Goal: Task Accomplishment & Management: Manage account settings

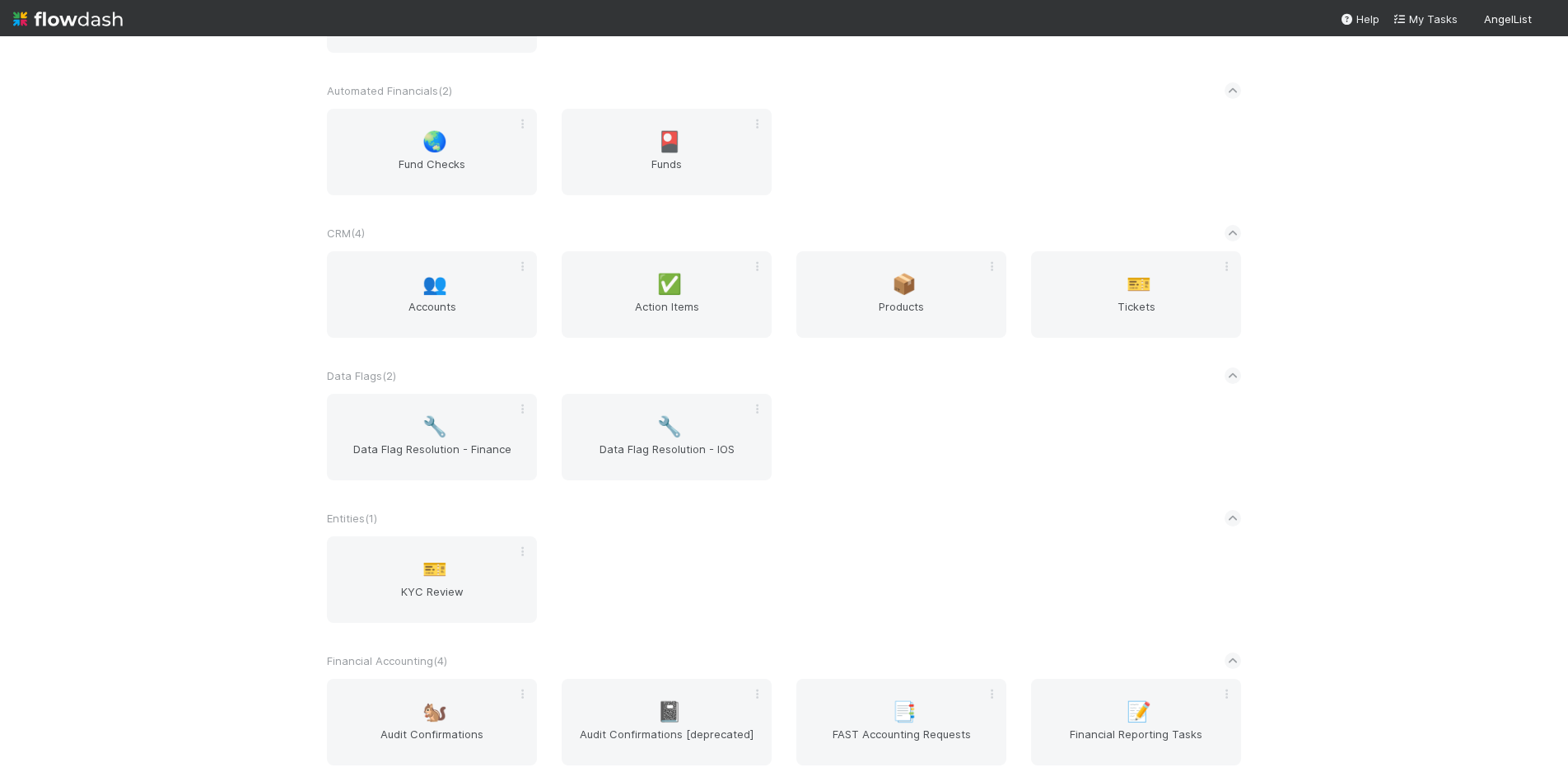
scroll to position [494, 0]
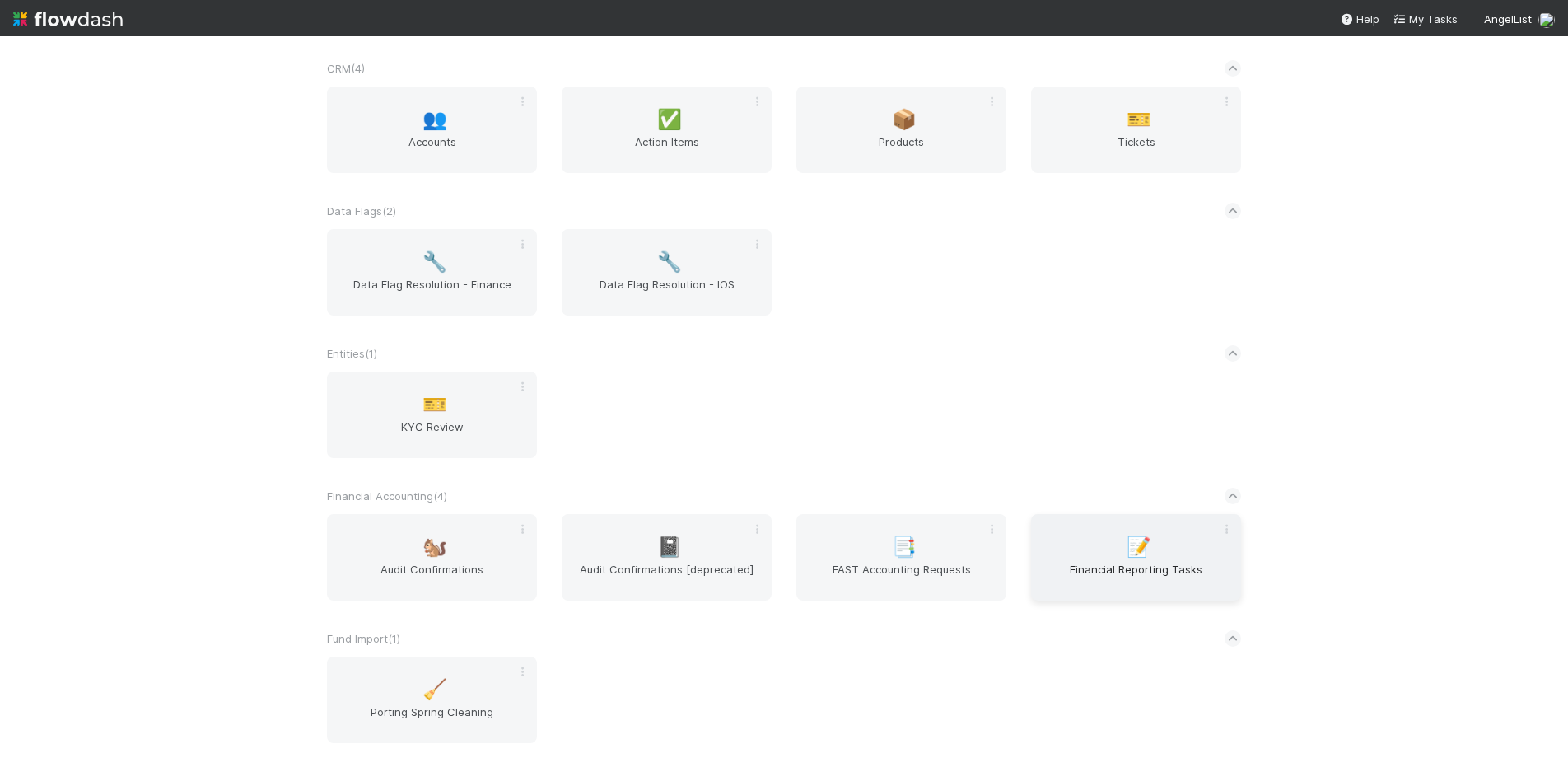
click at [1126, 565] on span "Financial Reporting Tasks" at bounding box center [1136, 577] width 196 height 33
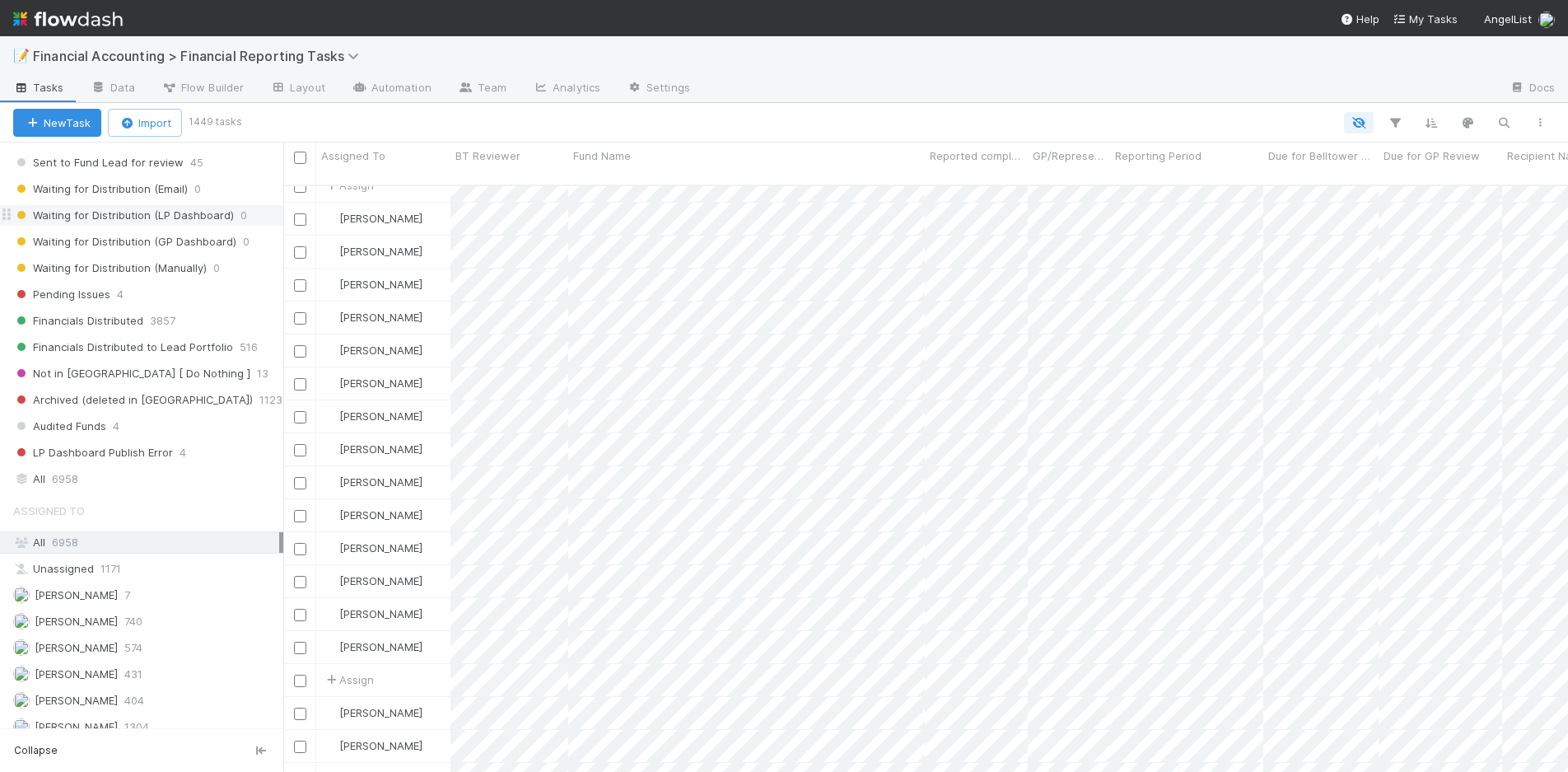
scroll to position [329, 0]
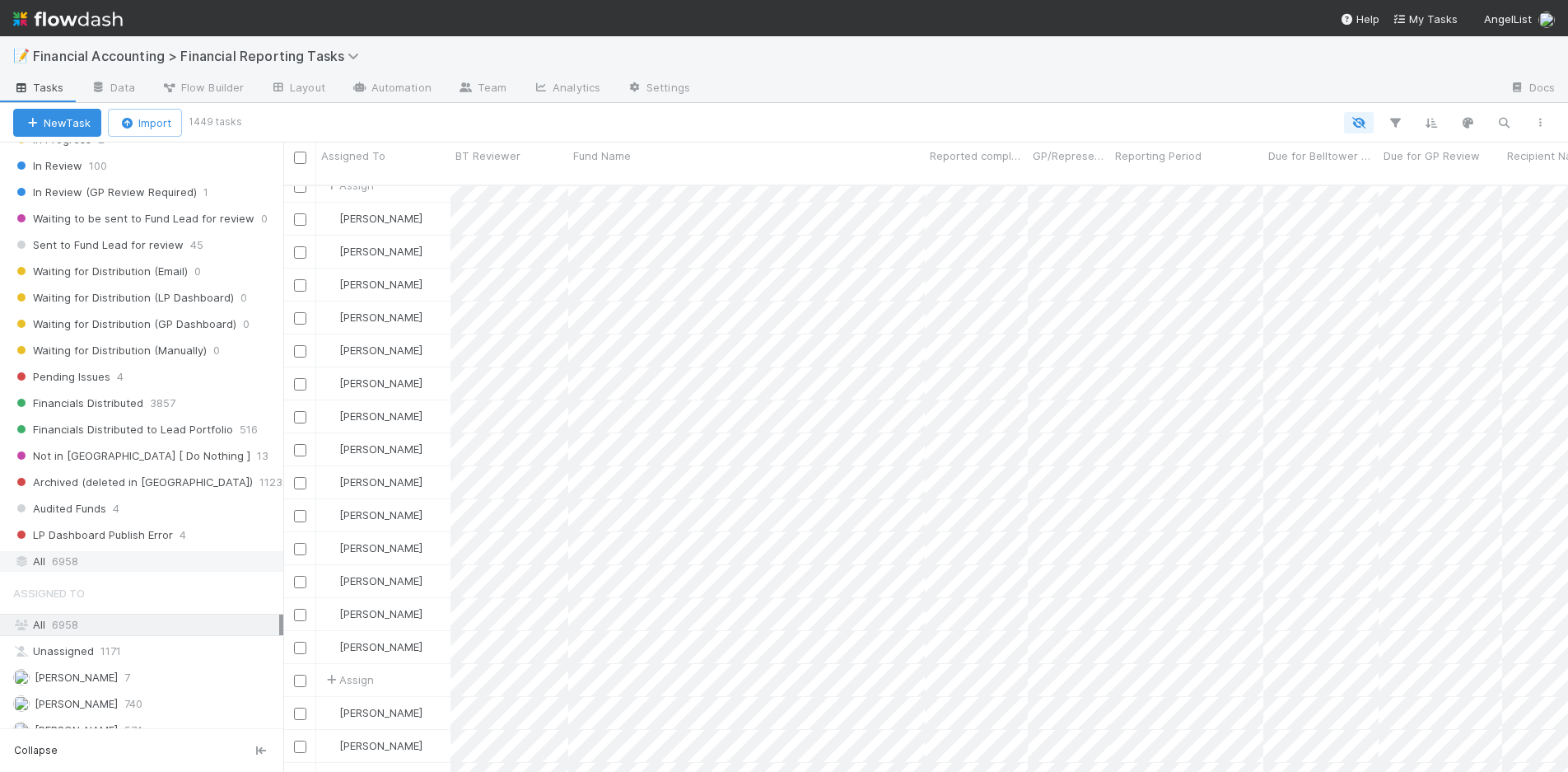
click at [53, 565] on span "6958" at bounding box center [65, 561] width 27 height 21
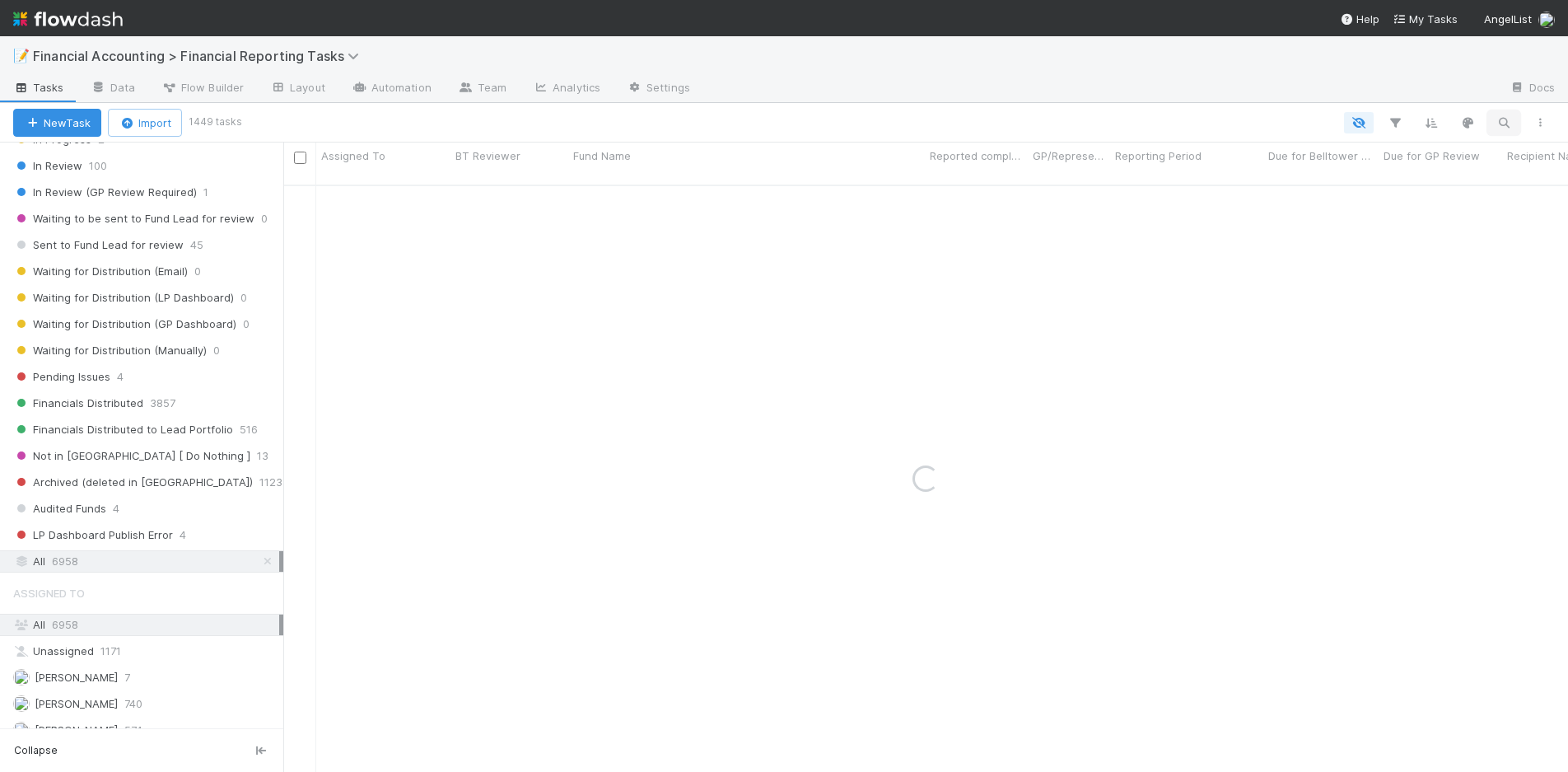
click at [1512, 119] on button "button" at bounding box center [1504, 123] width 30 height 22
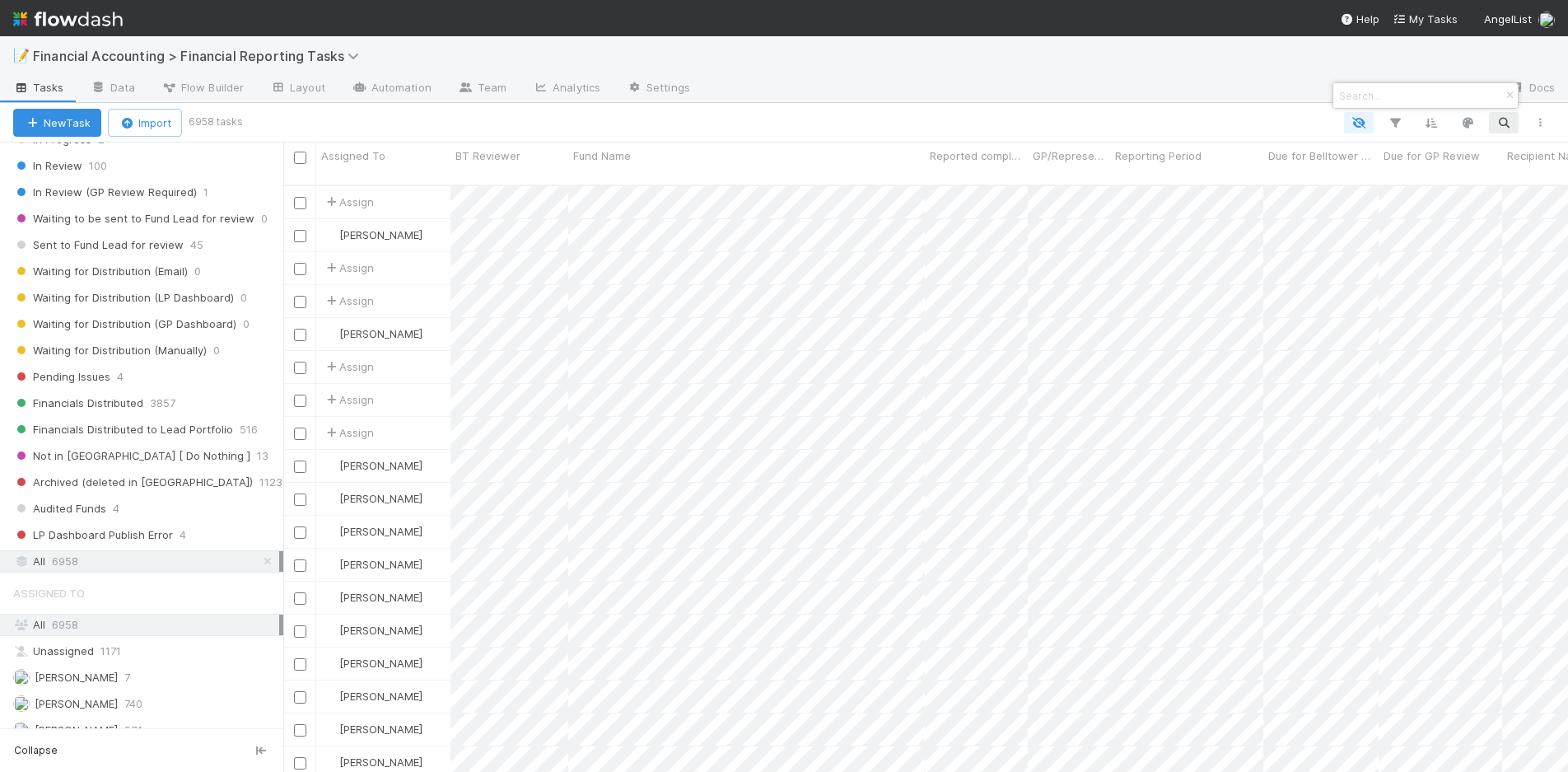
scroll to position [588, 1272]
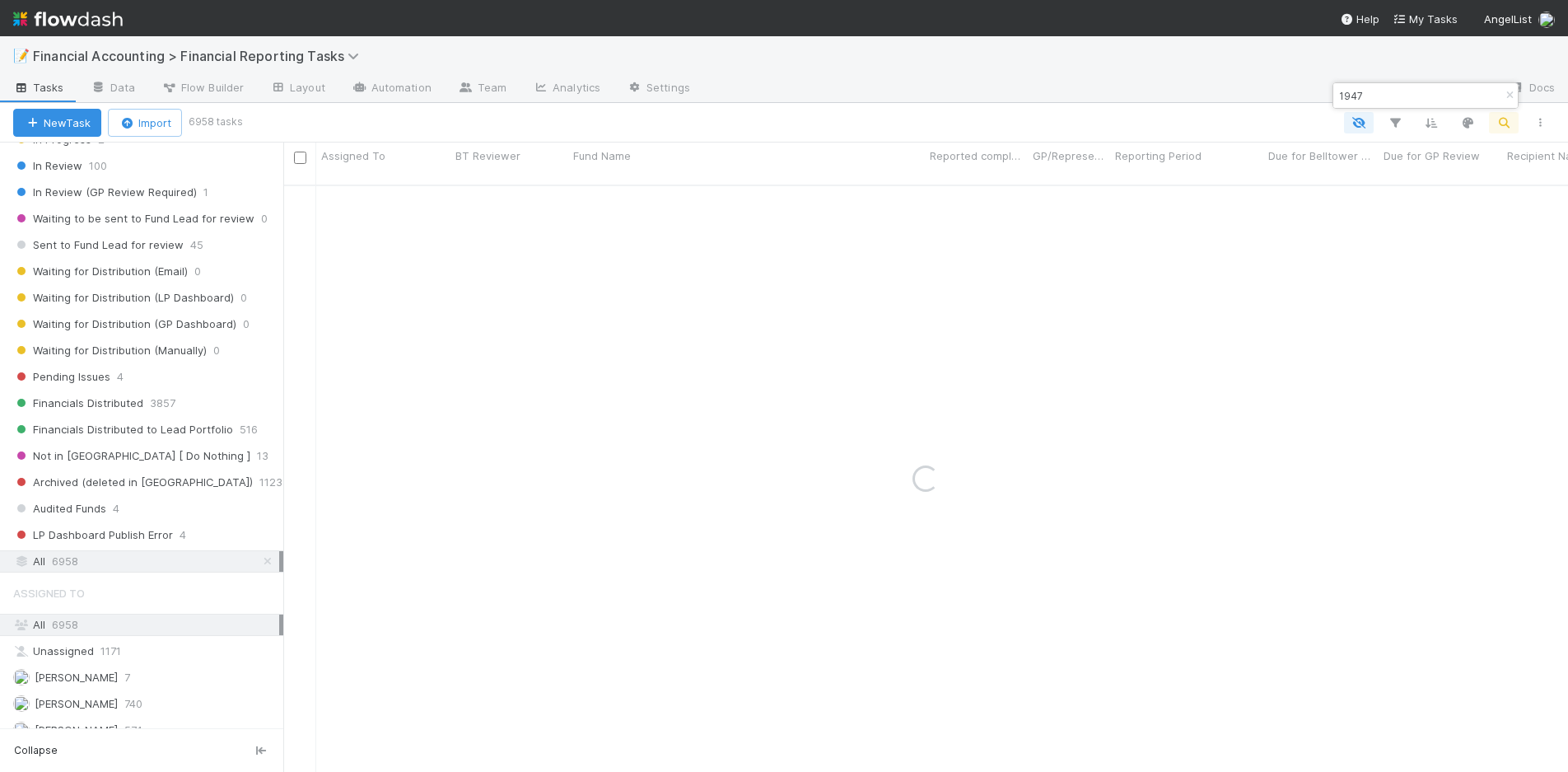
type input "1947"
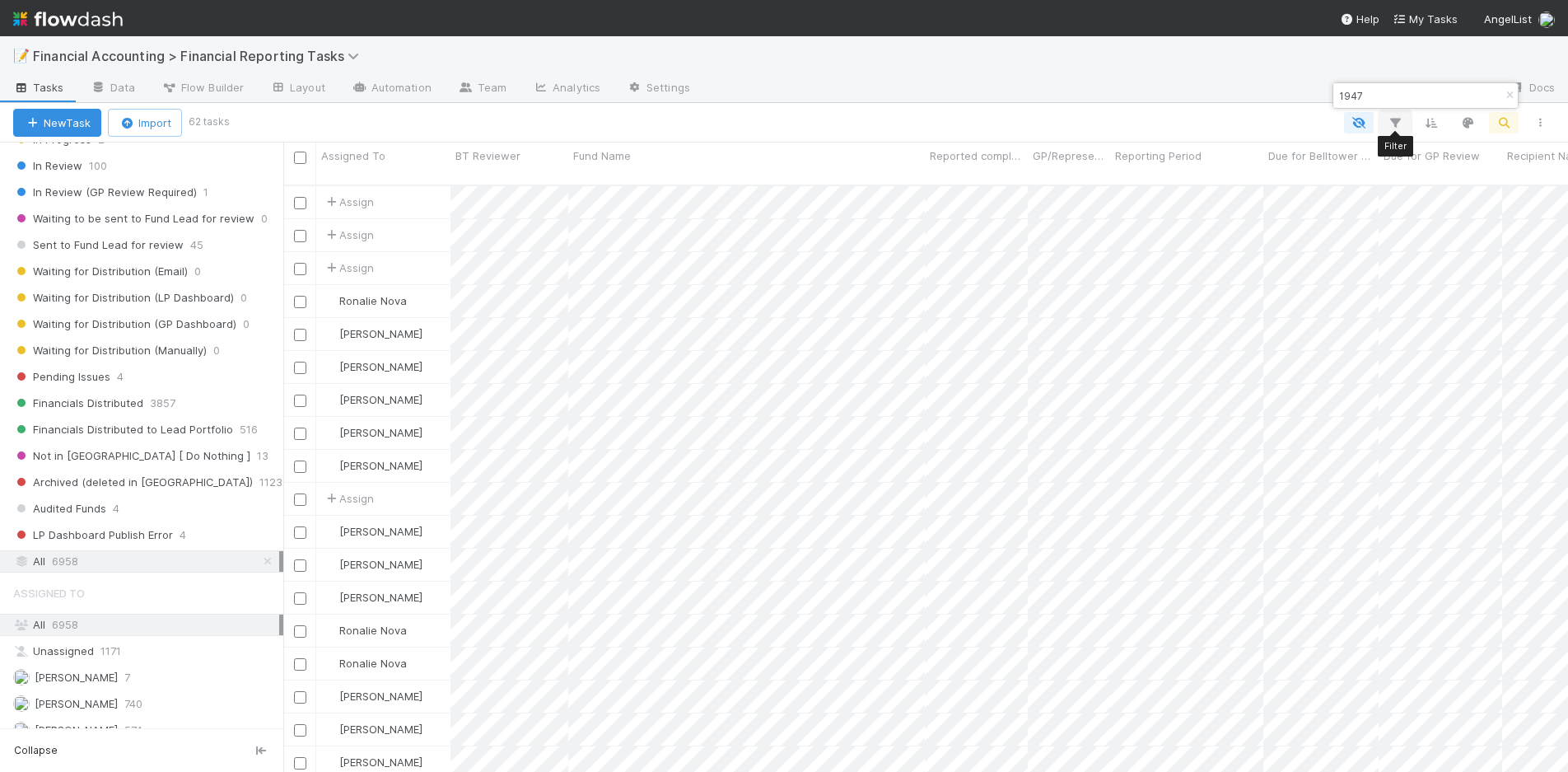
click at [1403, 114] on button "button" at bounding box center [1395, 123] width 30 height 22
click at [1285, 177] on button "Add Filter" at bounding box center [1142, 173] width 494 height 24
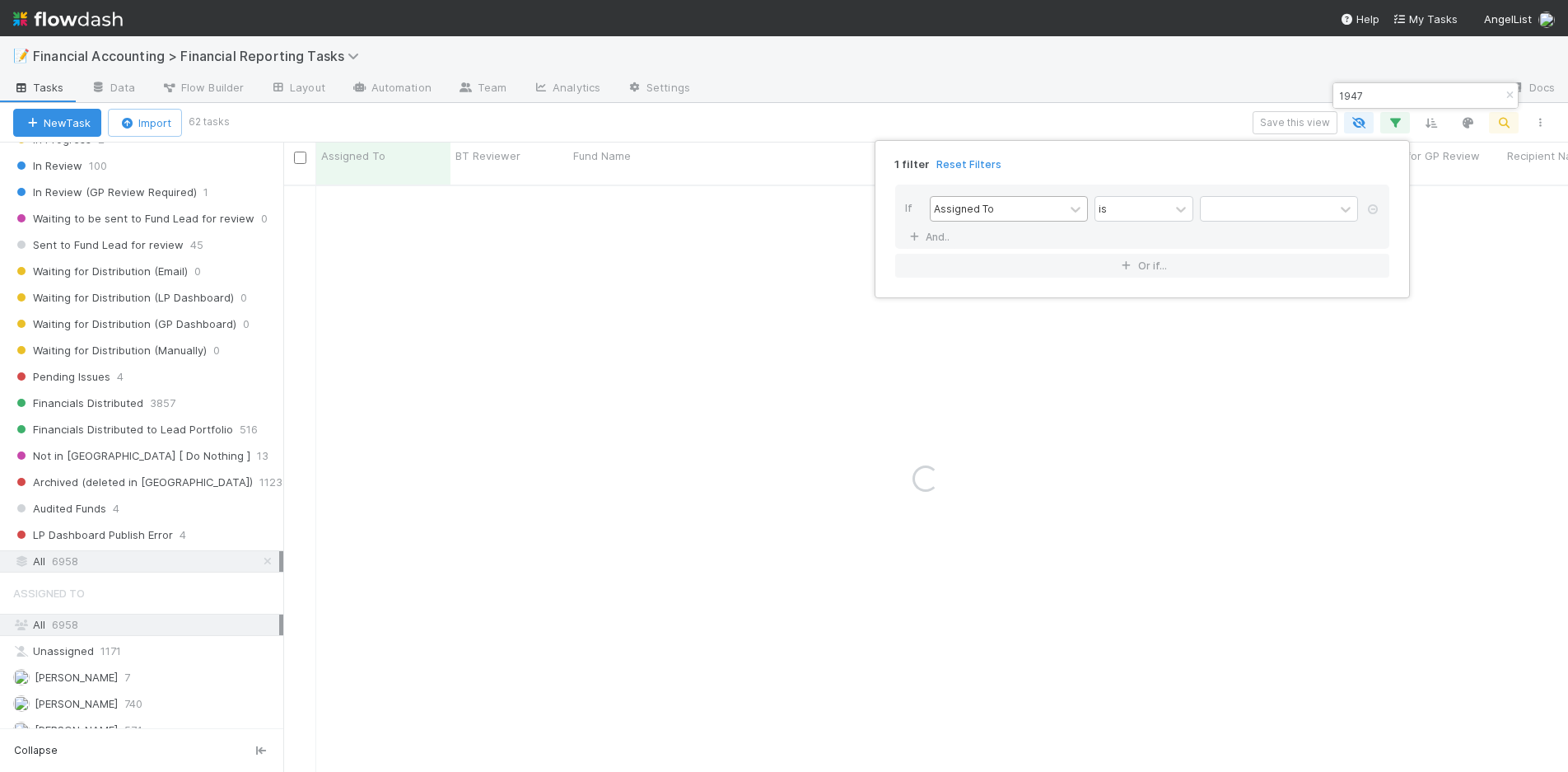
click at [1007, 212] on div "Assigned To" at bounding box center [997, 208] width 133 height 24
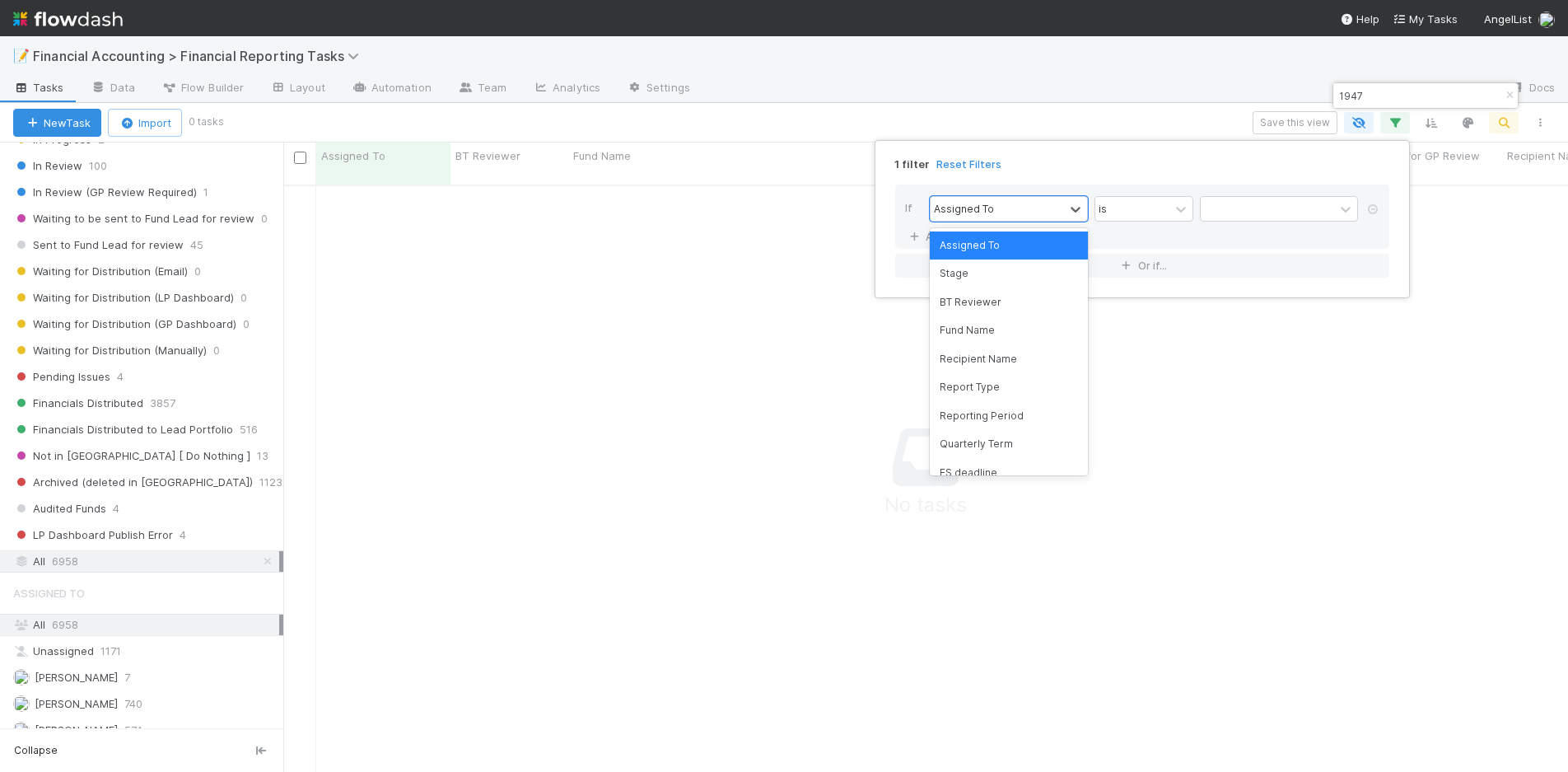
scroll to position [576, 1272]
click at [992, 421] on div "Reporting Period" at bounding box center [1008, 416] width 158 height 28
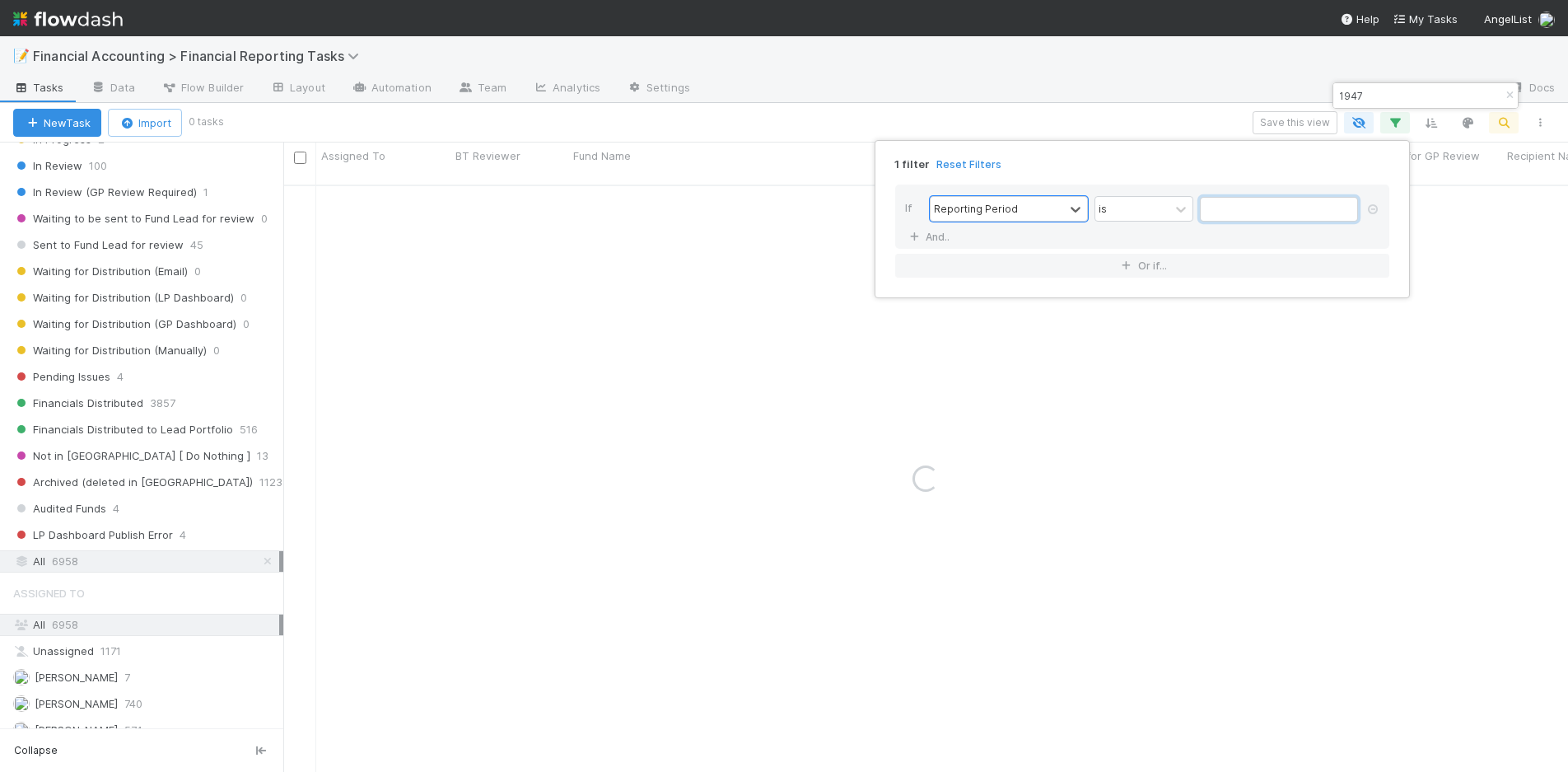
click at [1243, 211] on input "text" at bounding box center [1278, 208] width 158 height 25
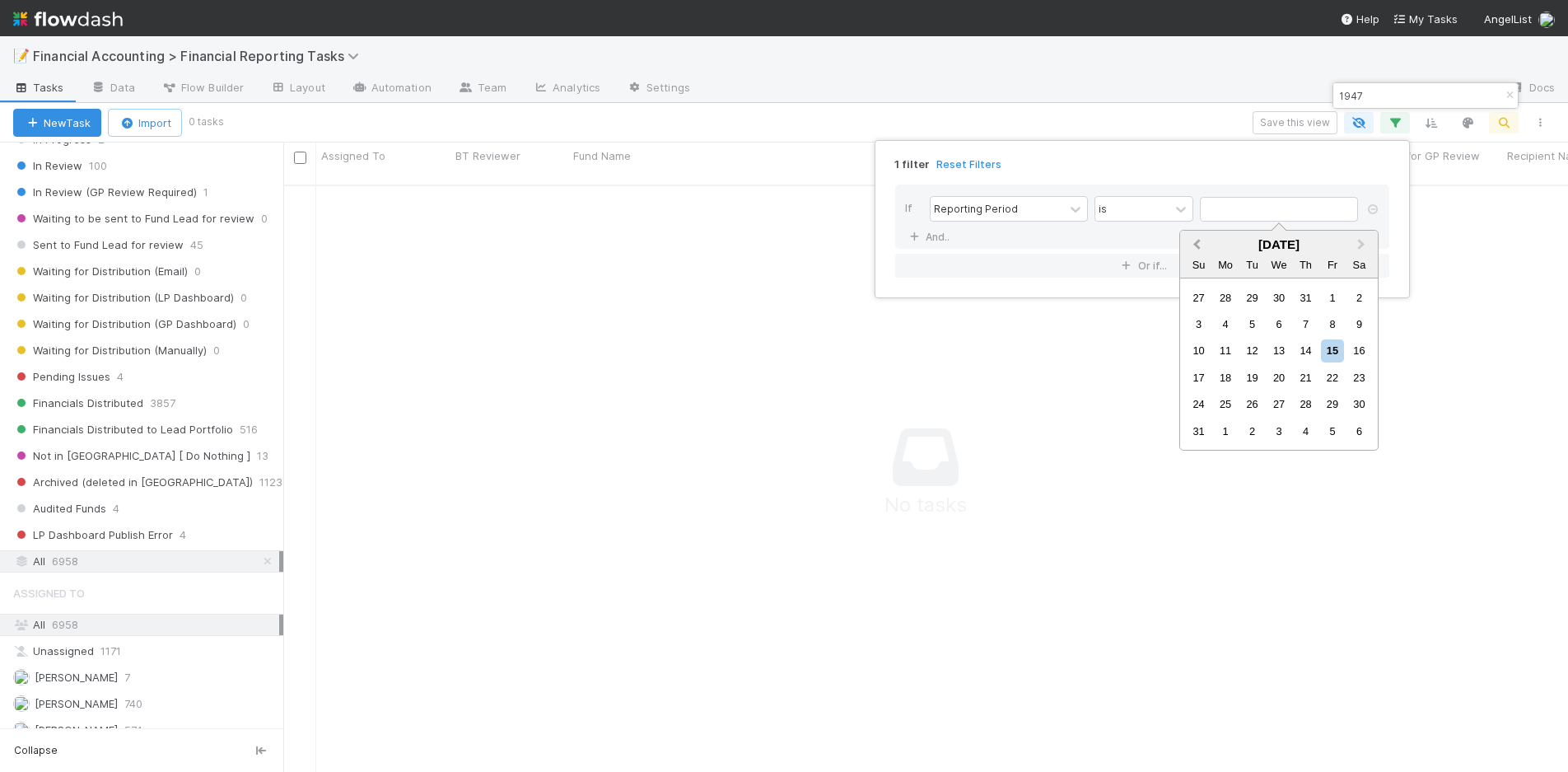
click at [1197, 244] on span "Previous Month" at bounding box center [1197, 244] width 0 height 19
click at [1230, 395] on div "30" at bounding box center [1226, 404] width 22 height 22
type input "[DATE]"
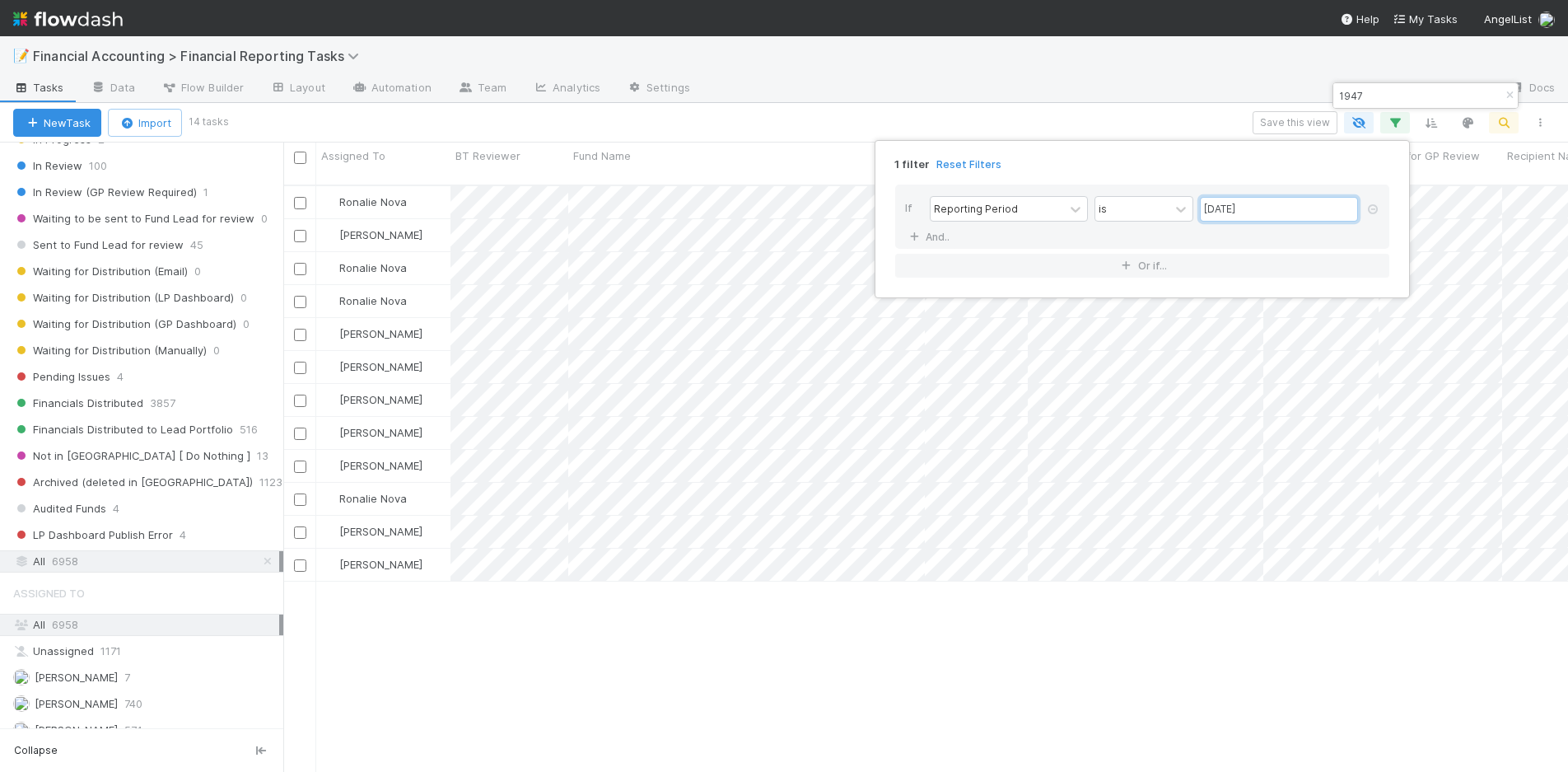
scroll to position [588, 1272]
click at [97, 249] on div "1 filter Reset Filters If Reporting Period is 06/30/2025 And.. Or if..." at bounding box center [784, 386] width 1568 height 772
click at [97, 249] on span "Sent to Fund Lead for review" at bounding box center [98, 245] width 171 height 21
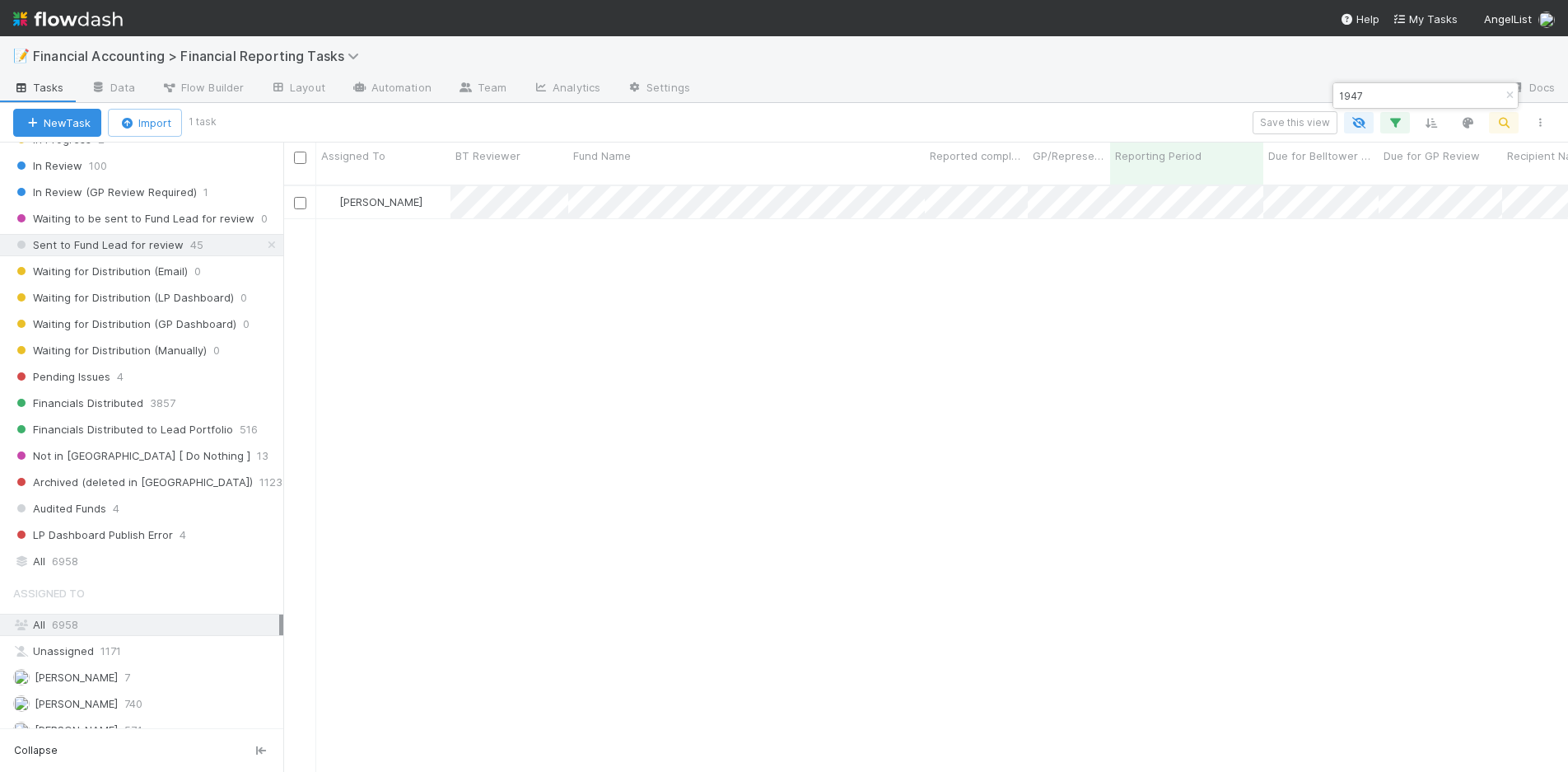
scroll to position [588, 1272]
click at [1508, 95] on icon "button" at bounding box center [1509, 95] width 17 height 10
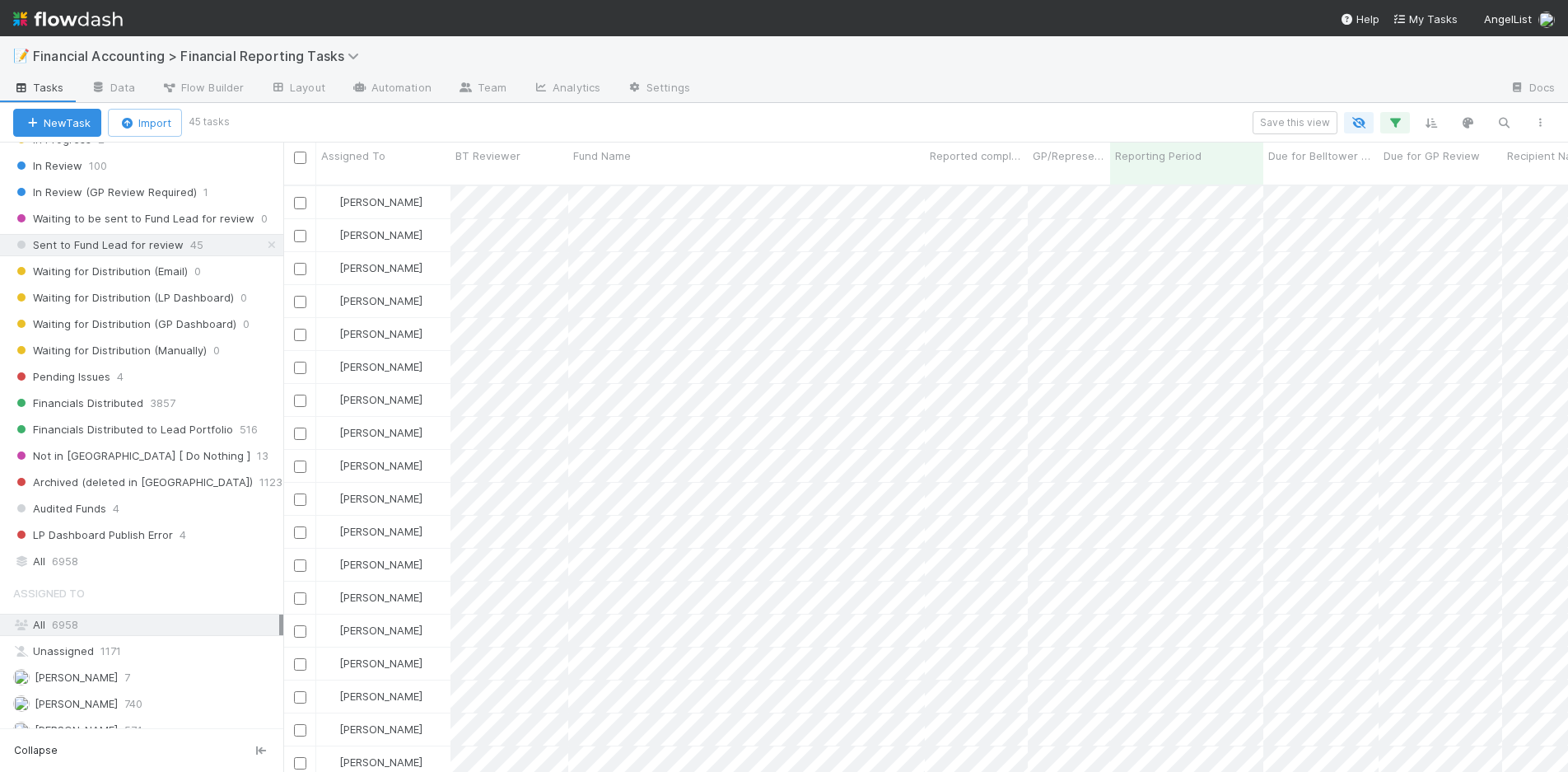
scroll to position [895, 0]
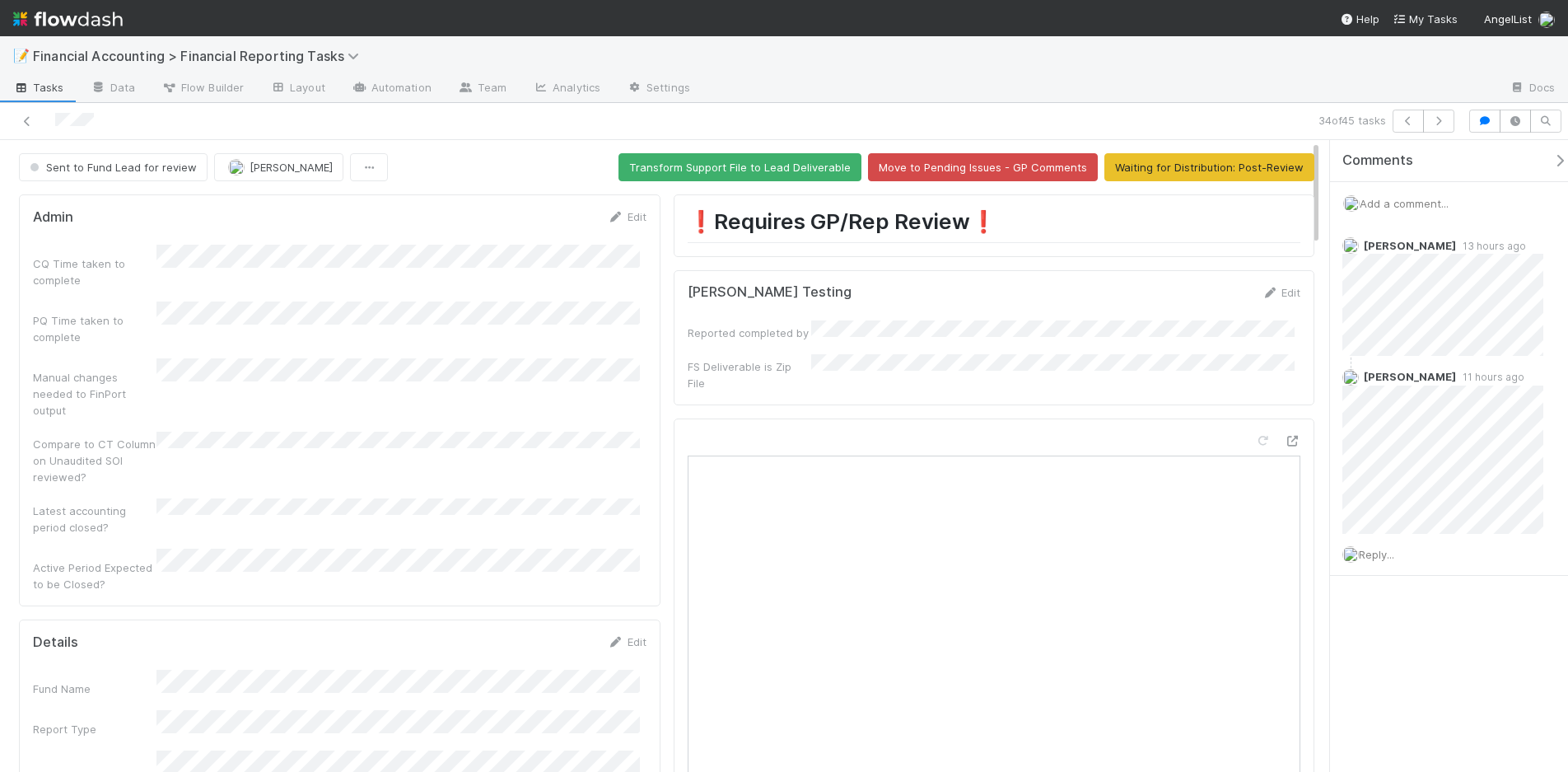
click at [1468, 639] on div "Comments Add a comment... Kevin Fawcett 13 hours ago William Rosean 11 hours ag…" at bounding box center [1456, 399] width 250 height 518
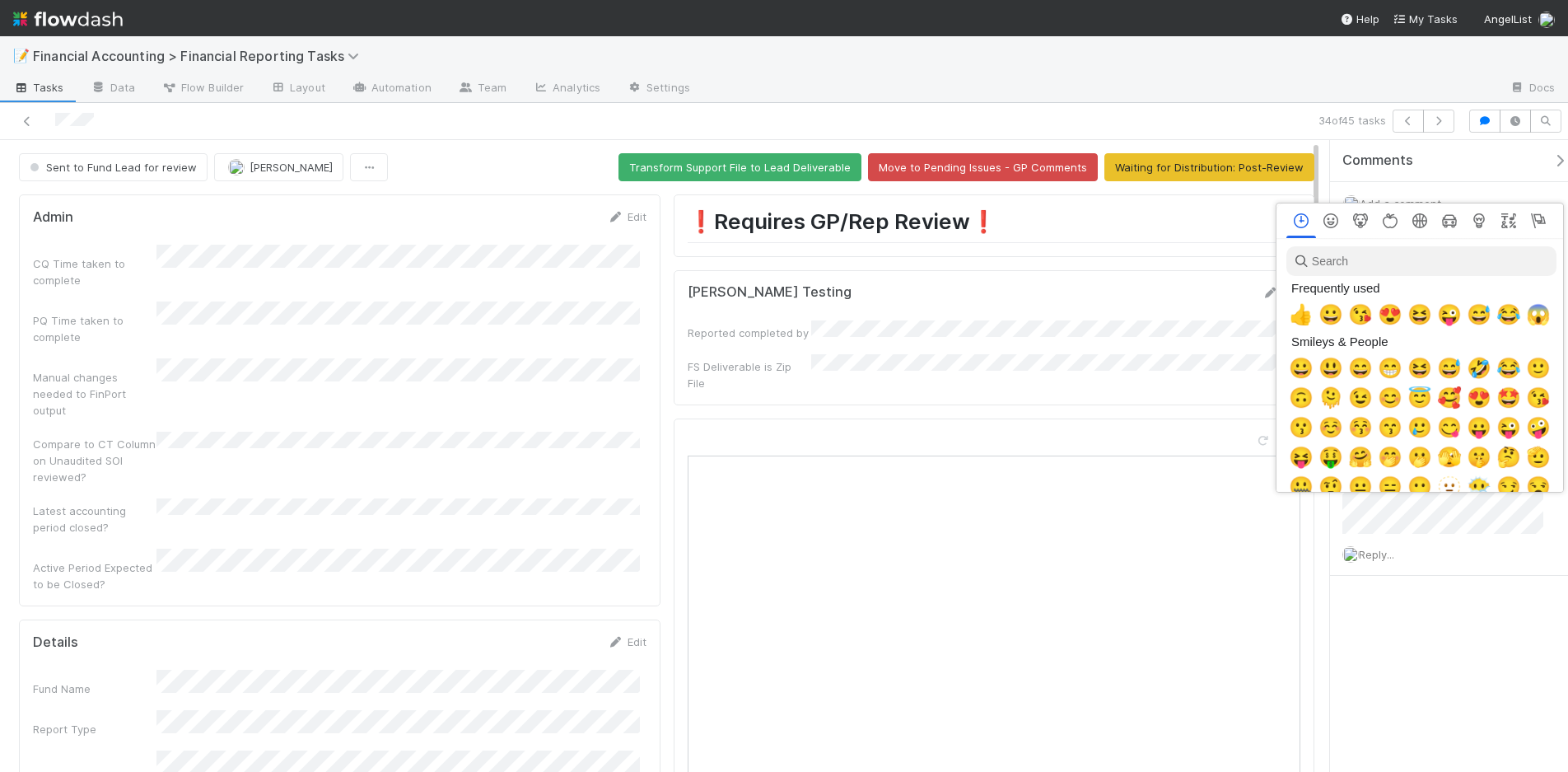
scroll to position [0, 6]
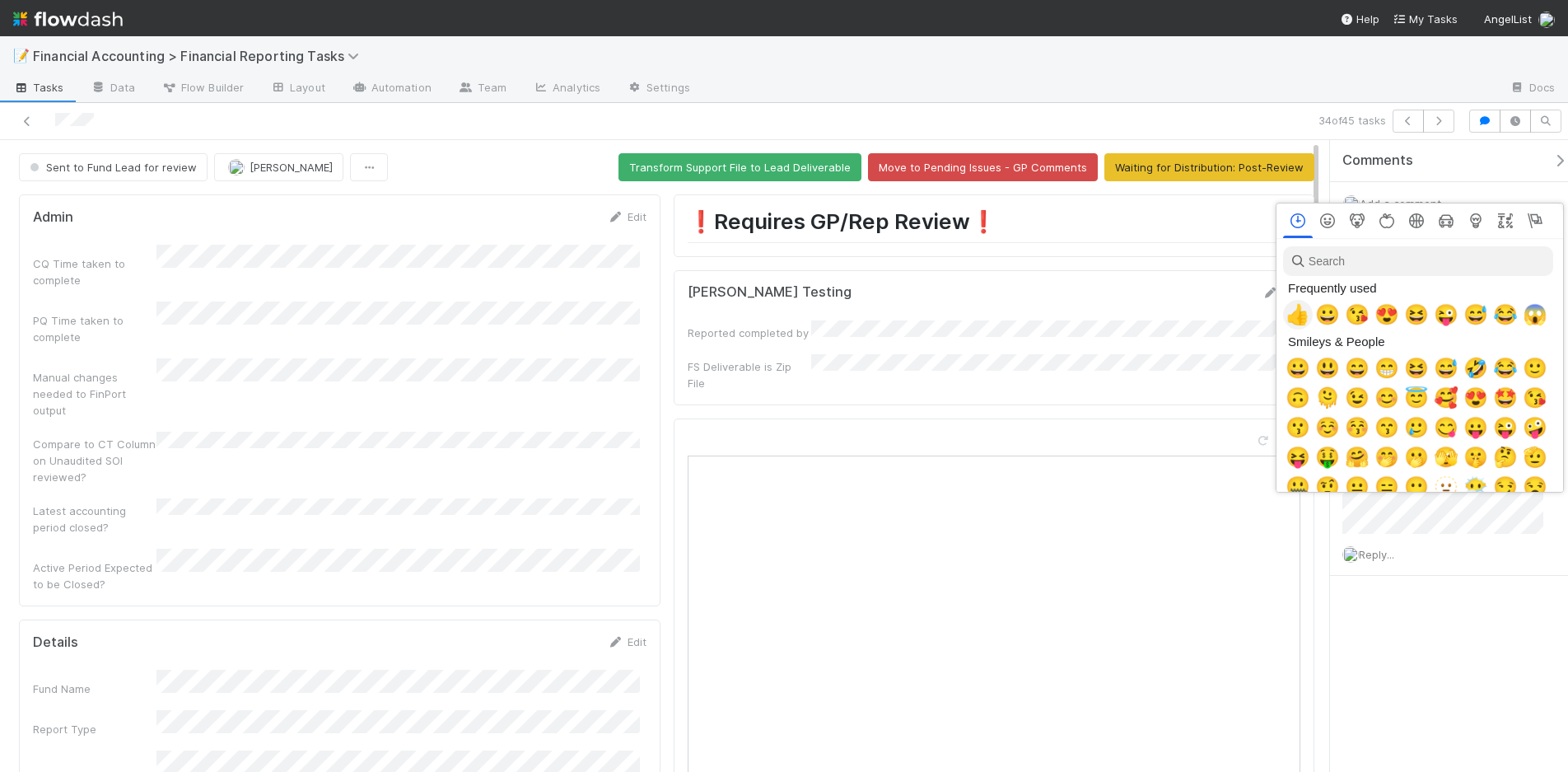
click at [1293, 307] on span "👍" at bounding box center [1298, 314] width 25 height 23
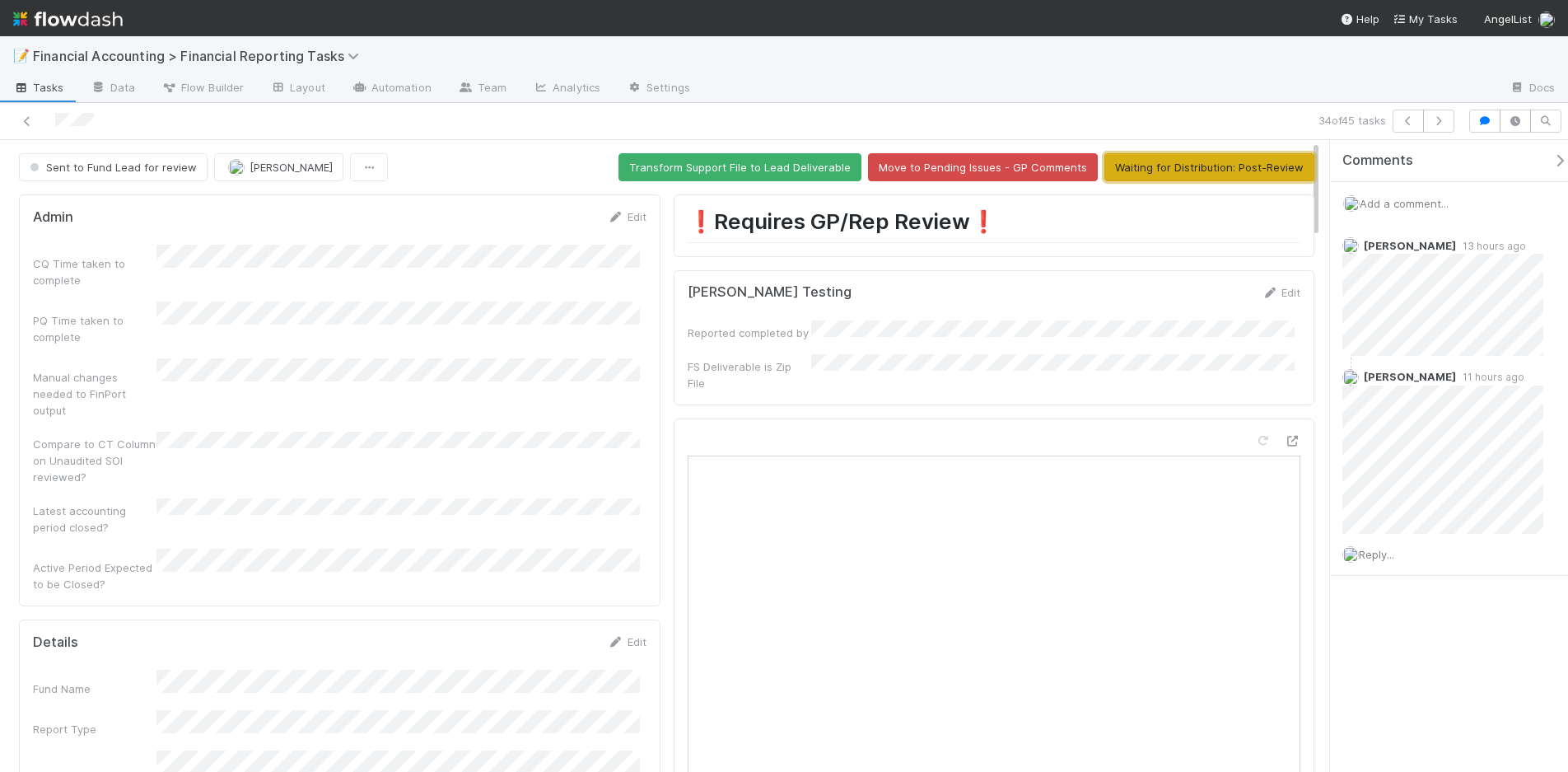
click at [1226, 172] on button "Waiting for Distribution: Post-Review" at bounding box center [1210, 167] width 210 height 28
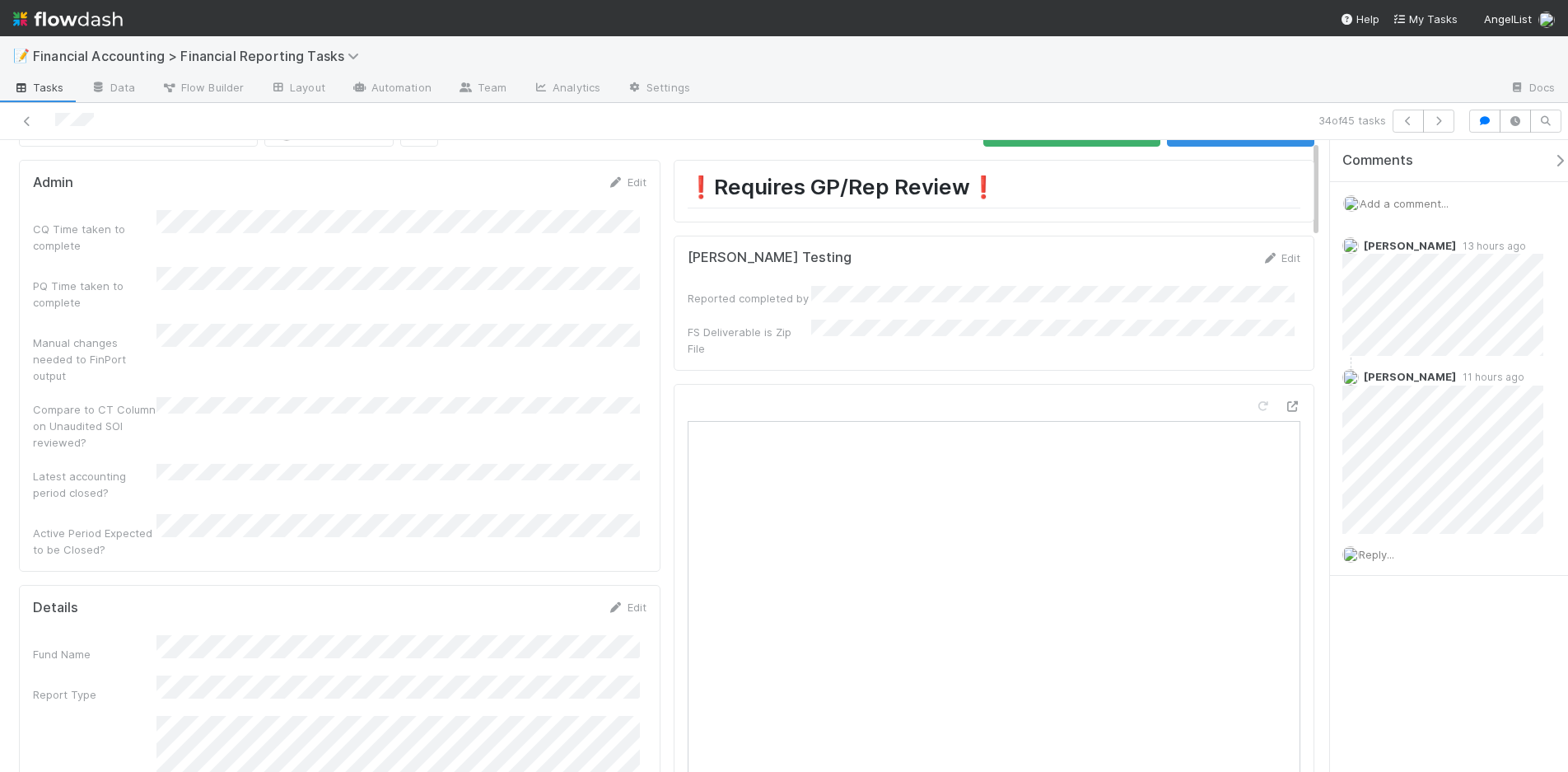
scroll to position [0, 0]
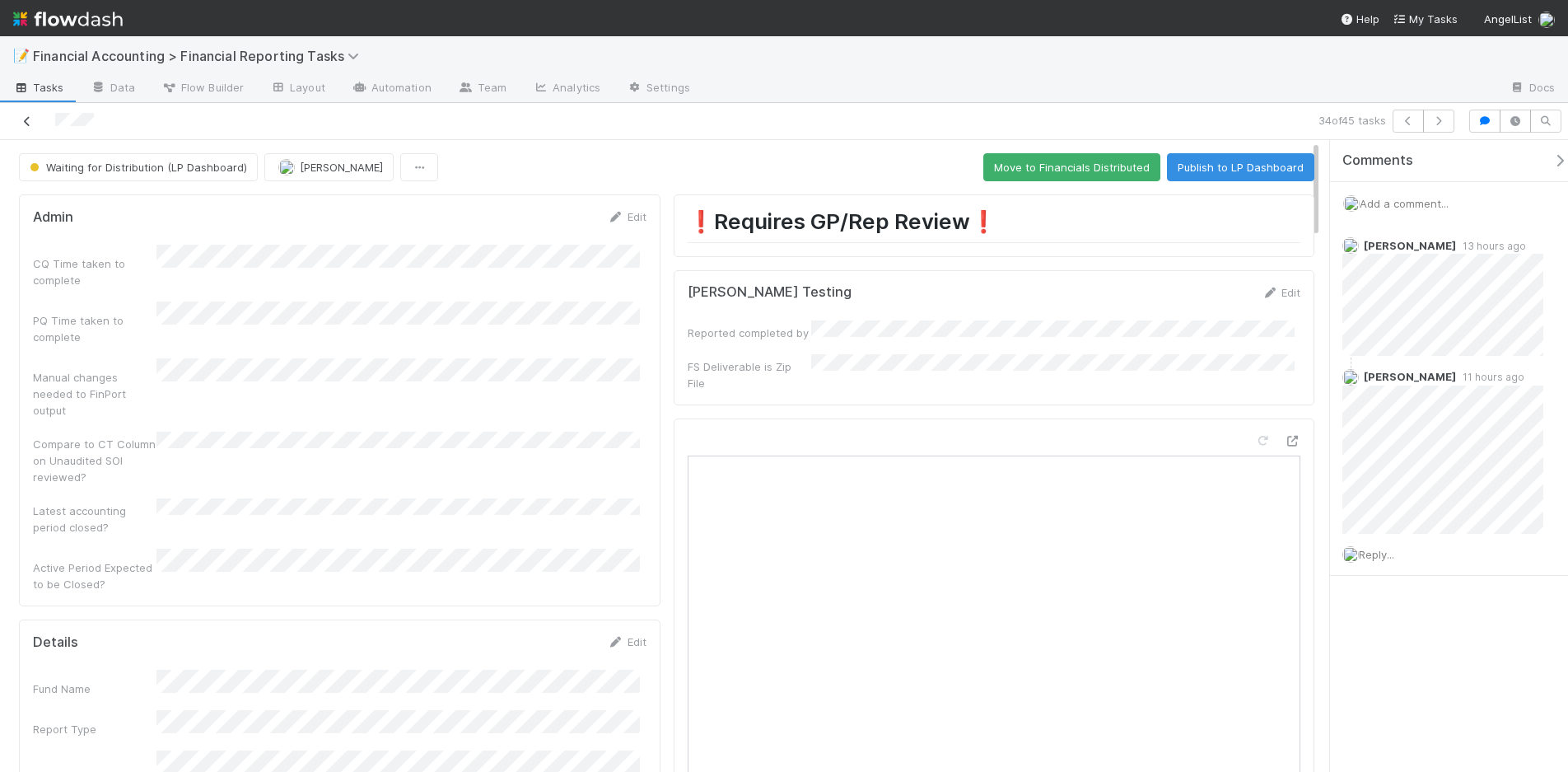
click at [27, 122] on icon at bounding box center [27, 121] width 17 height 11
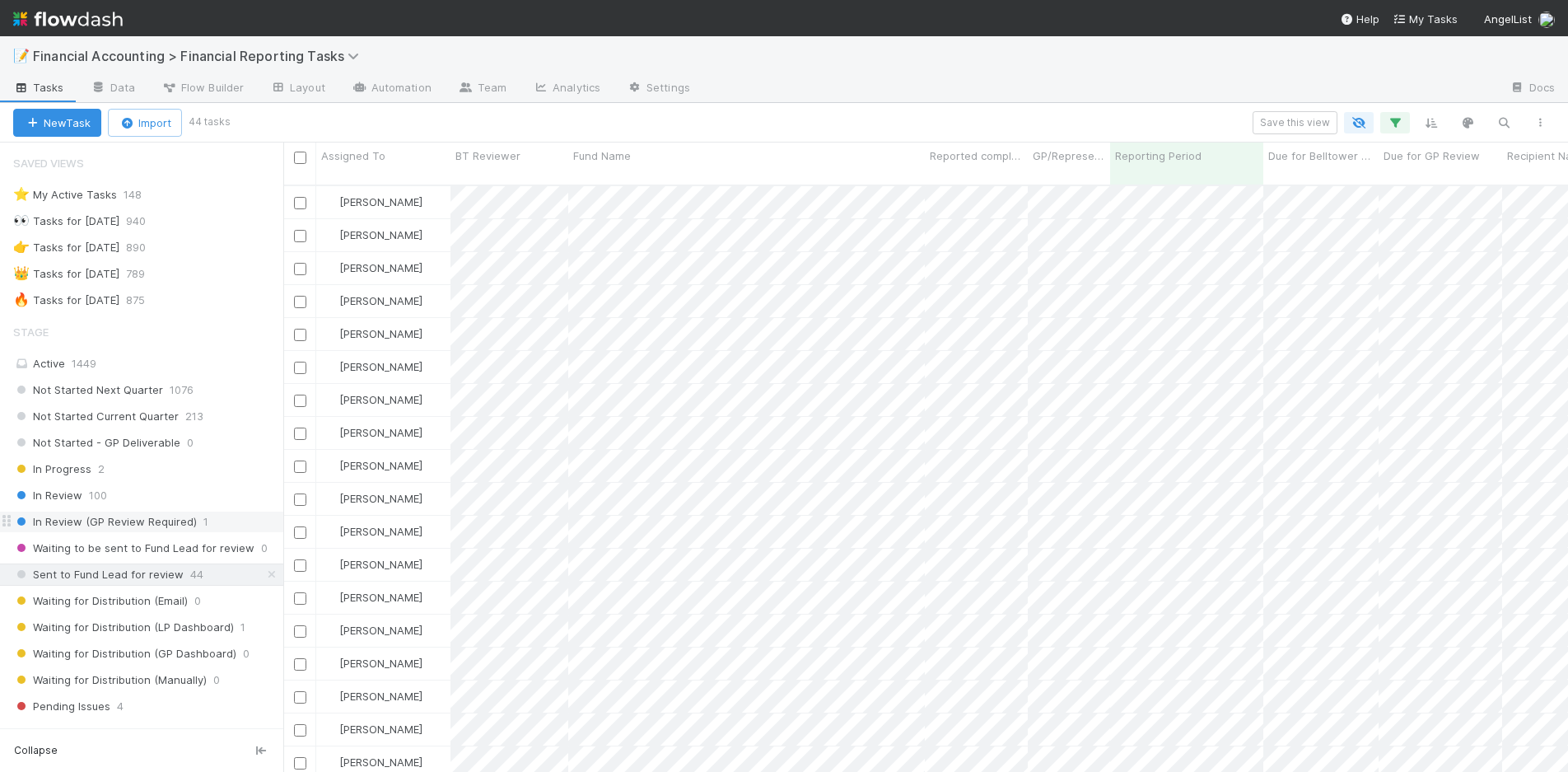
click at [108, 520] on span "In Review (GP Review Required)" at bounding box center [104, 521] width 184 height 21
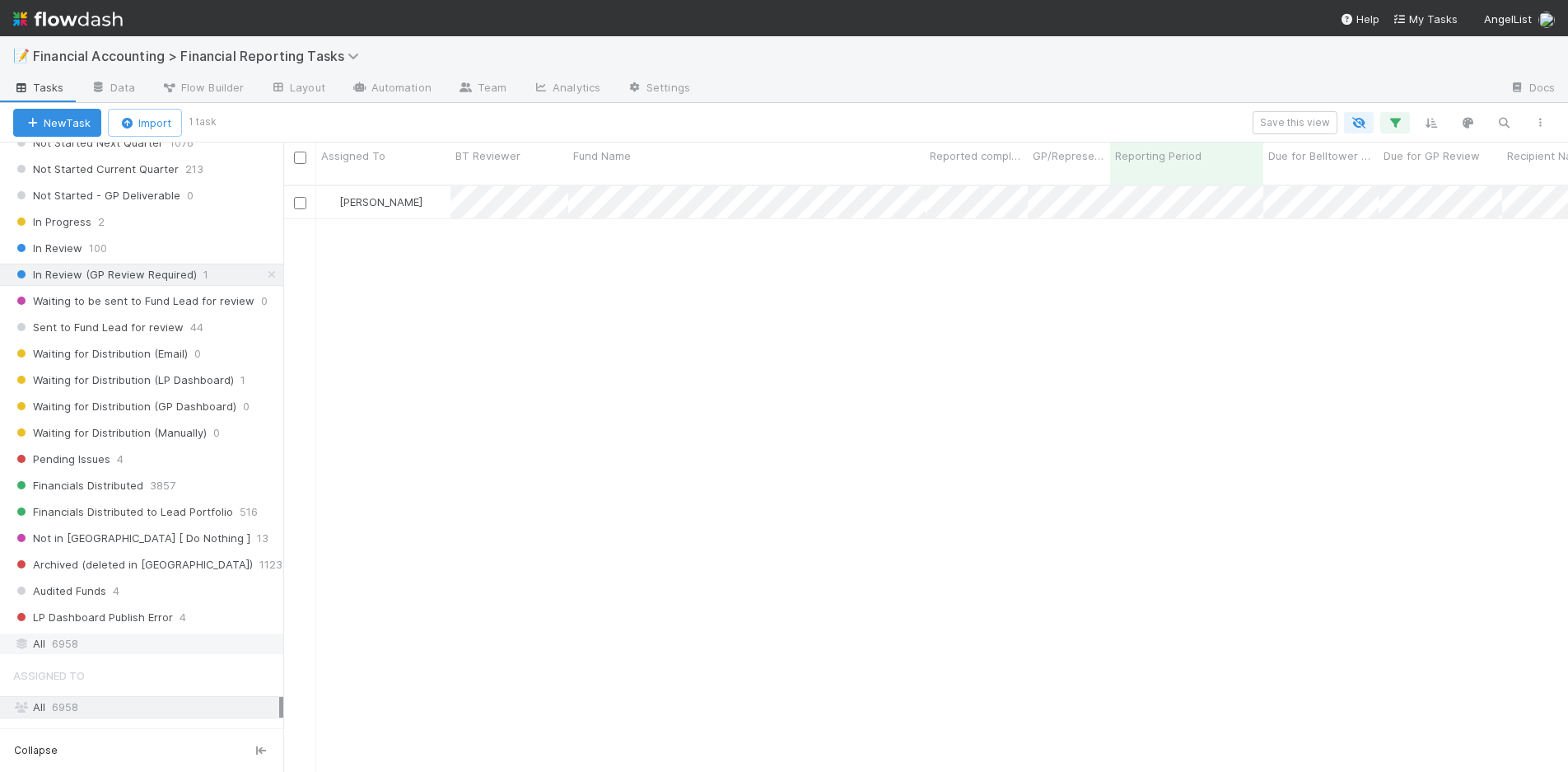
click at [106, 646] on div "All 6958" at bounding box center [146, 643] width 266 height 21
click at [1405, 134] on div "New Task Import 1 task 14 hidden fields Save this view 14 hidden fields 14 hidd…" at bounding box center [784, 123] width 1568 height 40
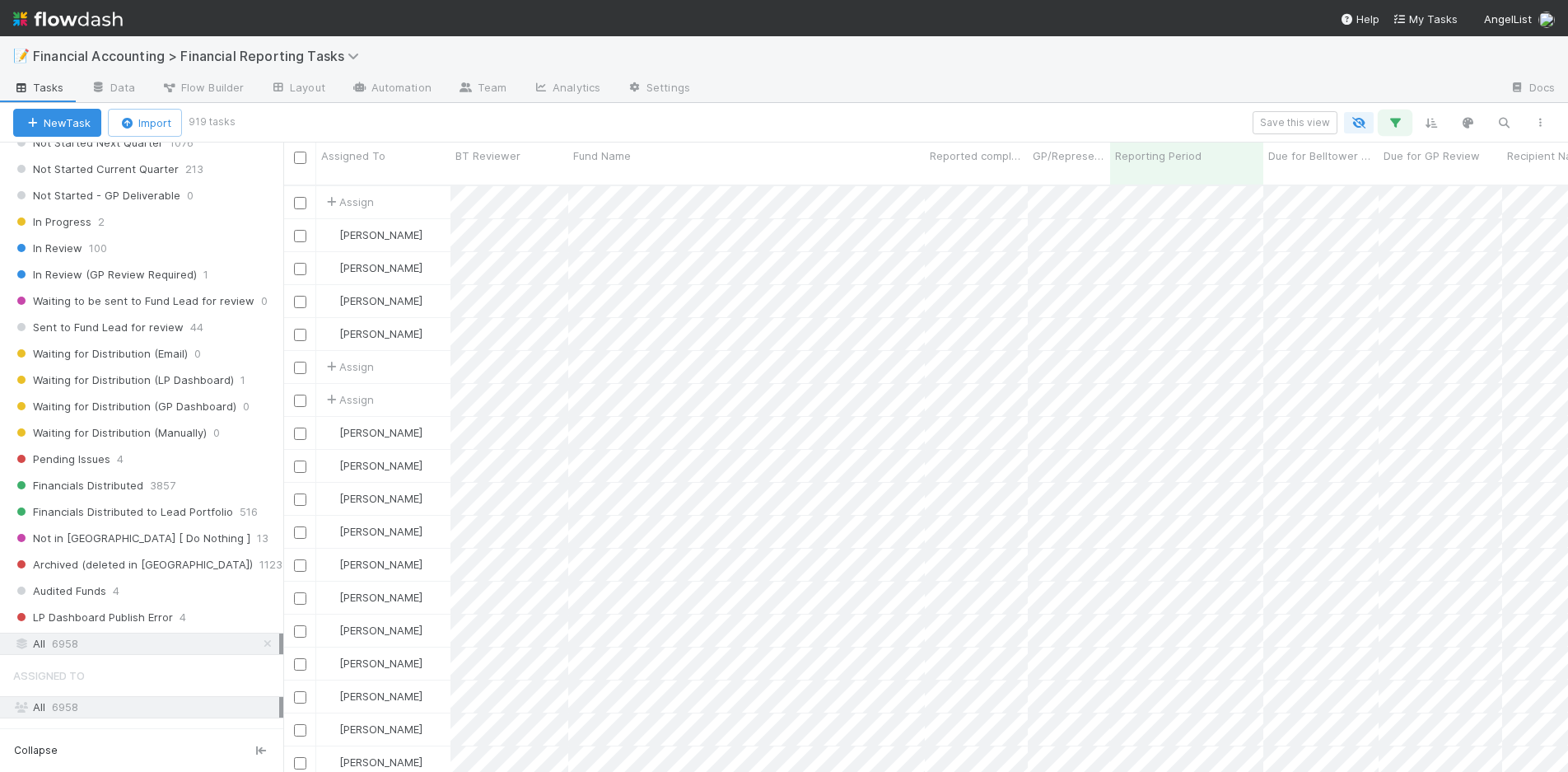
click at [1402, 122] on icon "button" at bounding box center [1395, 122] width 17 height 15
click at [1504, 131] on div "1 filter Reset Filters If Reporting Period is 06/30/2025 And.. Or if..." at bounding box center [784, 386] width 1568 height 772
click at [1504, 120] on icon "button" at bounding box center [1503, 122] width 17 height 15
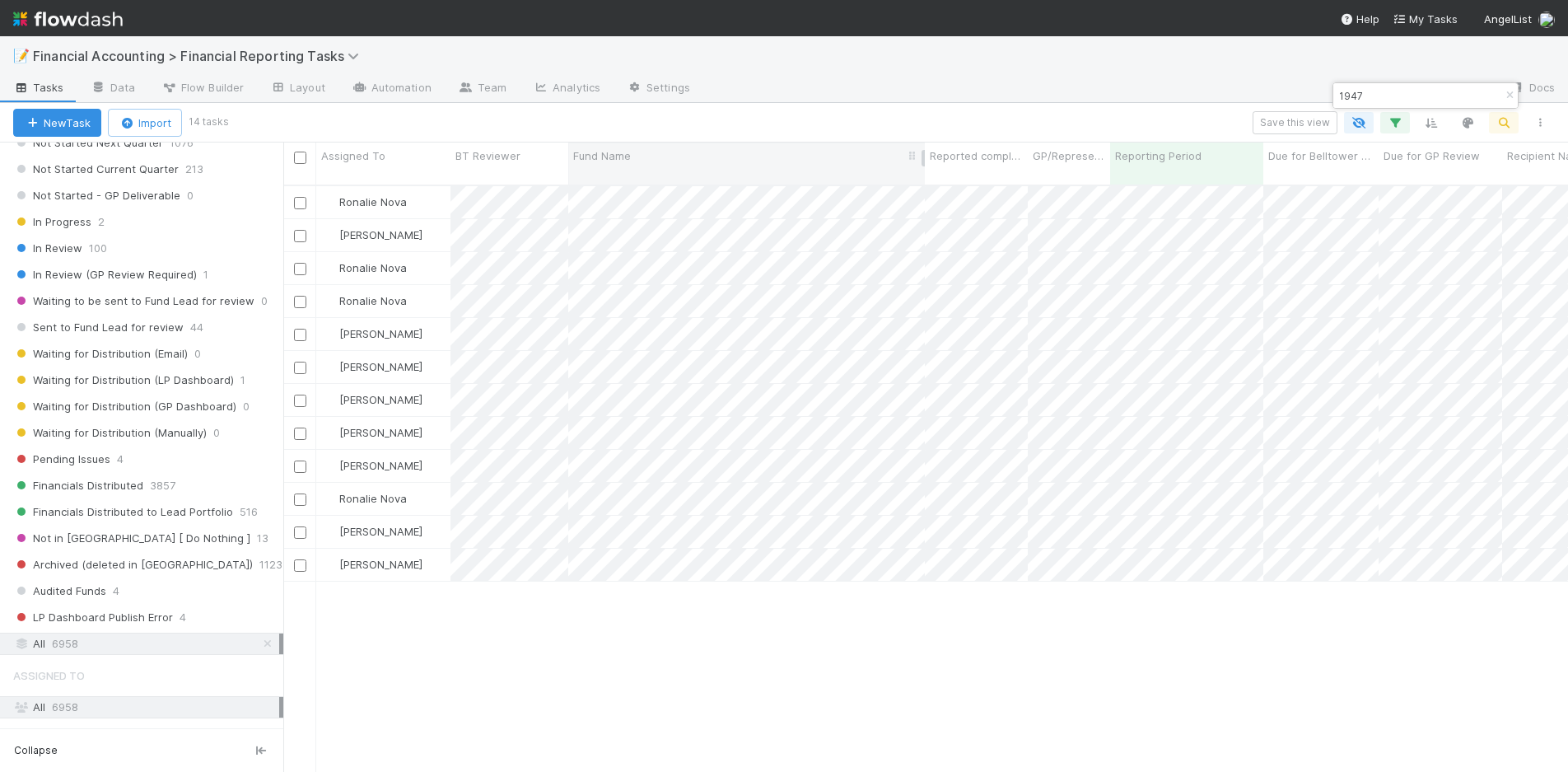
type input "1947"
click at [675, 160] on div "Fund Name" at bounding box center [747, 156] width 347 height 17
click at [675, 186] on div "Sort A → Z" at bounding box center [668, 187] width 188 height 25
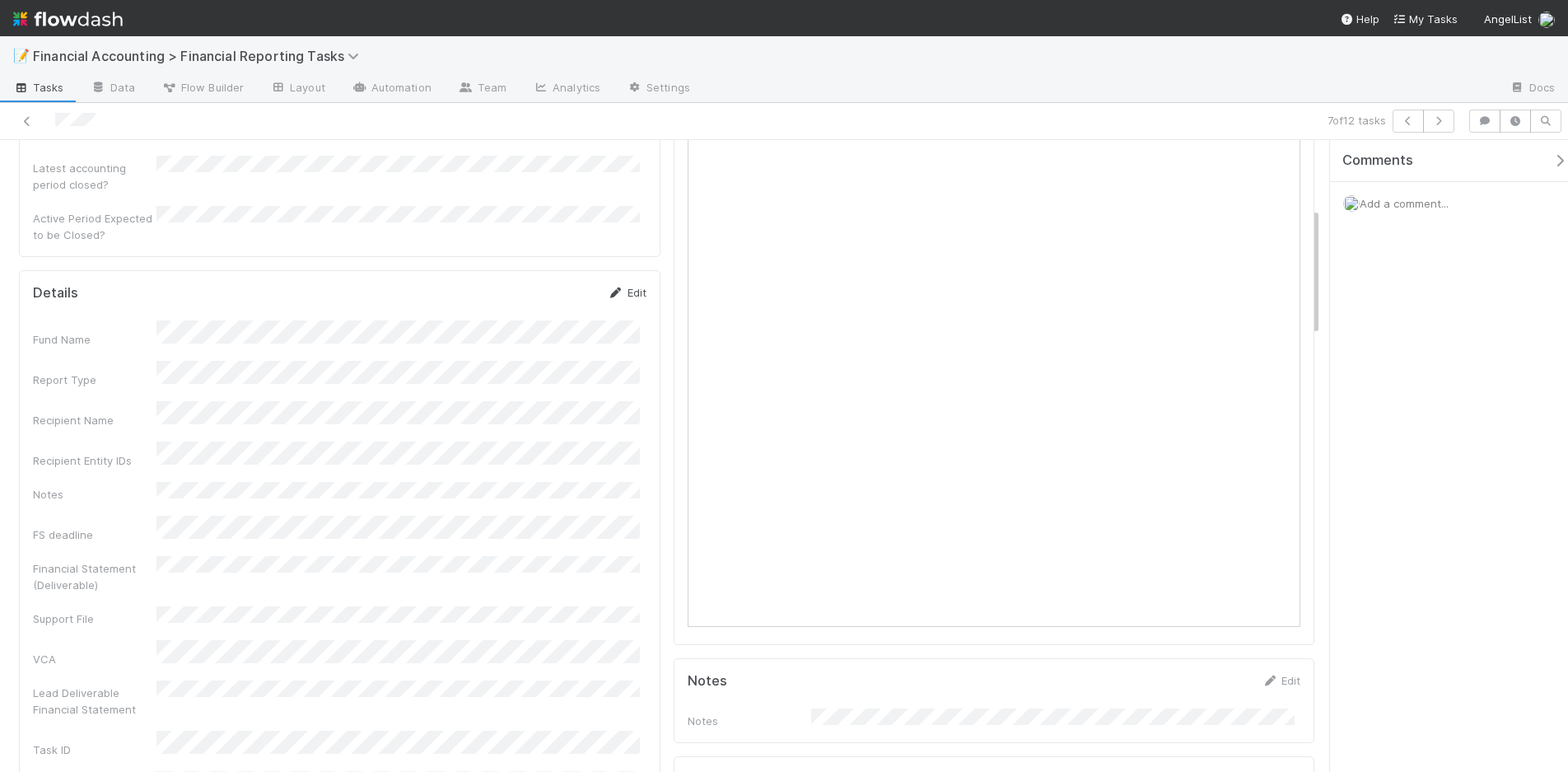
click at [636, 286] on link "Edit" at bounding box center [627, 292] width 39 height 13
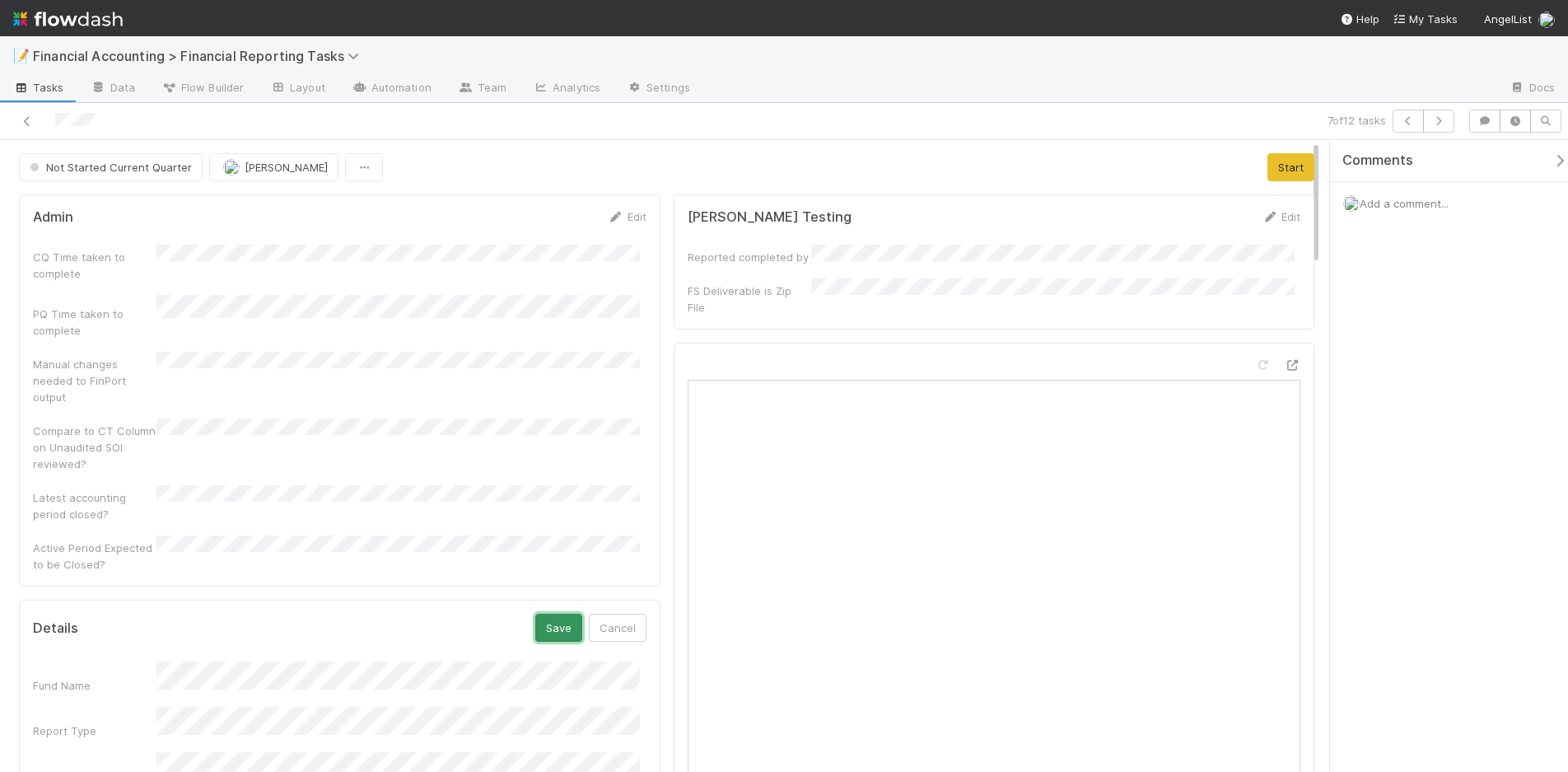
click at [536, 613] on button "Save" at bounding box center [559, 627] width 47 height 28
click at [1279, 168] on button "Start" at bounding box center [1290, 167] width 47 height 28
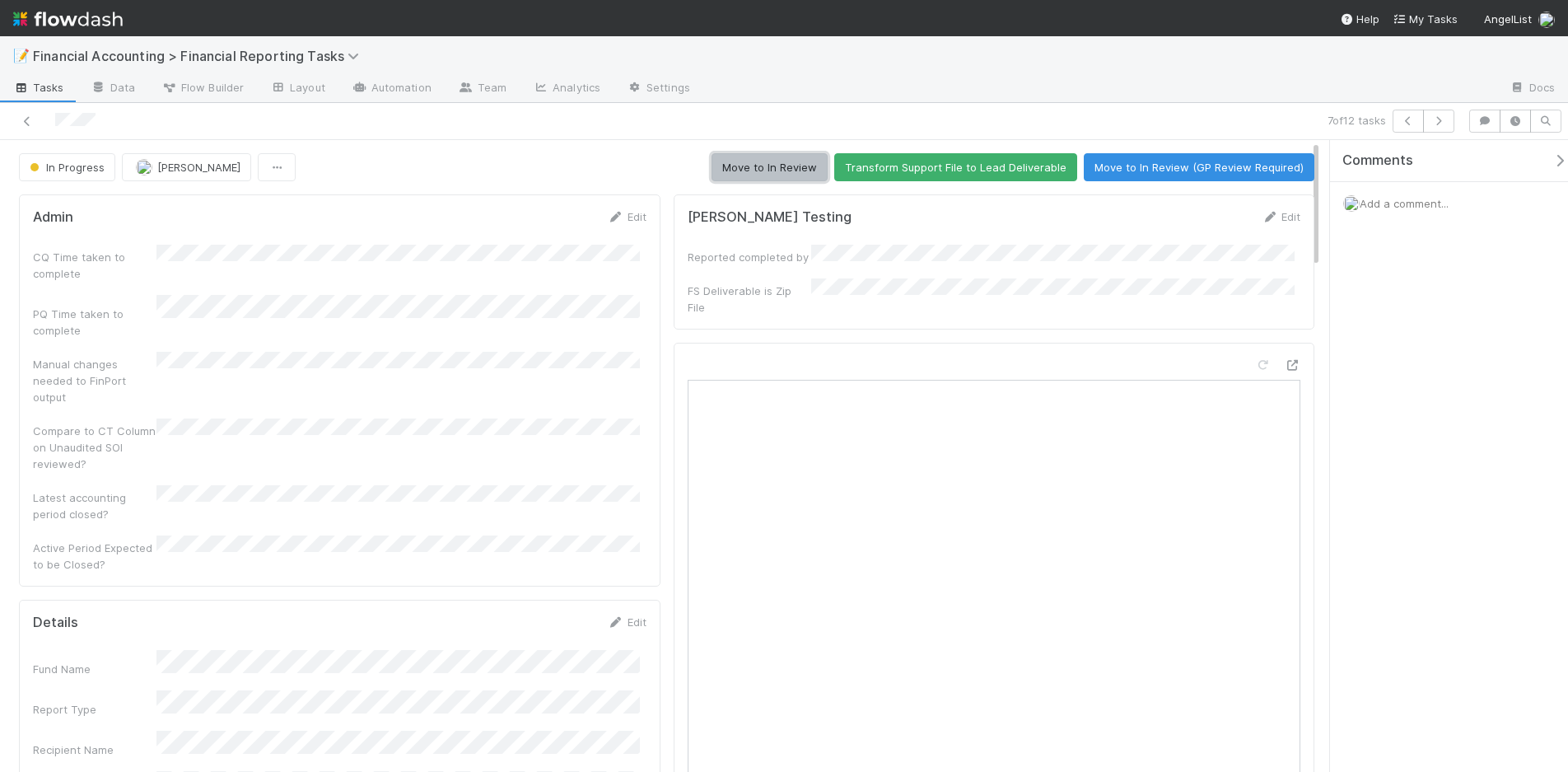
click at [786, 164] on button "Move to In Review" at bounding box center [769, 167] width 116 height 28
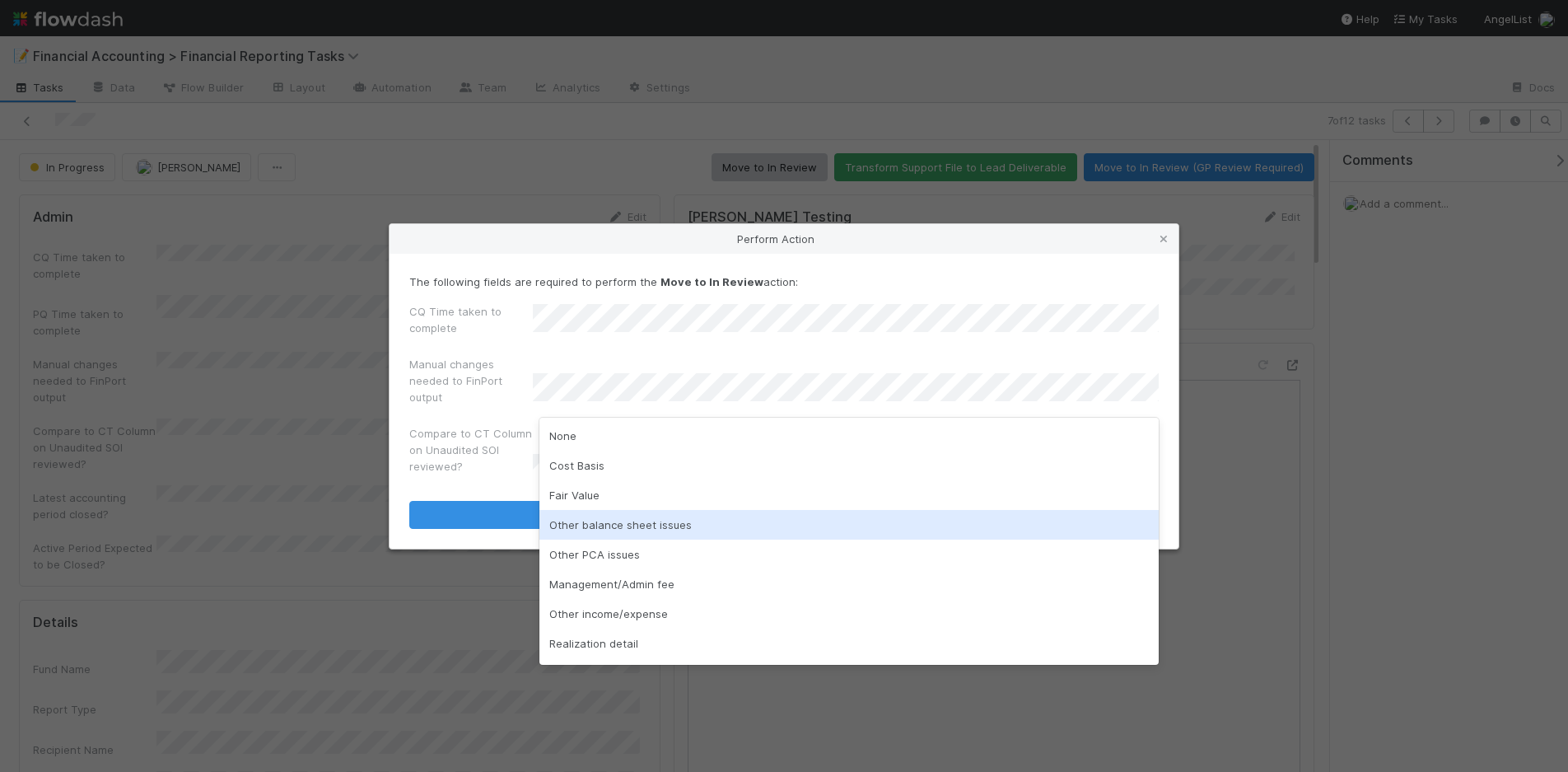
click at [625, 531] on div "Other balance sheet issues" at bounding box center [849, 525] width 619 height 30
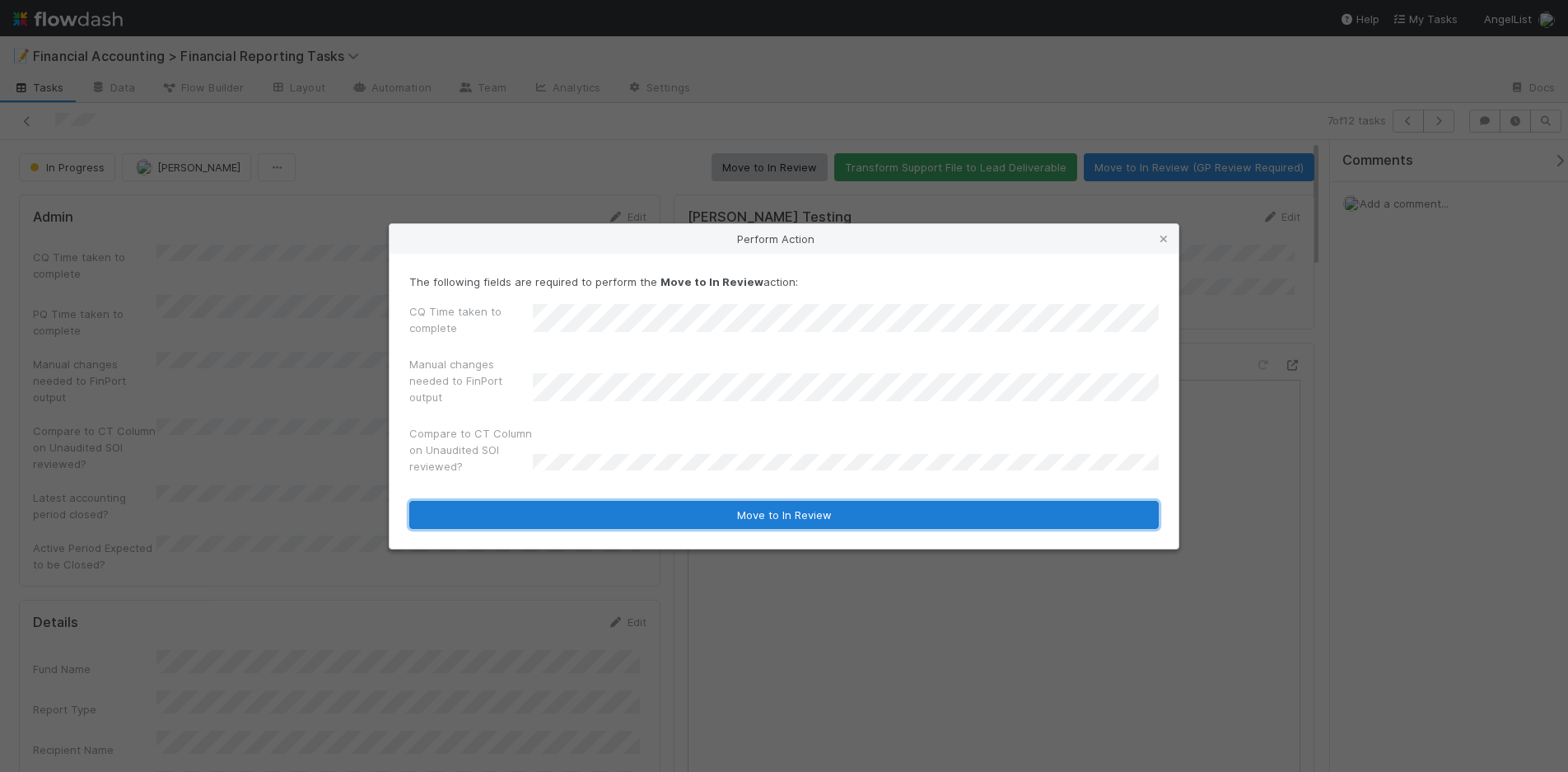
click at [626, 525] on button "Move to In Review" at bounding box center [784, 515] width 749 height 28
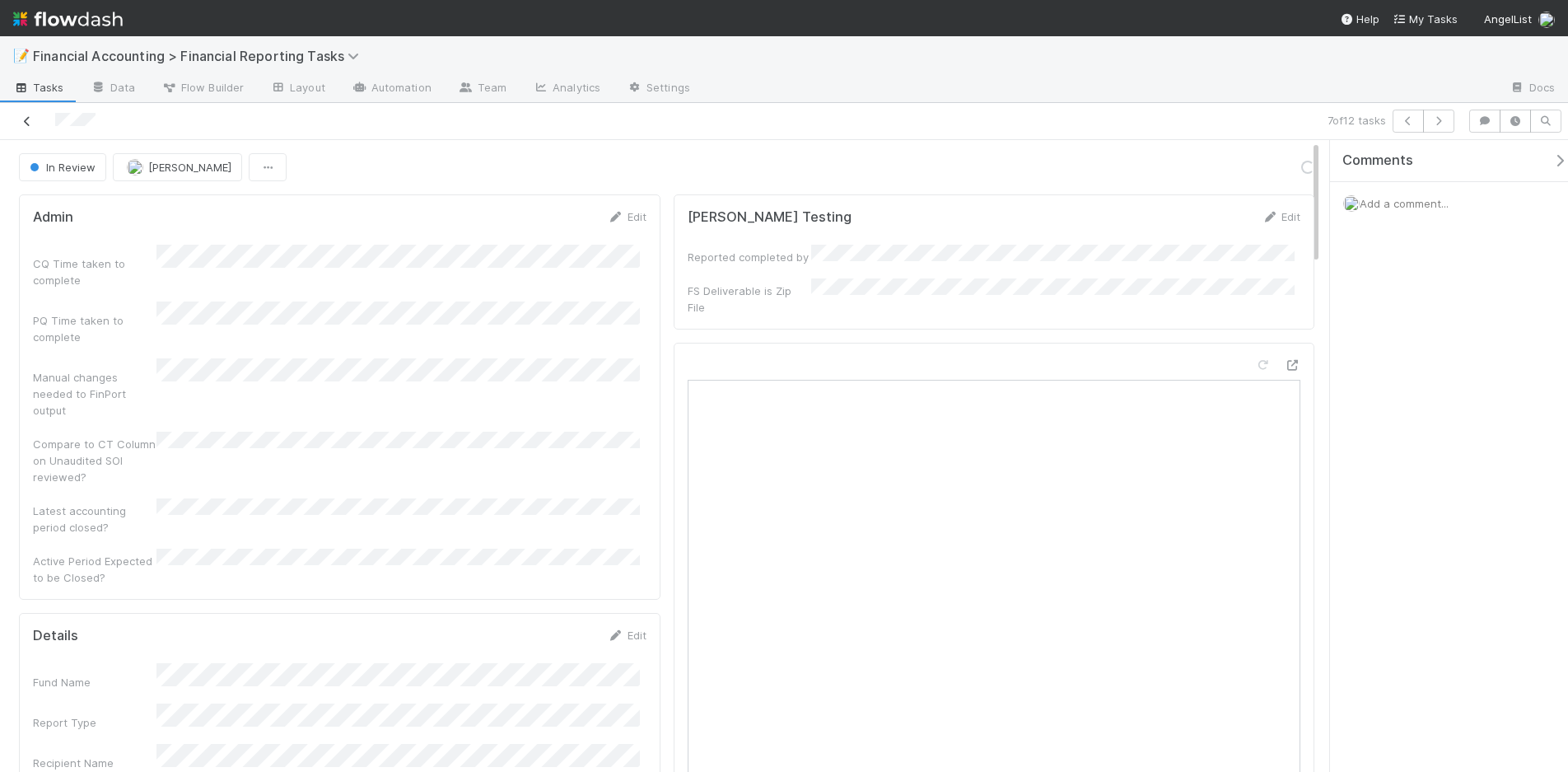
click at [31, 124] on icon at bounding box center [27, 121] width 17 height 11
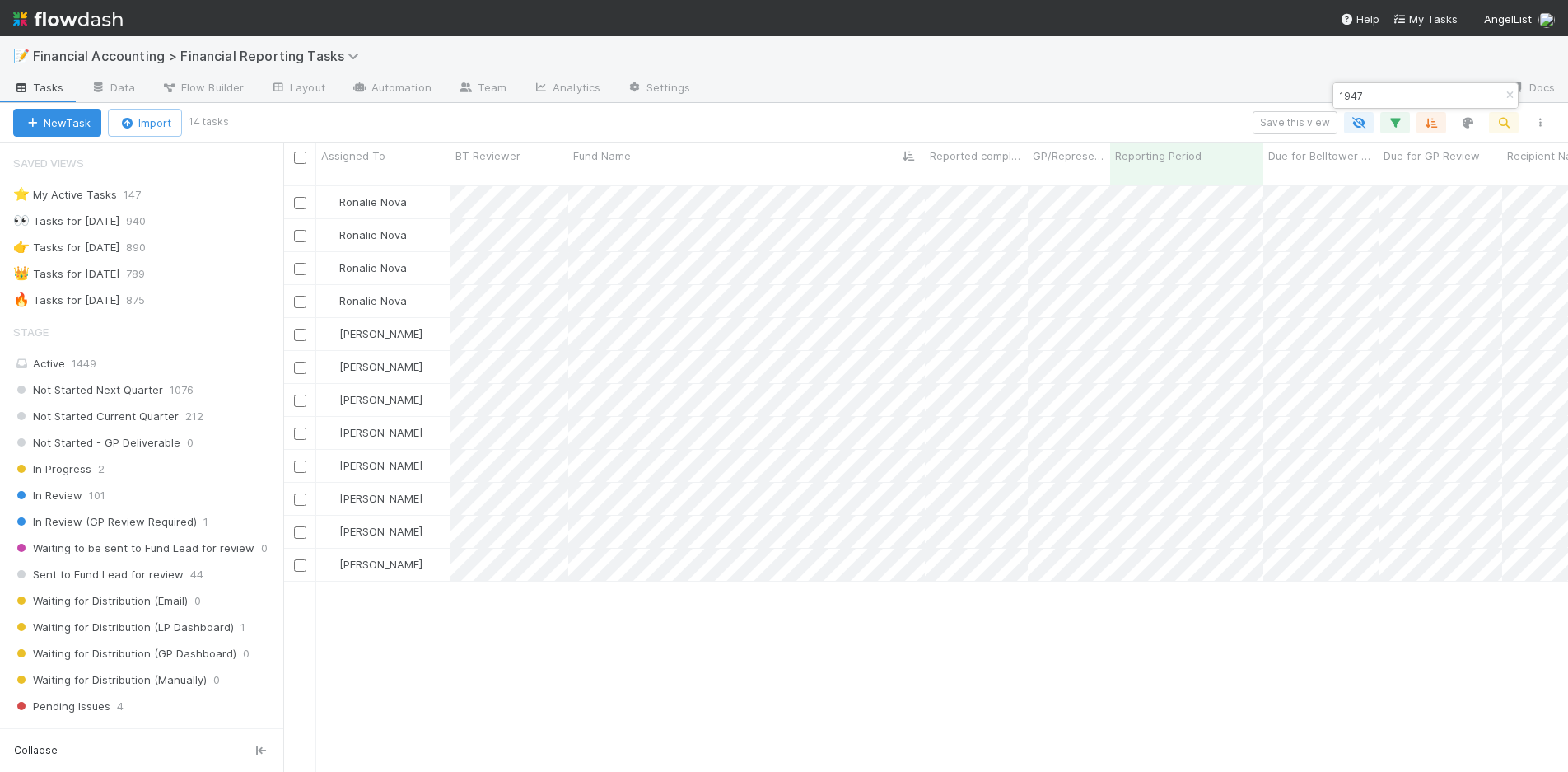
scroll to position [588, 1272]
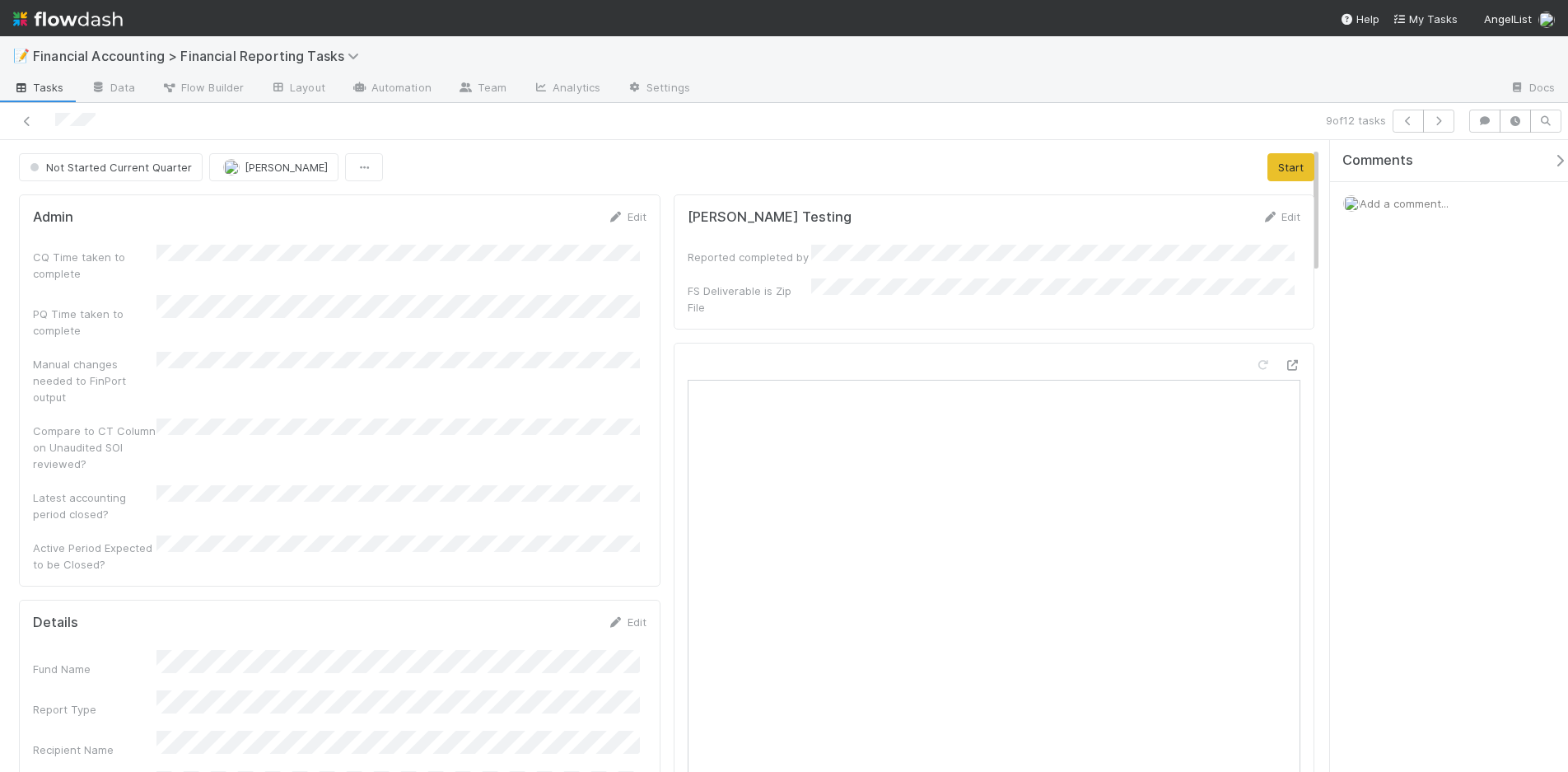
scroll to position [165, 0]
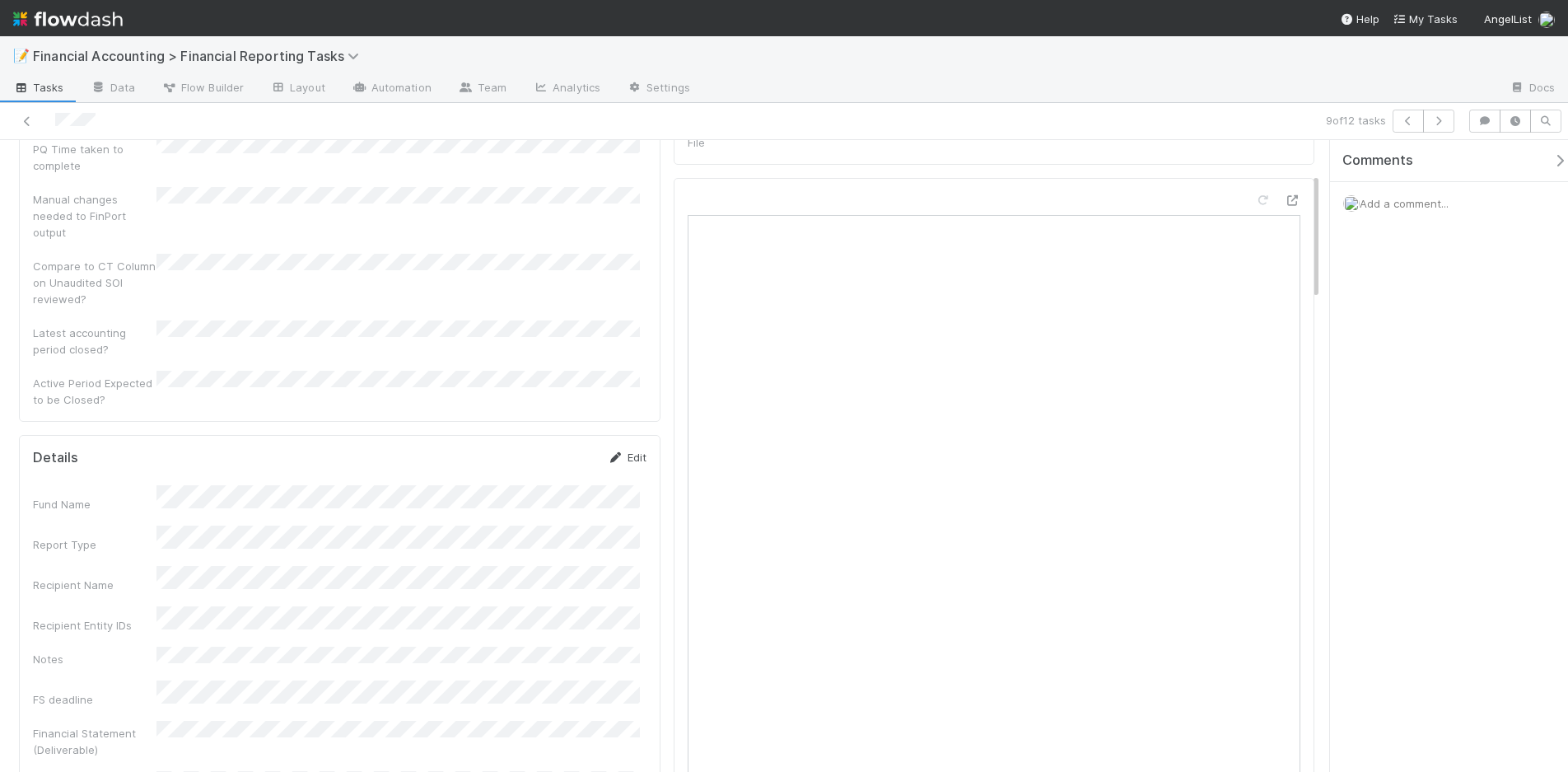
click at [637, 450] on link "Edit" at bounding box center [627, 456] width 39 height 13
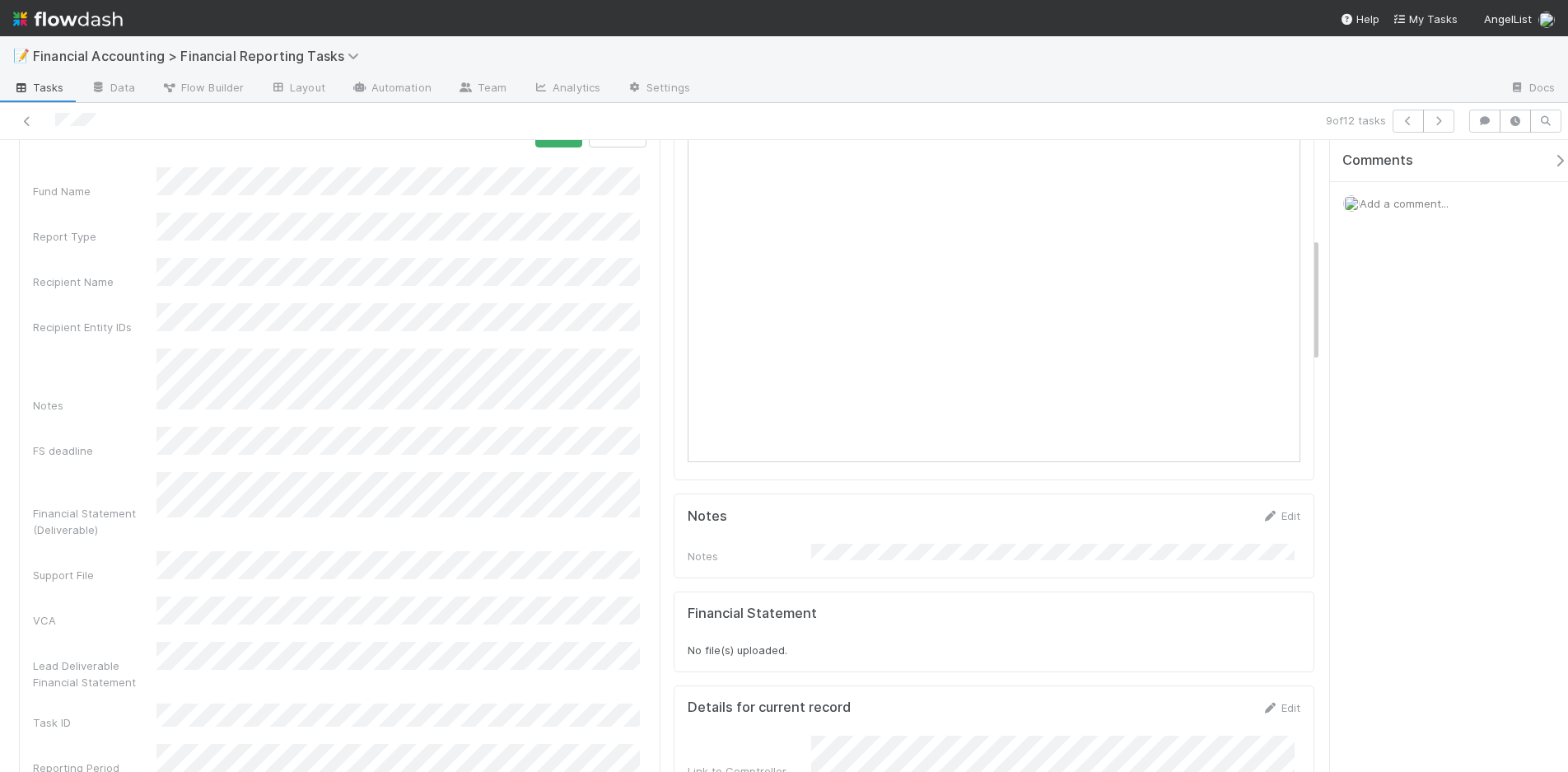
scroll to position [0, 0]
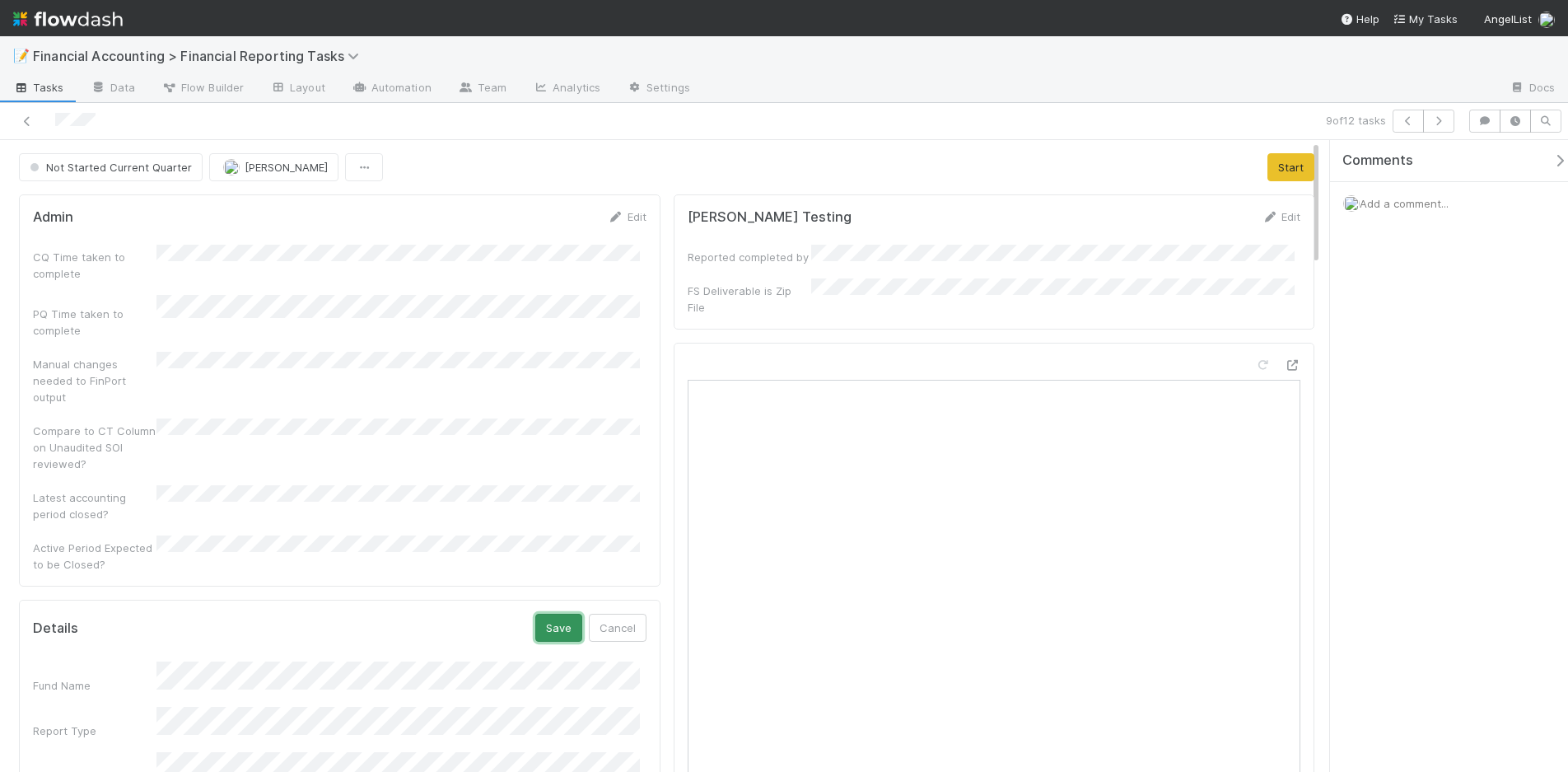
click at [544, 613] on button "Save" at bounding box center [559, 627] width 47 height 28
click at [1282, 164] on button "Start" at bounding box center [1290, 167] width 47 height 28
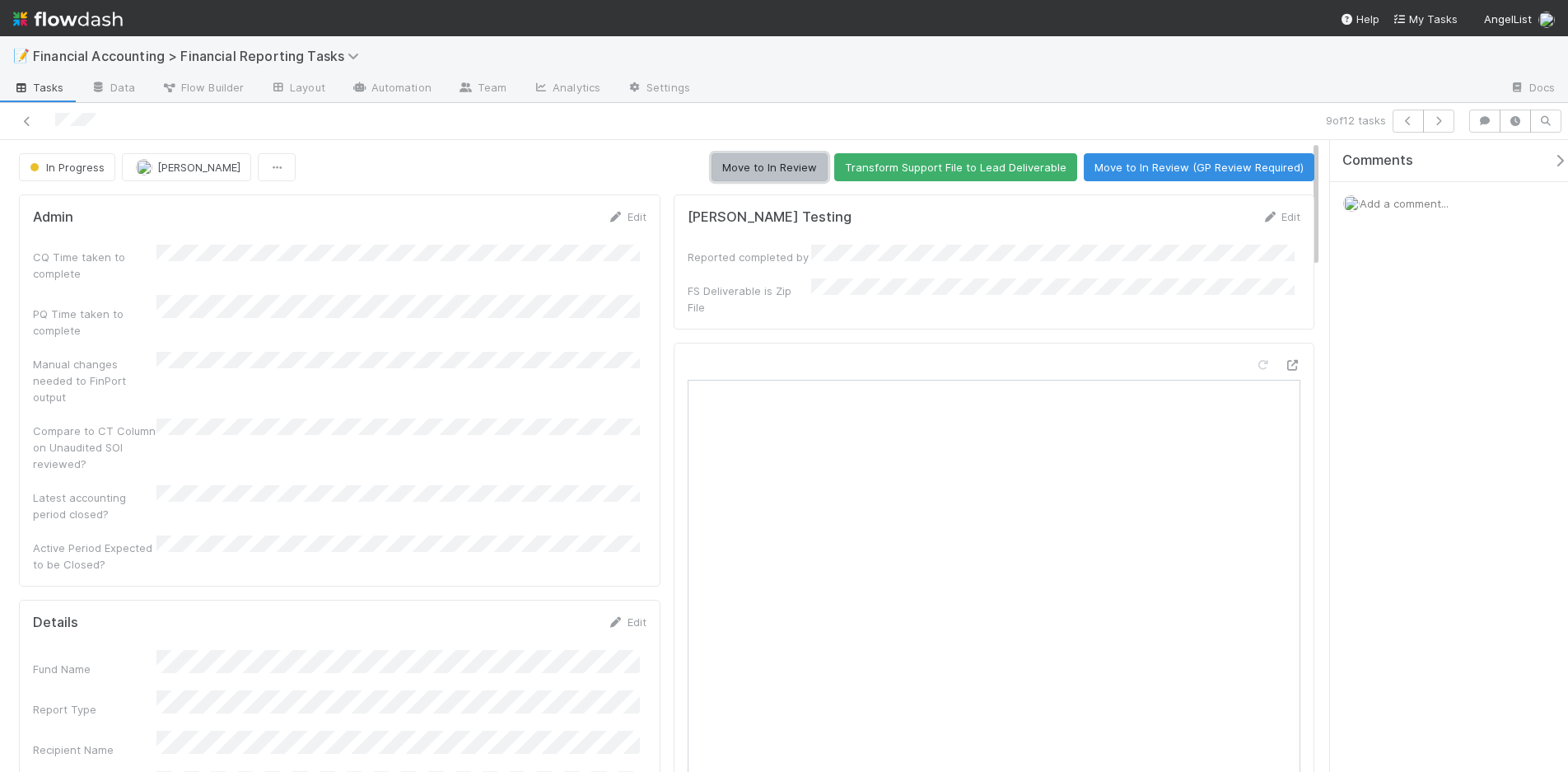
click at [749, 165] on button "Move to In Review" at bounding box center [769, 167] width 116 height 28
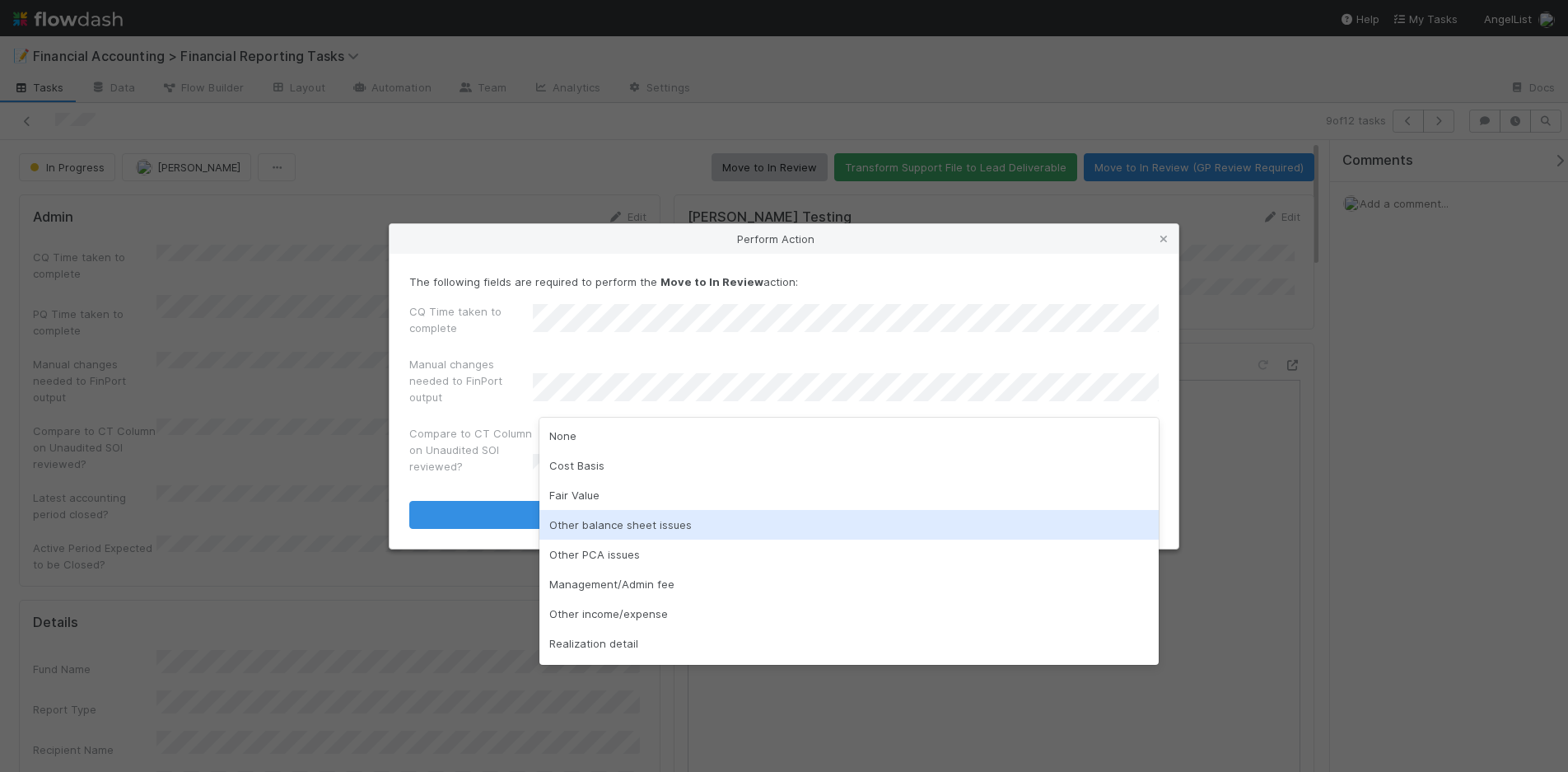
click at [598, 523] on div "Other balance sheet issues" at bounding box center [849, 525] width 619 height 30
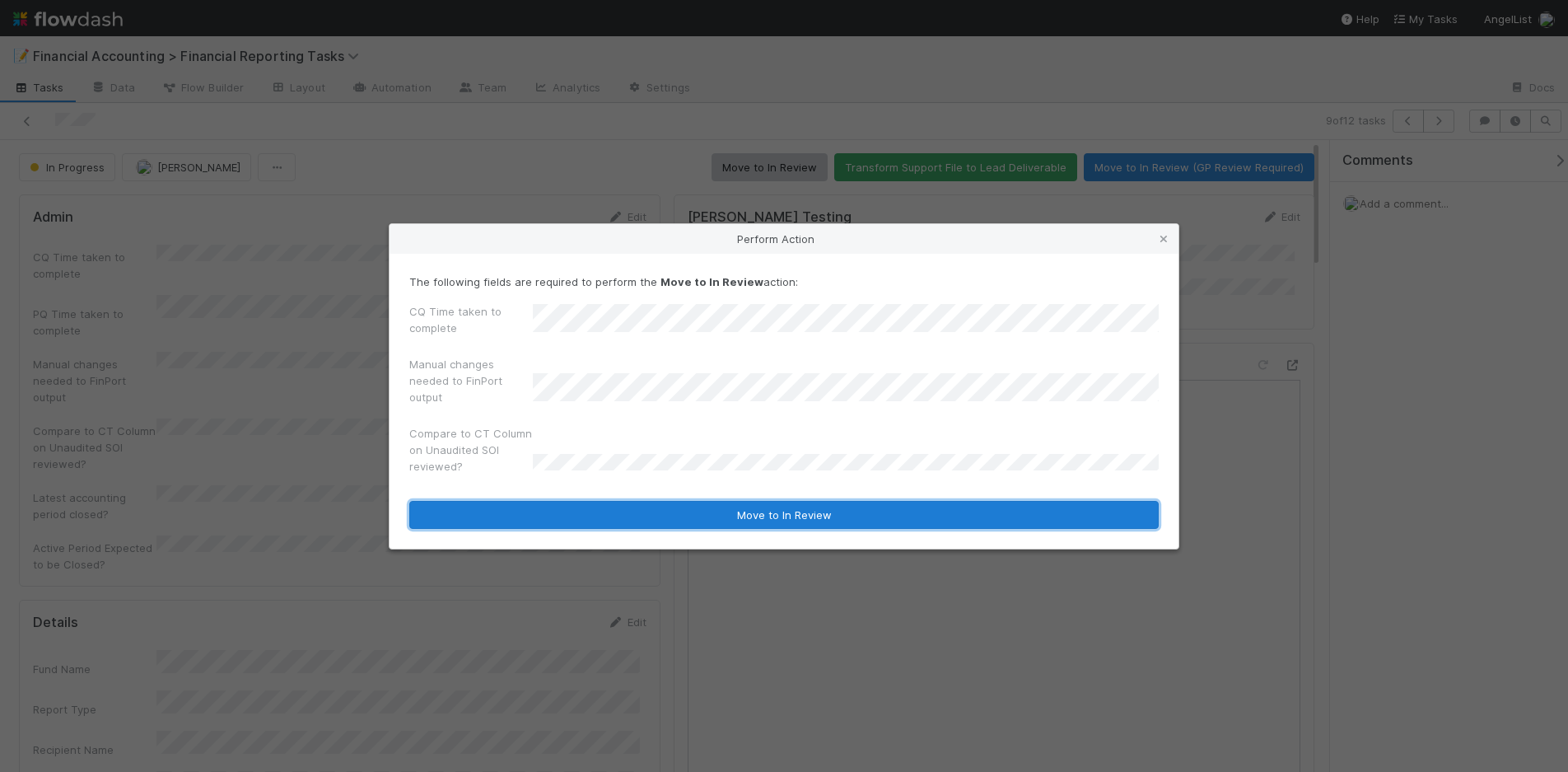
click at [596, 513] on button "Move to In Review" at bounding box center [784, 515] width 749 height 28
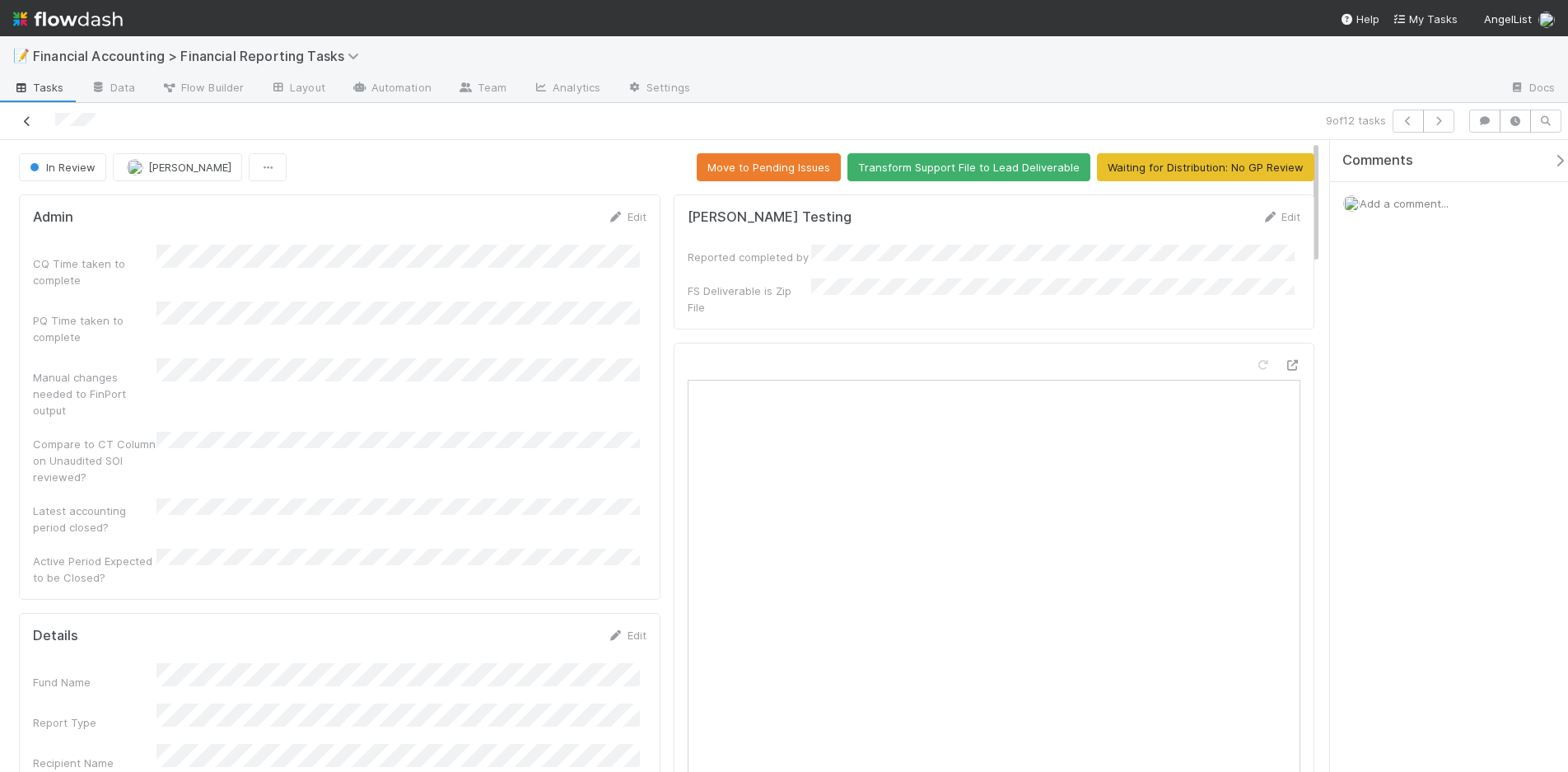
click at [24, 125] on icon at bounding box center [27, 121] width 17 height 11
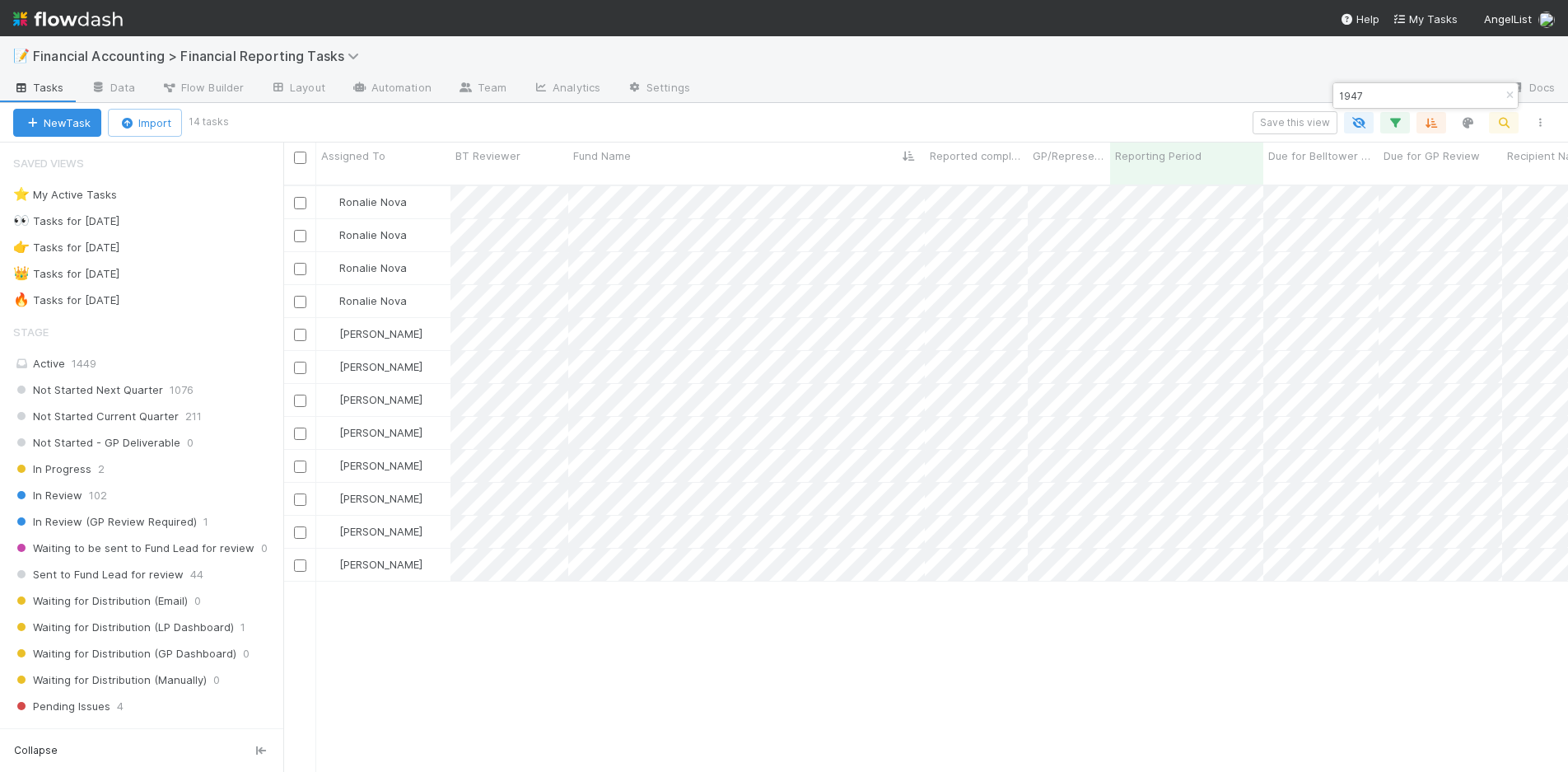
scroll to position [588, 1272]
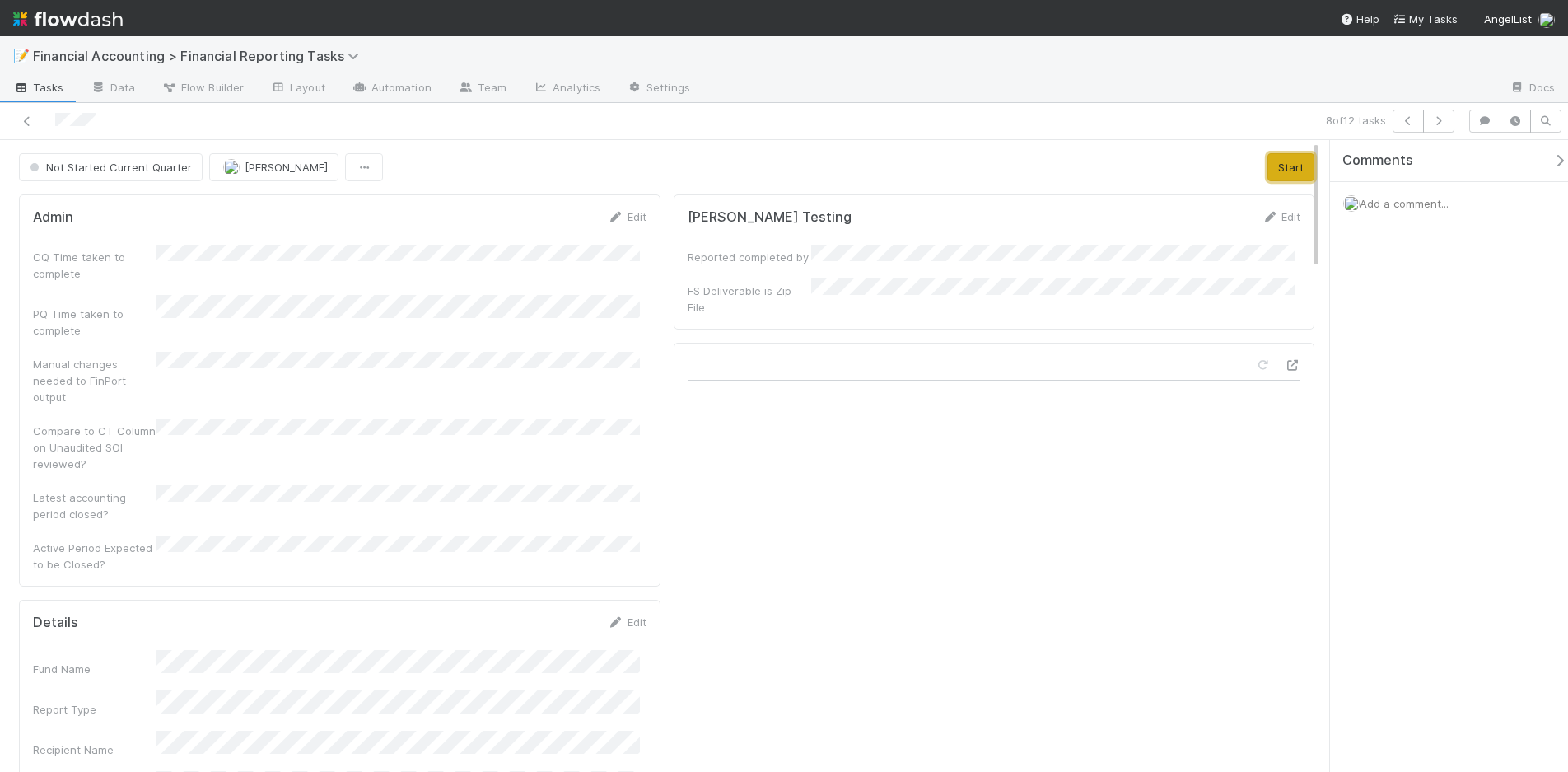
click at [1277, 167] on button "Start" at bounding box center [1290, 167] width 47 height 28
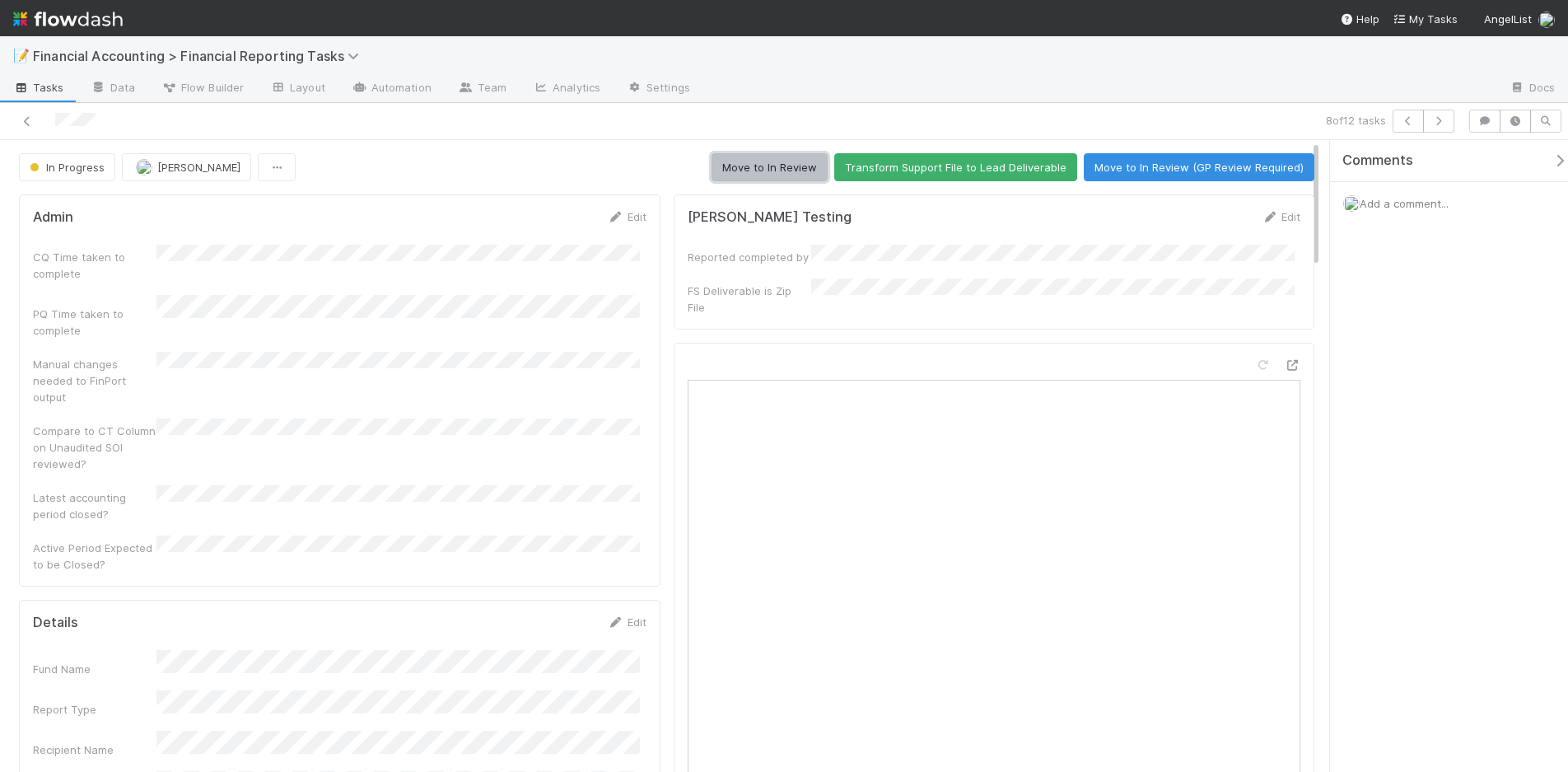
click at [737, 172] on button "Move to In Review" at bounding box center [769, 167] width 116 height 28
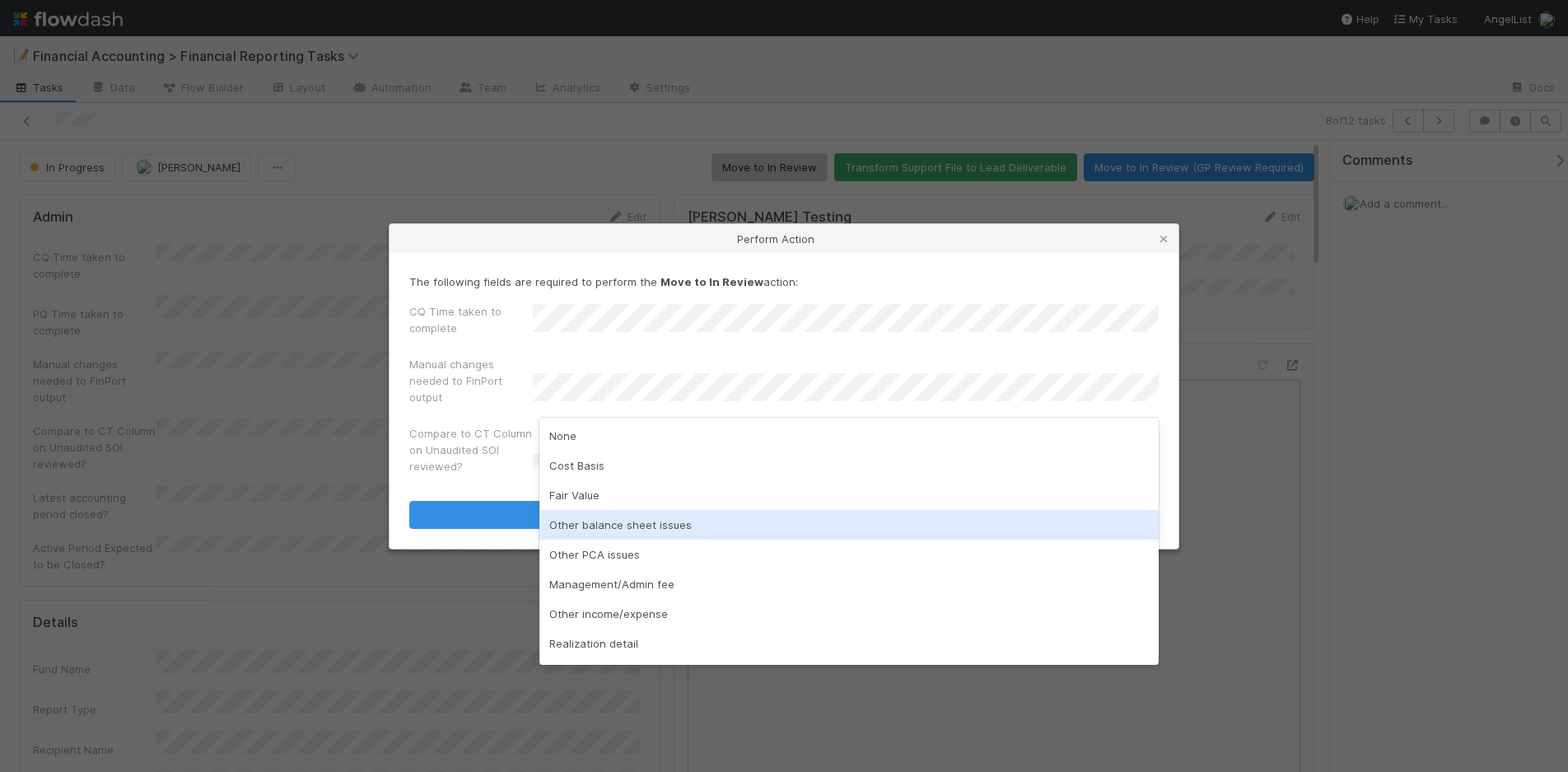
click at [627, 523] on div "Other balance sheet issues" at bounding box center [849, 525] width 619 height 30
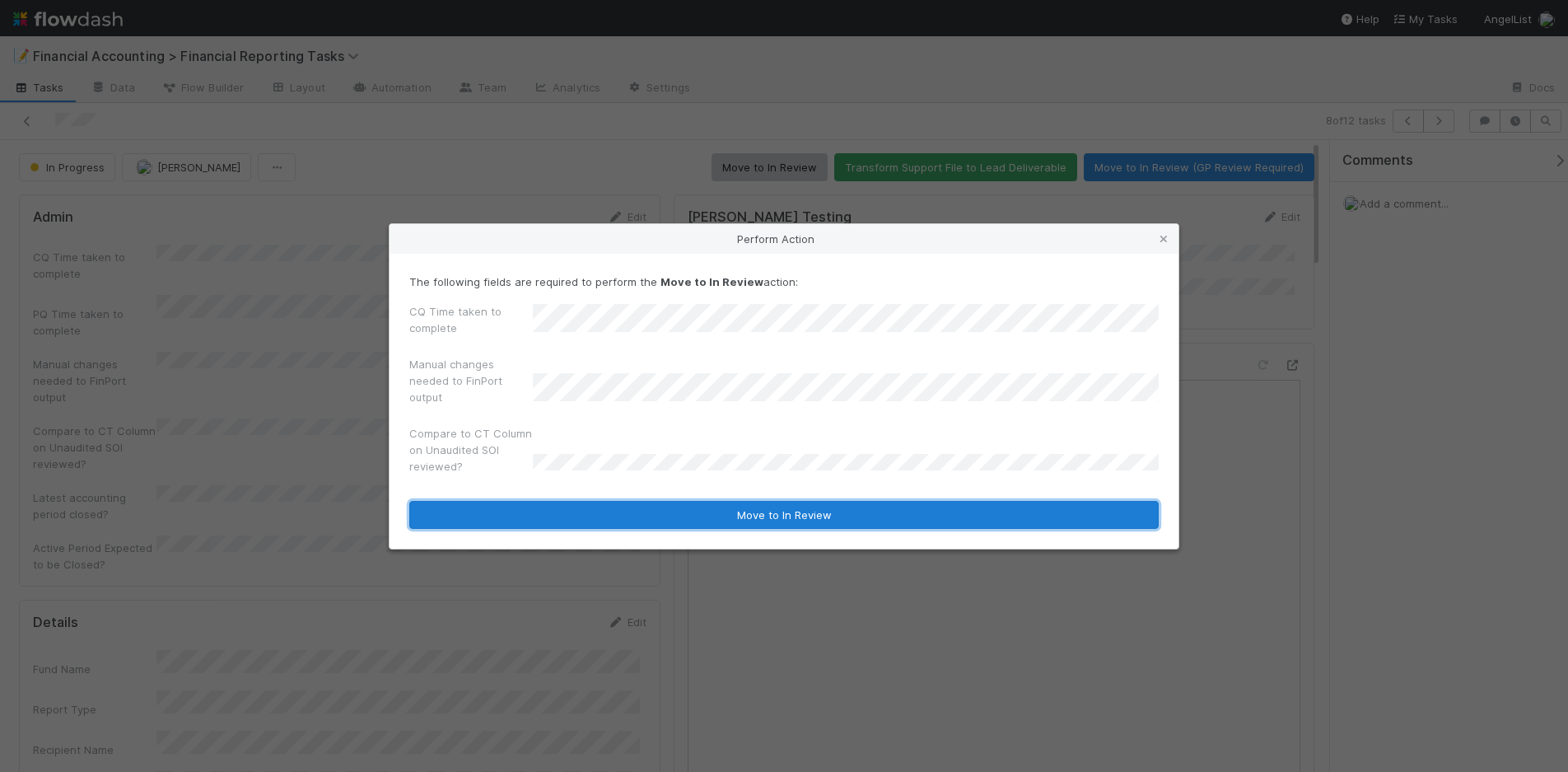
click at [626, 513] on button "Move to In Review" at bounding box center [784, 515] width 749 height 28
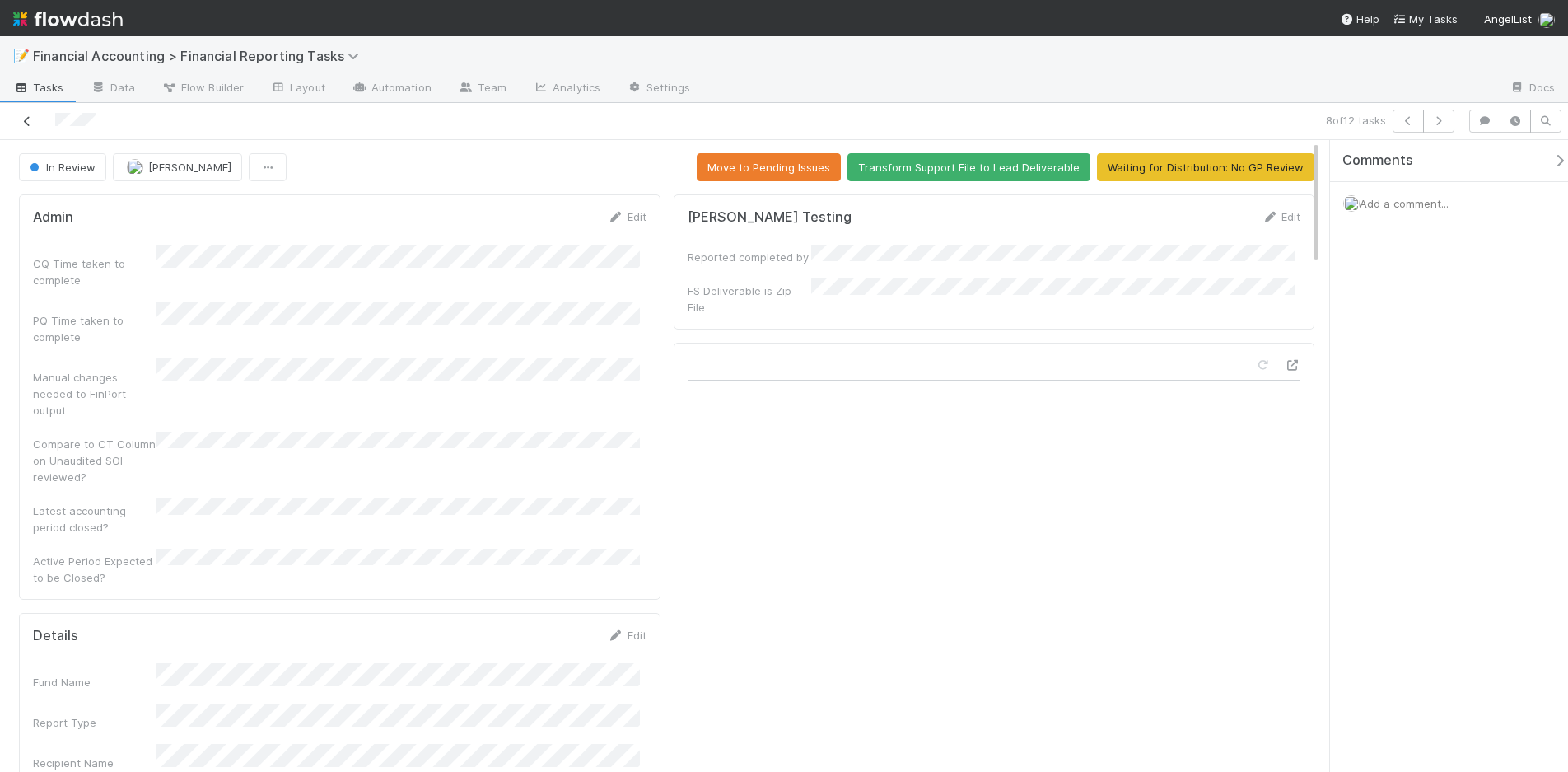
click at [24, 126] on icon at bounding box center [27, 121] width 17 height 11
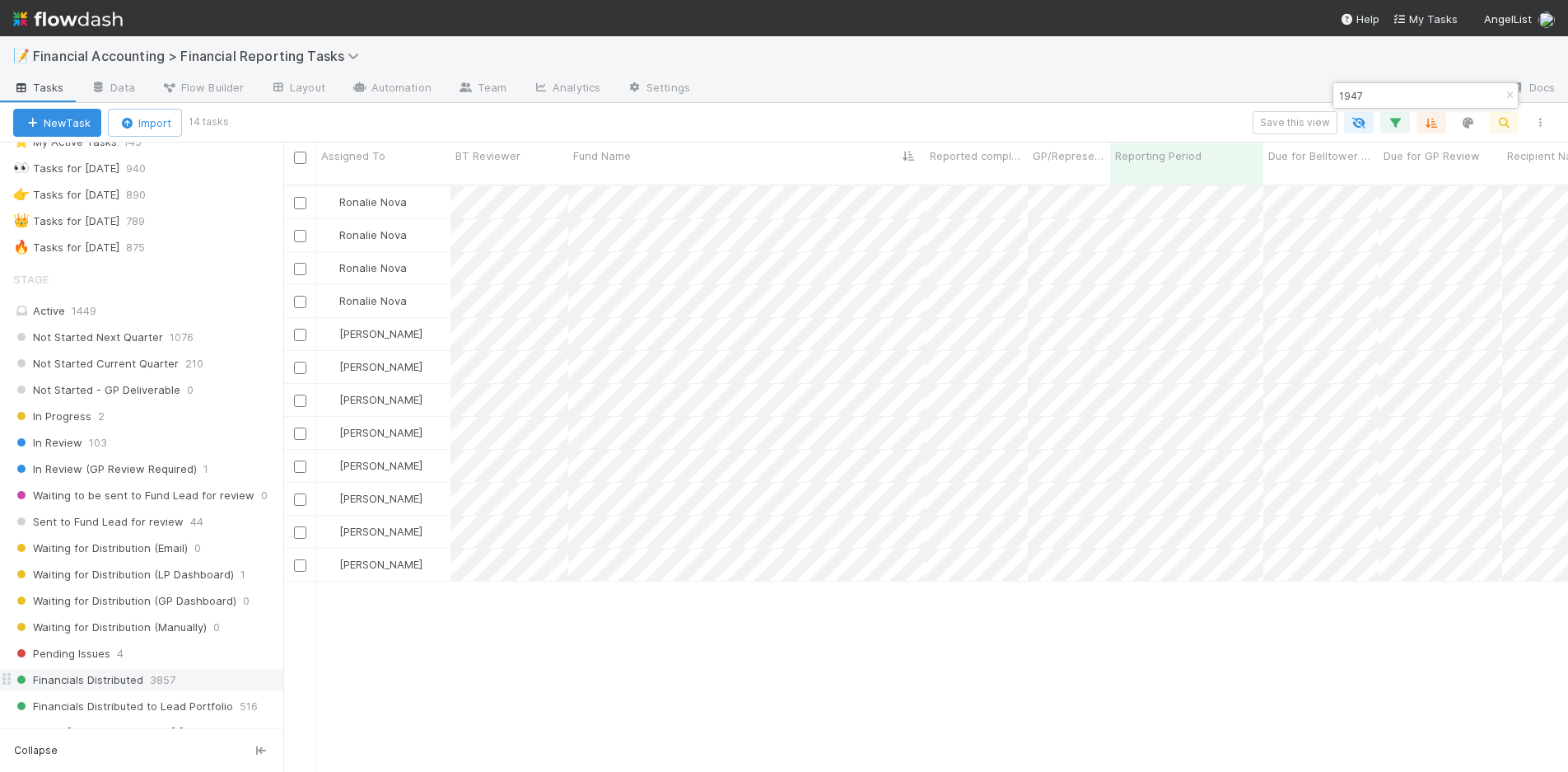
scroll to position [82, 0]
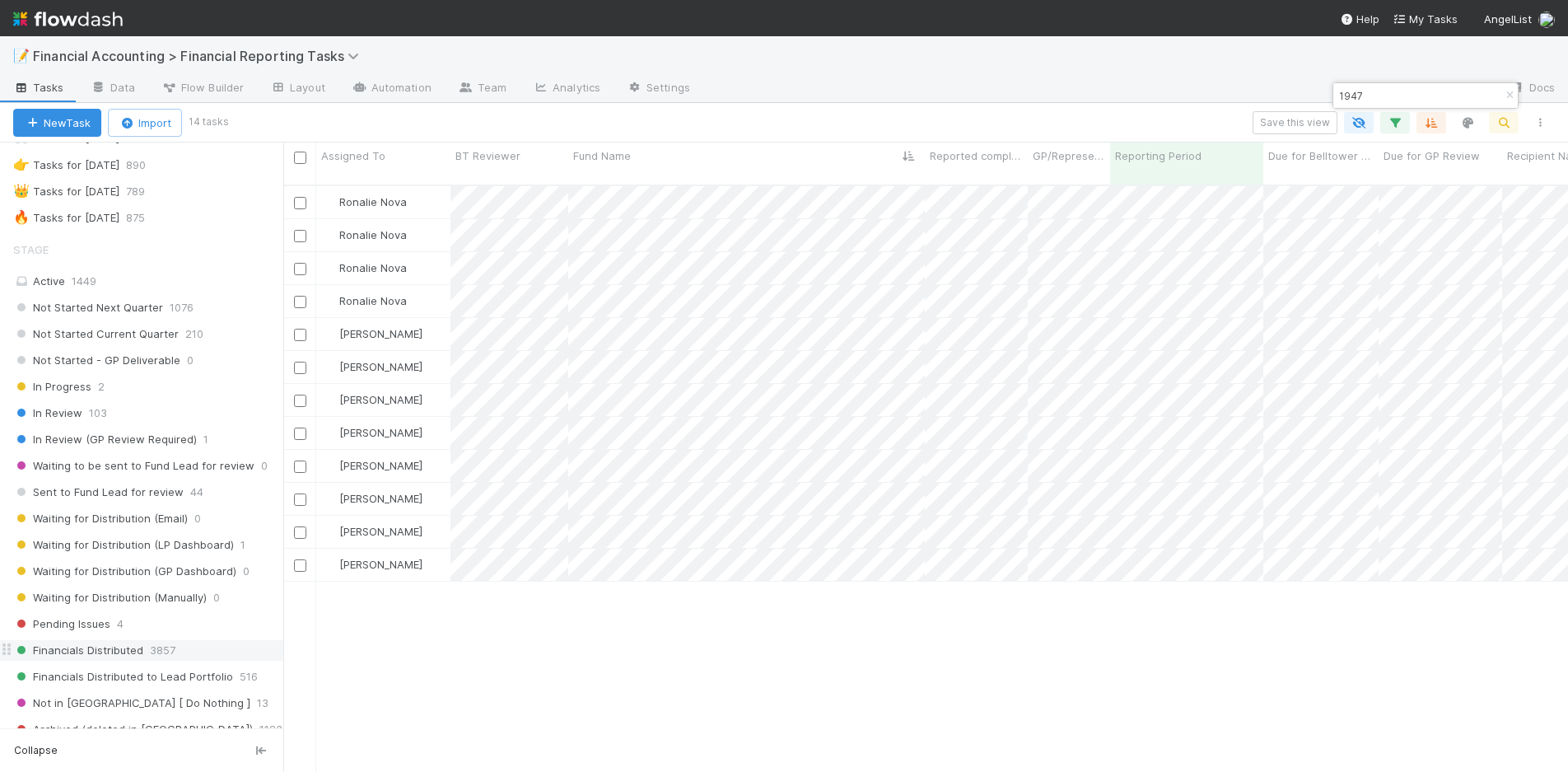
click at [94, 645] on span "Financials Distributed" at bounding box center [77, 650] width 130 height 21
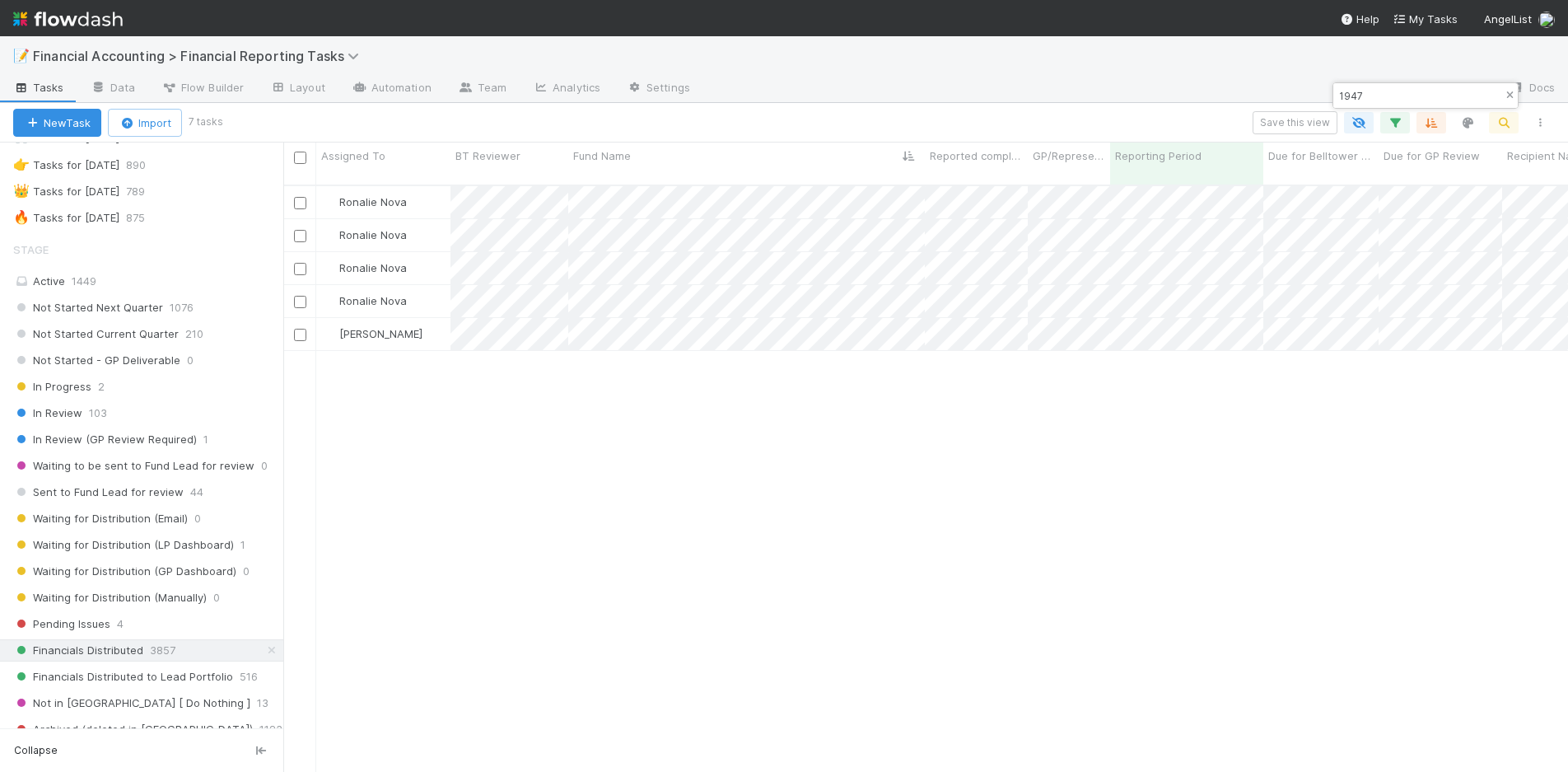
scroll to position [588, 1272]
click at [1505, 99] on icon "button" at bounding box center [1509, 95] width 17 height 10
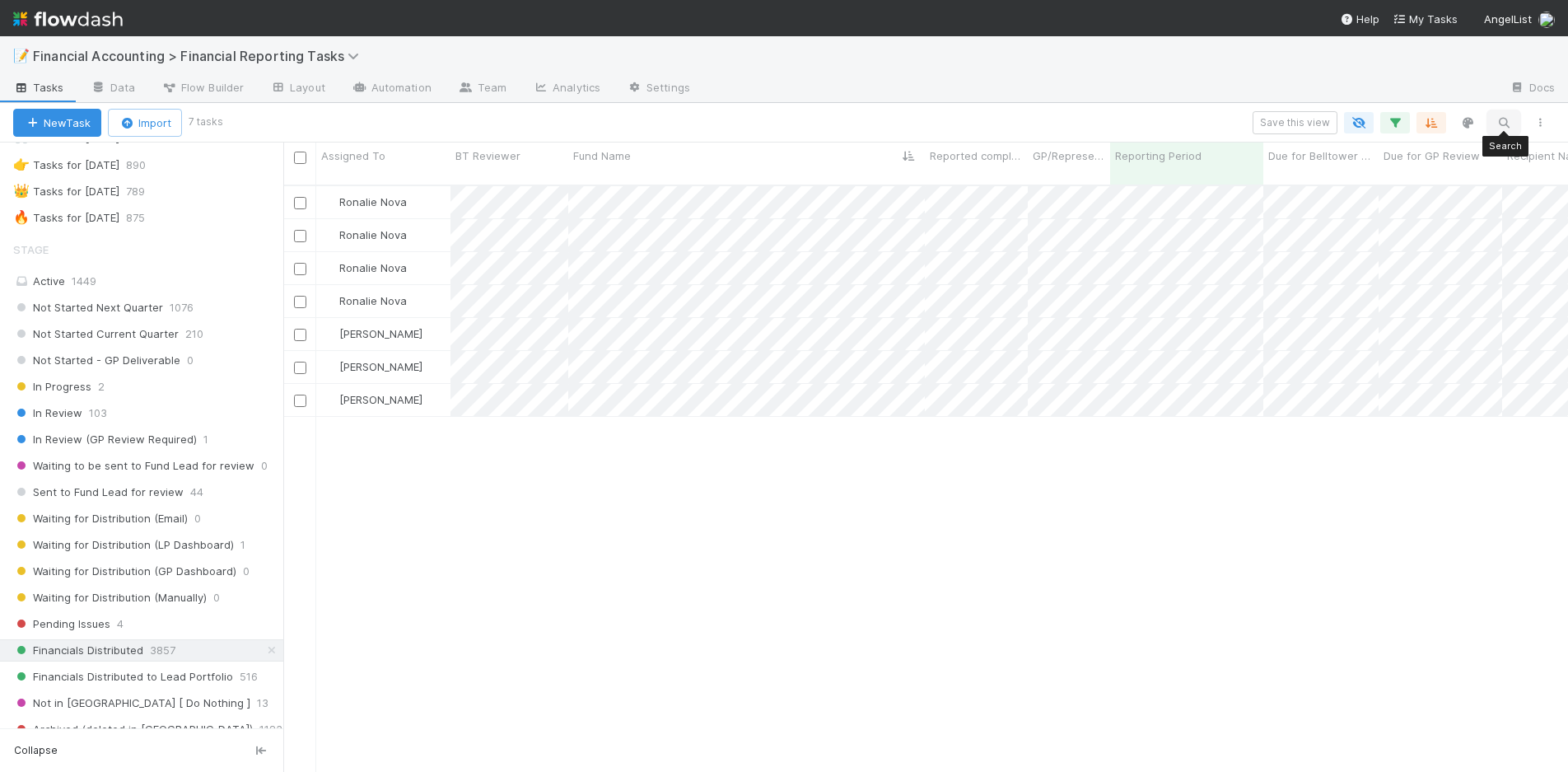
click at [1503, 127] on icon "button" at bounding box center [1503, 122] width 17 height 15
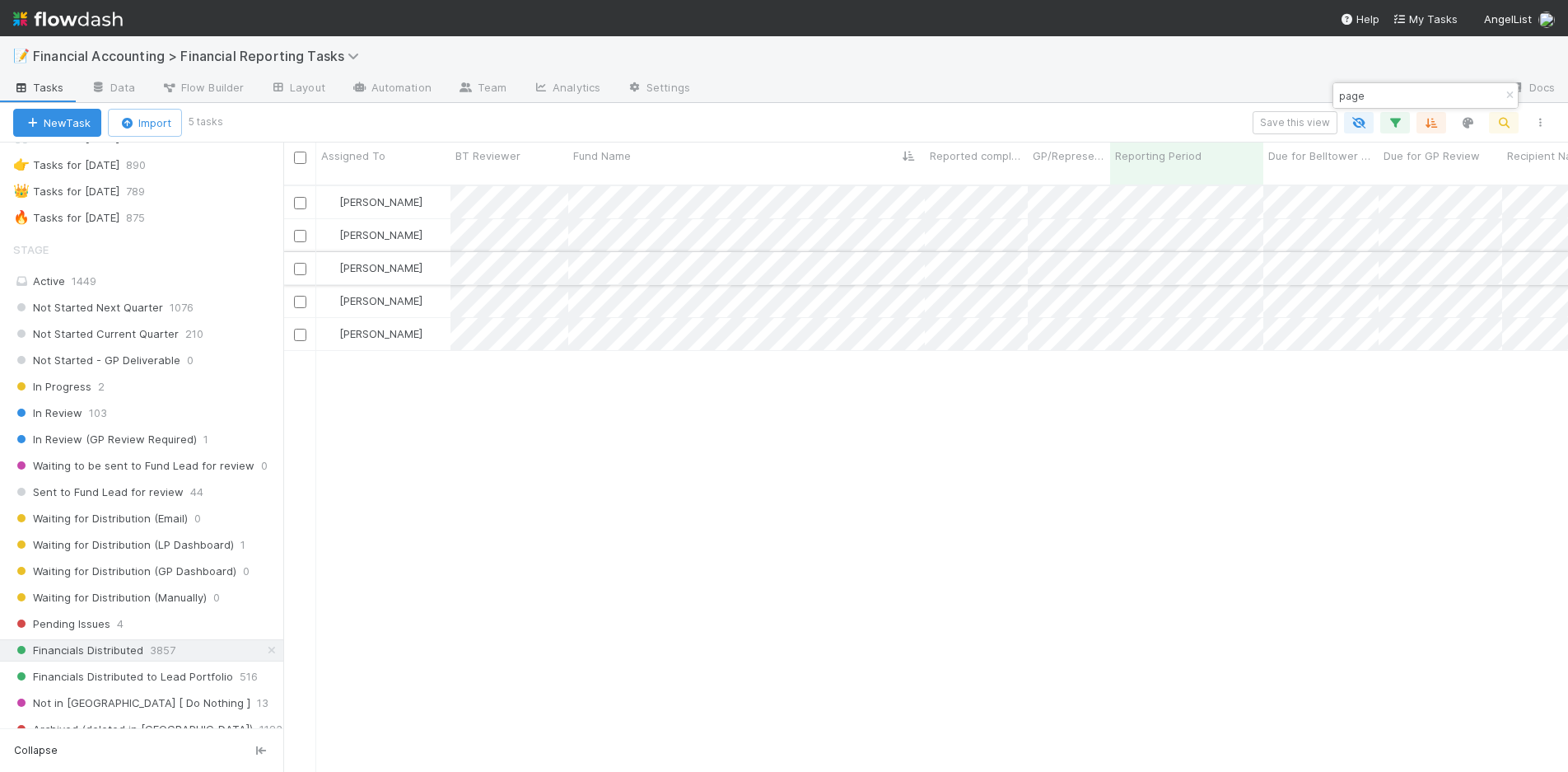
type input "page"
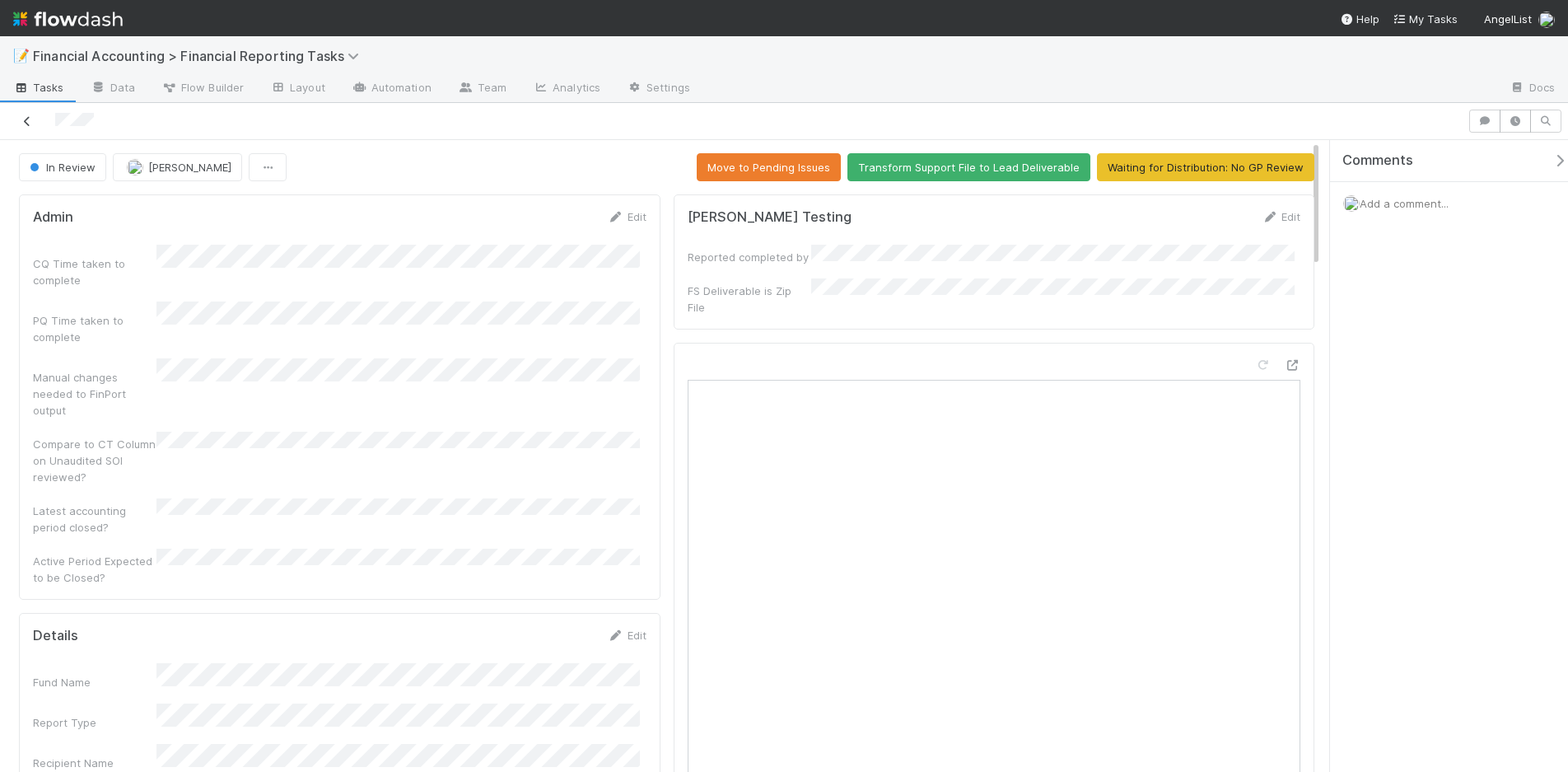
click at [28, 119] on icon at bounding box center [27, 121] width 17 height 11
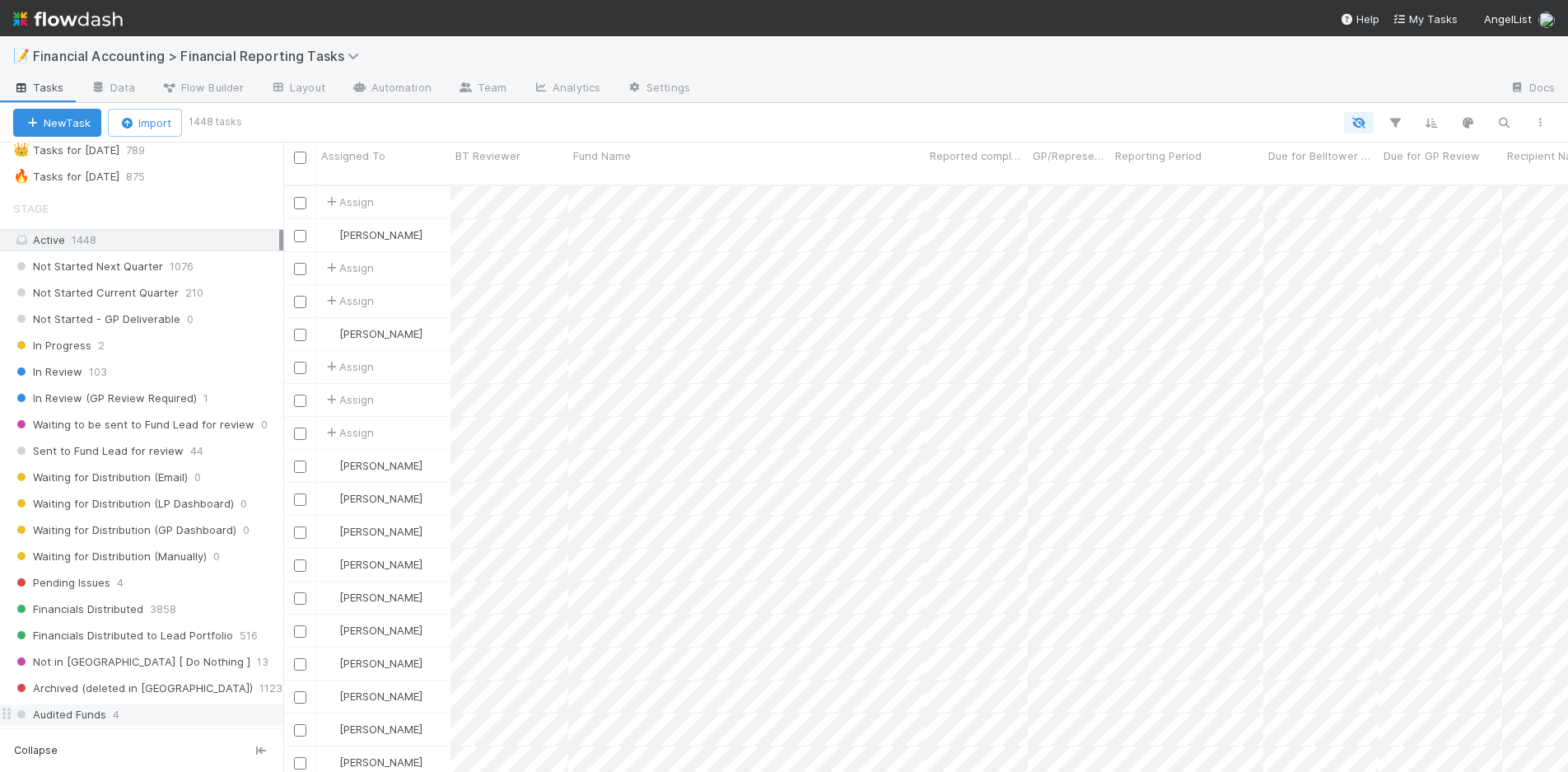
scroll to position [247, 0]
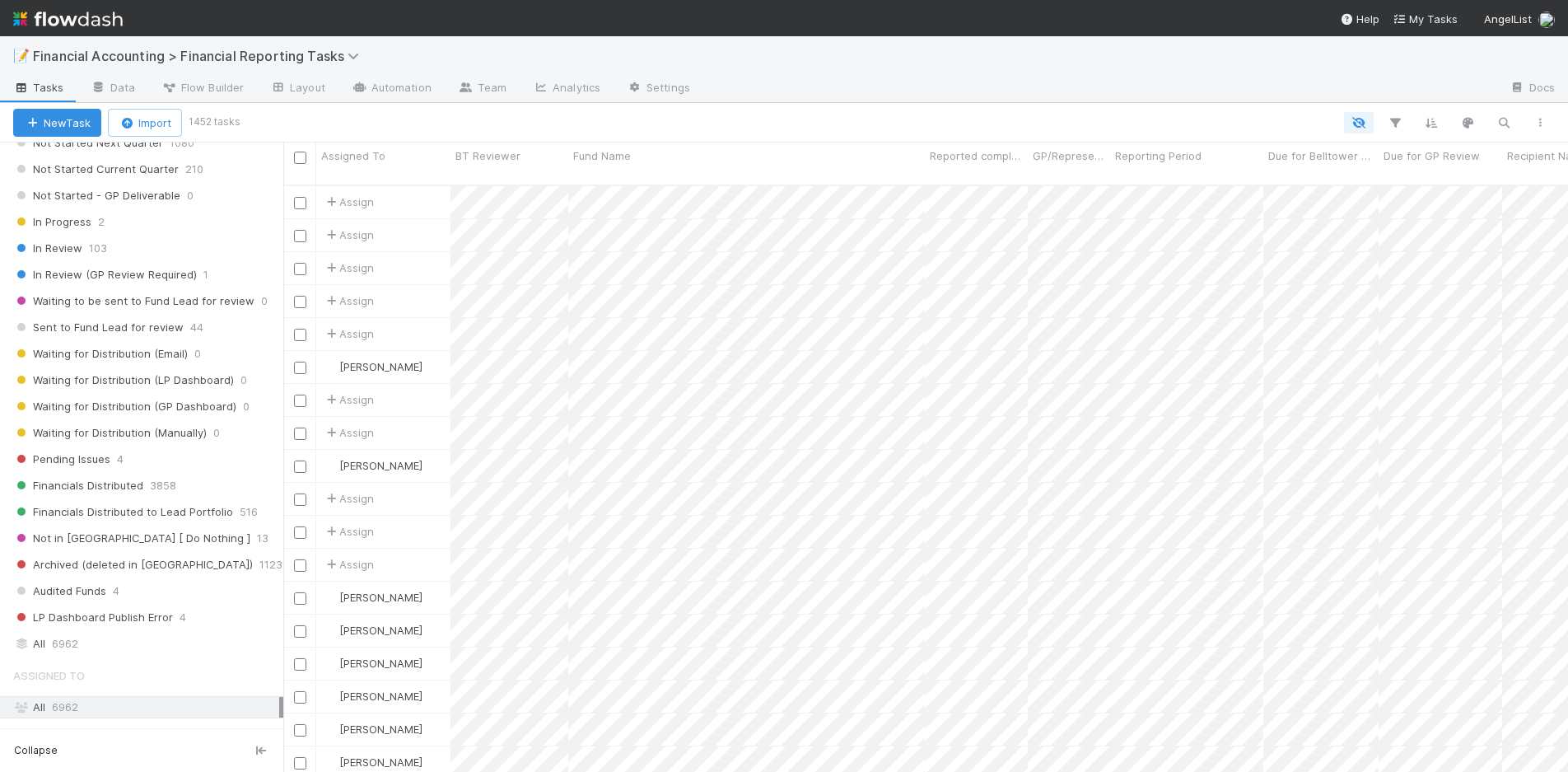
click at [1277, 65] on div "📝 Financial Accounting > Financial Reporting Tasks" at bounding box center [784, 57] width 1568 height 40
click at [1502, 119] on icon "button" at bounding box center [1503, 122] width 17 height 15
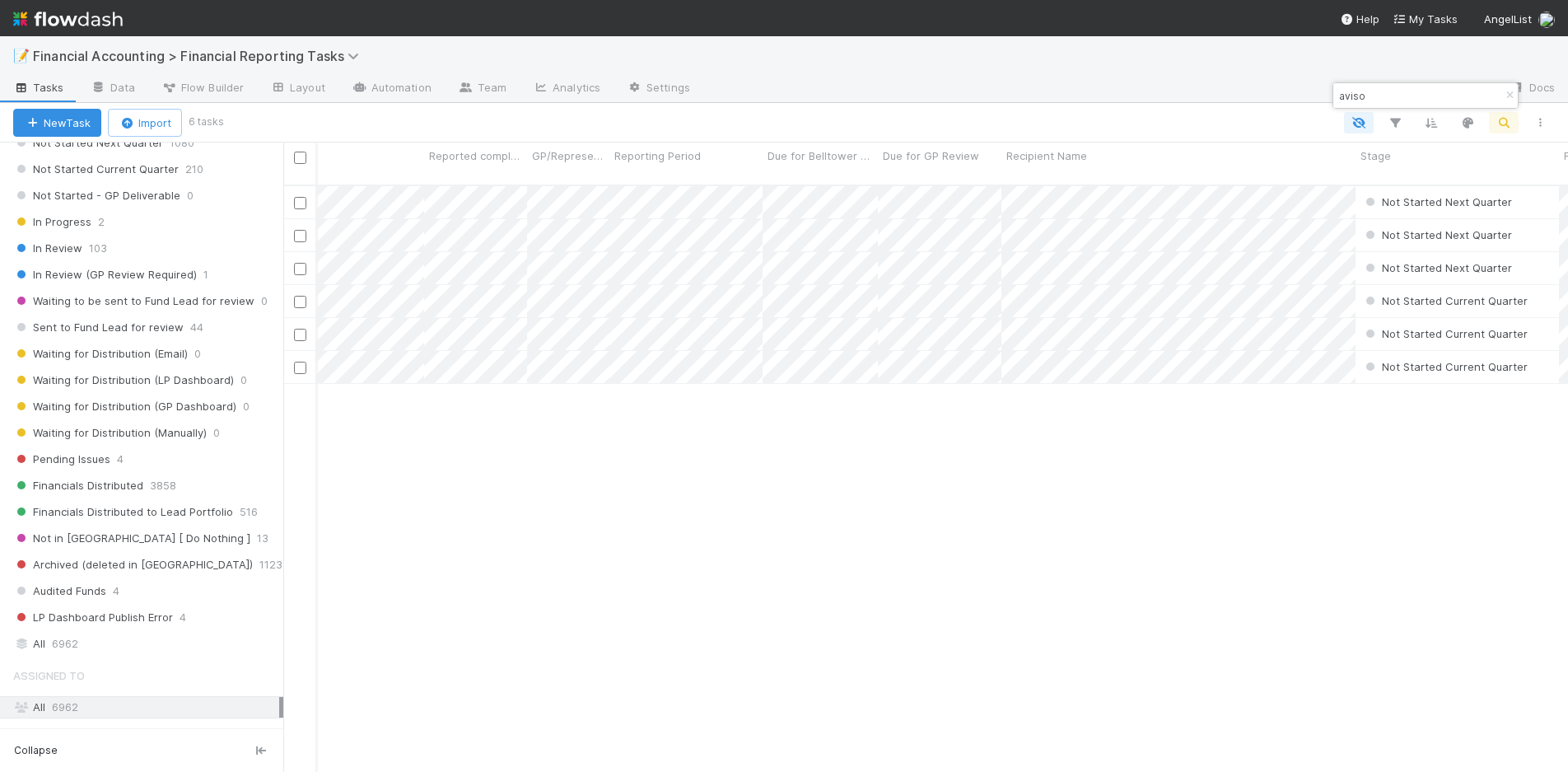
scroll to position [0, 0]
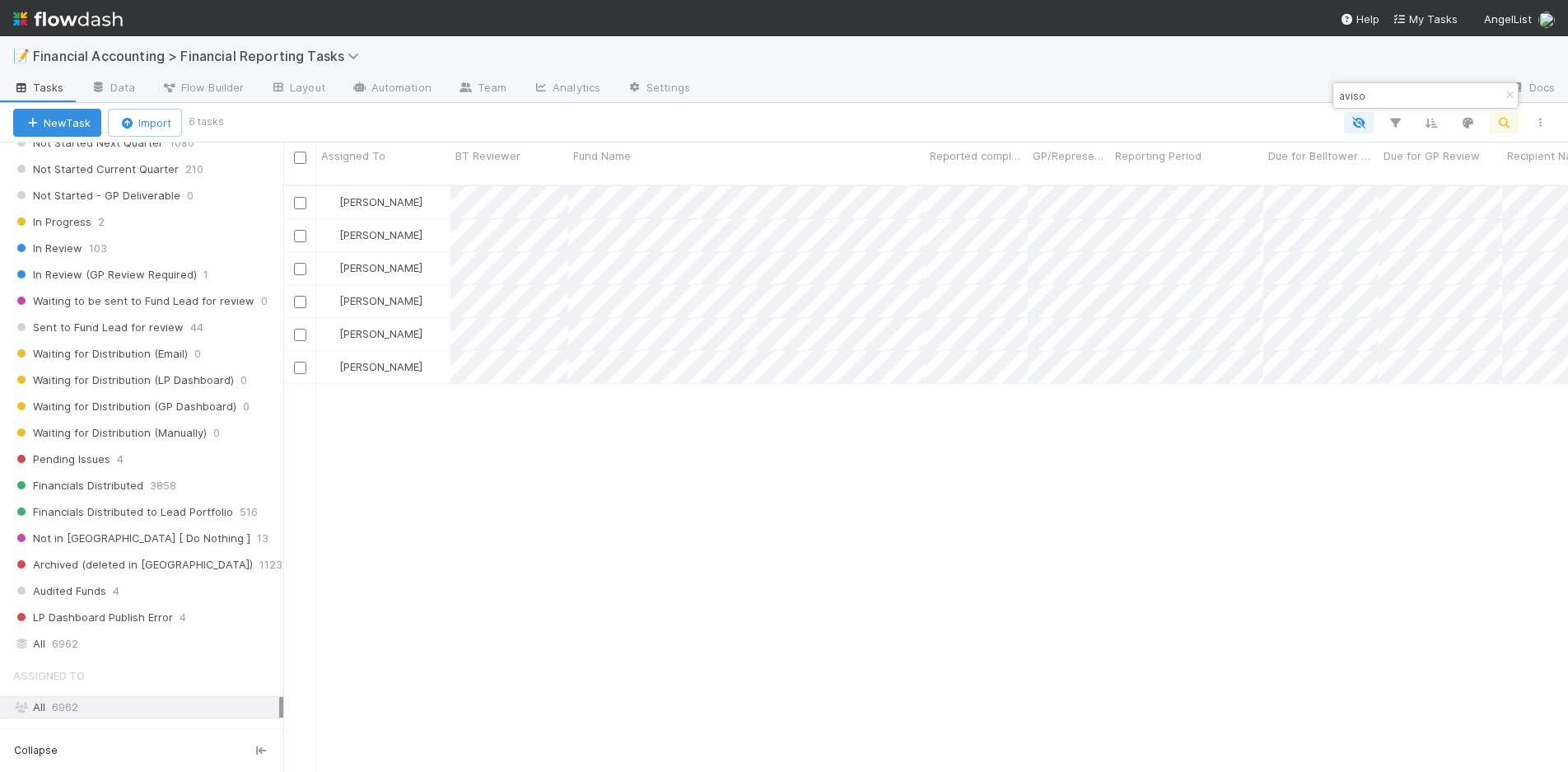
type input "aviso"
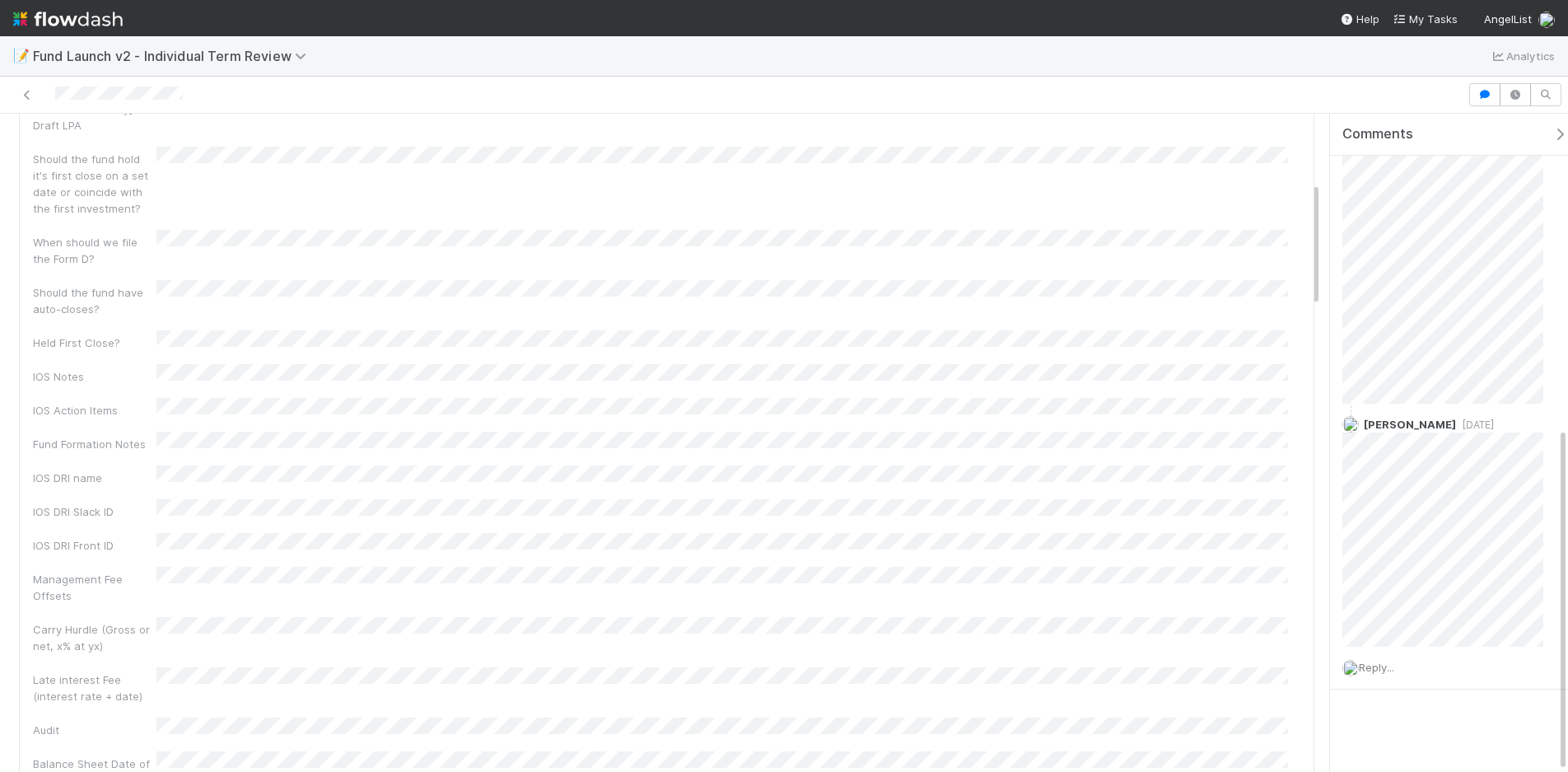
scroll to position [185, 0]
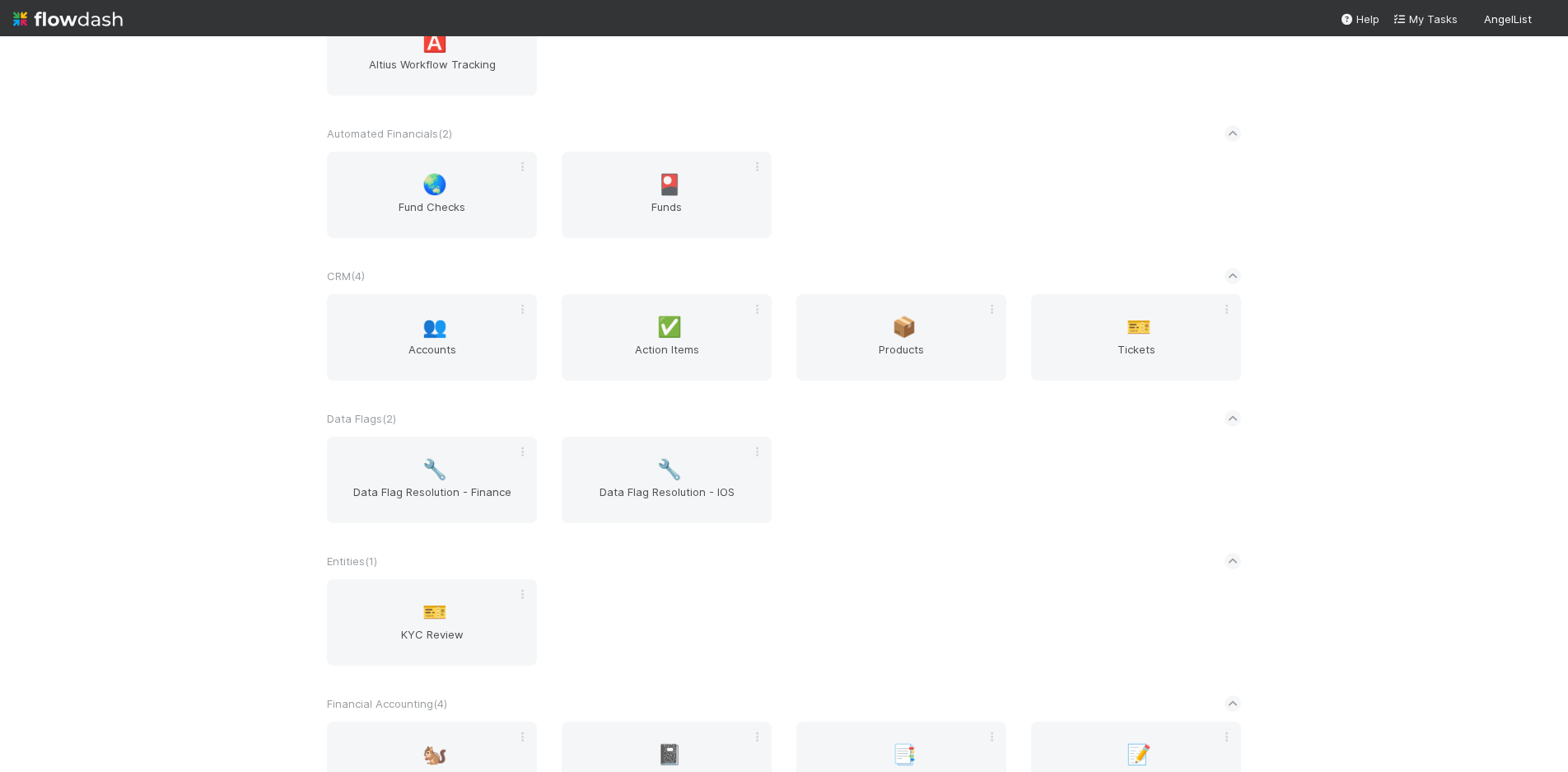
scroll to position [494, 0]
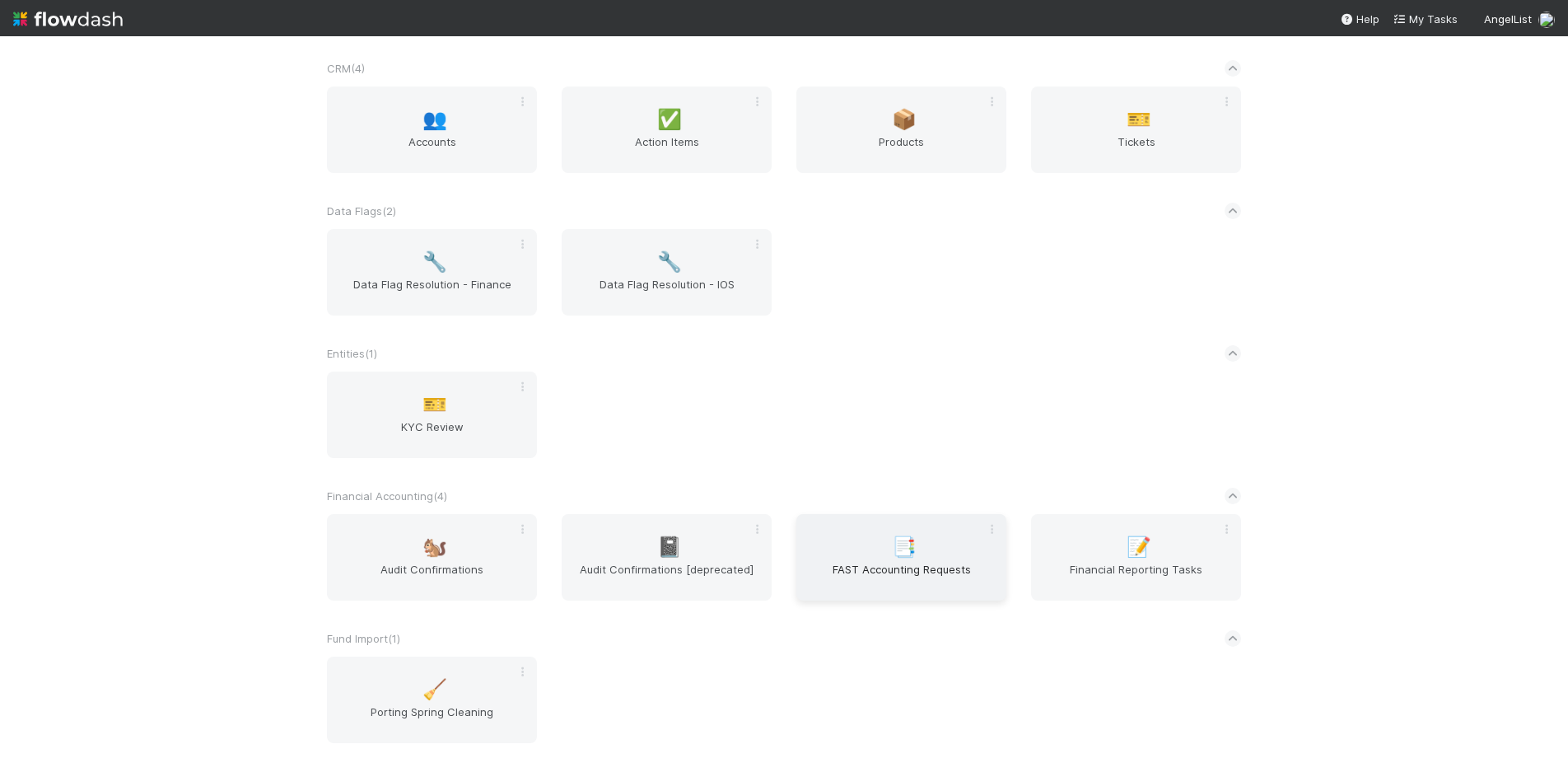
click at [827, 558] on div "📑 FAST Accounting Requests" at bounding box center [902, 557] width 210 height 86
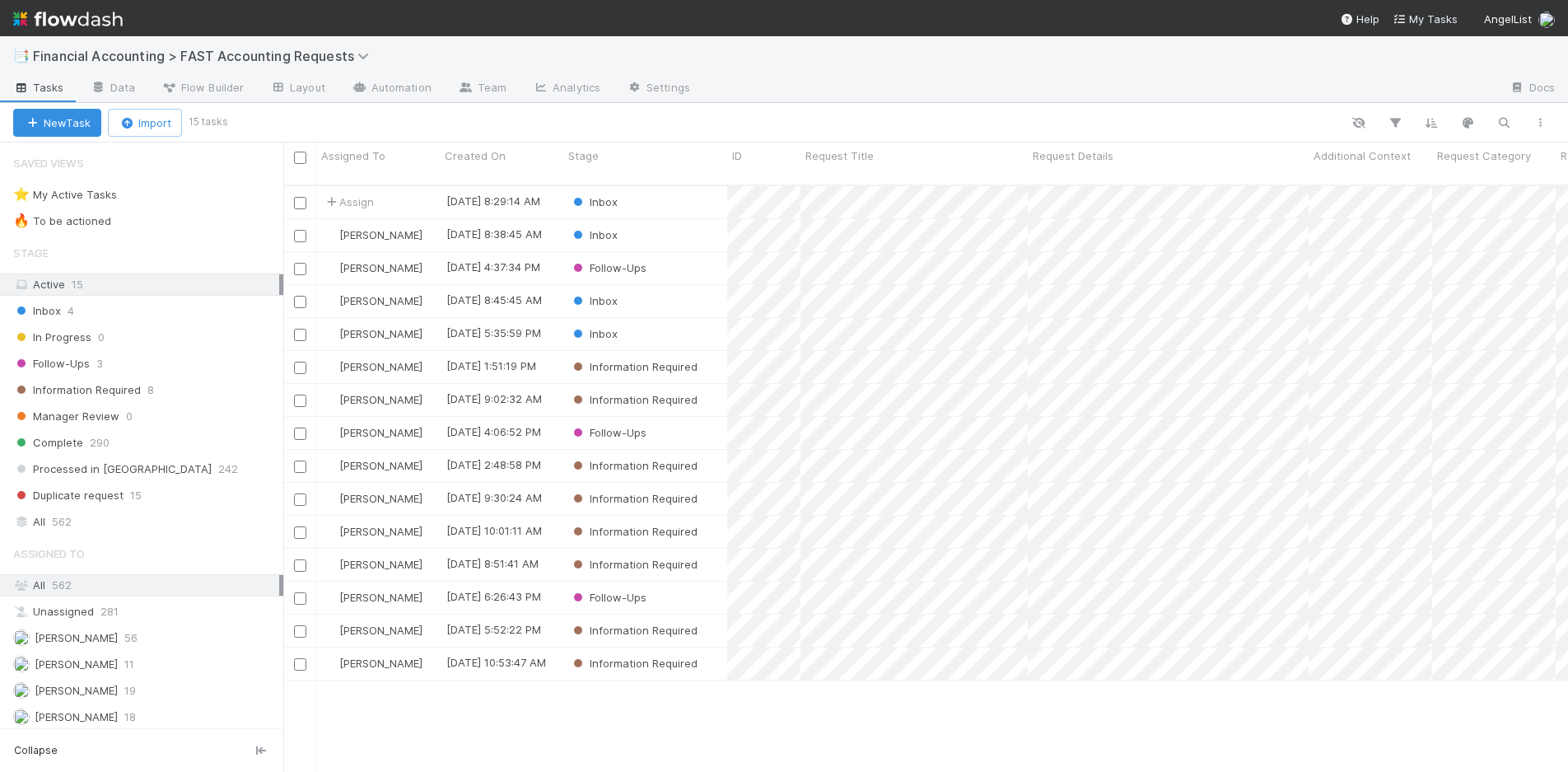
scroll to position [588, 1272]
click at [667, 187] on div "Inbox" at bounding box center [645, 202] width 164 height 32
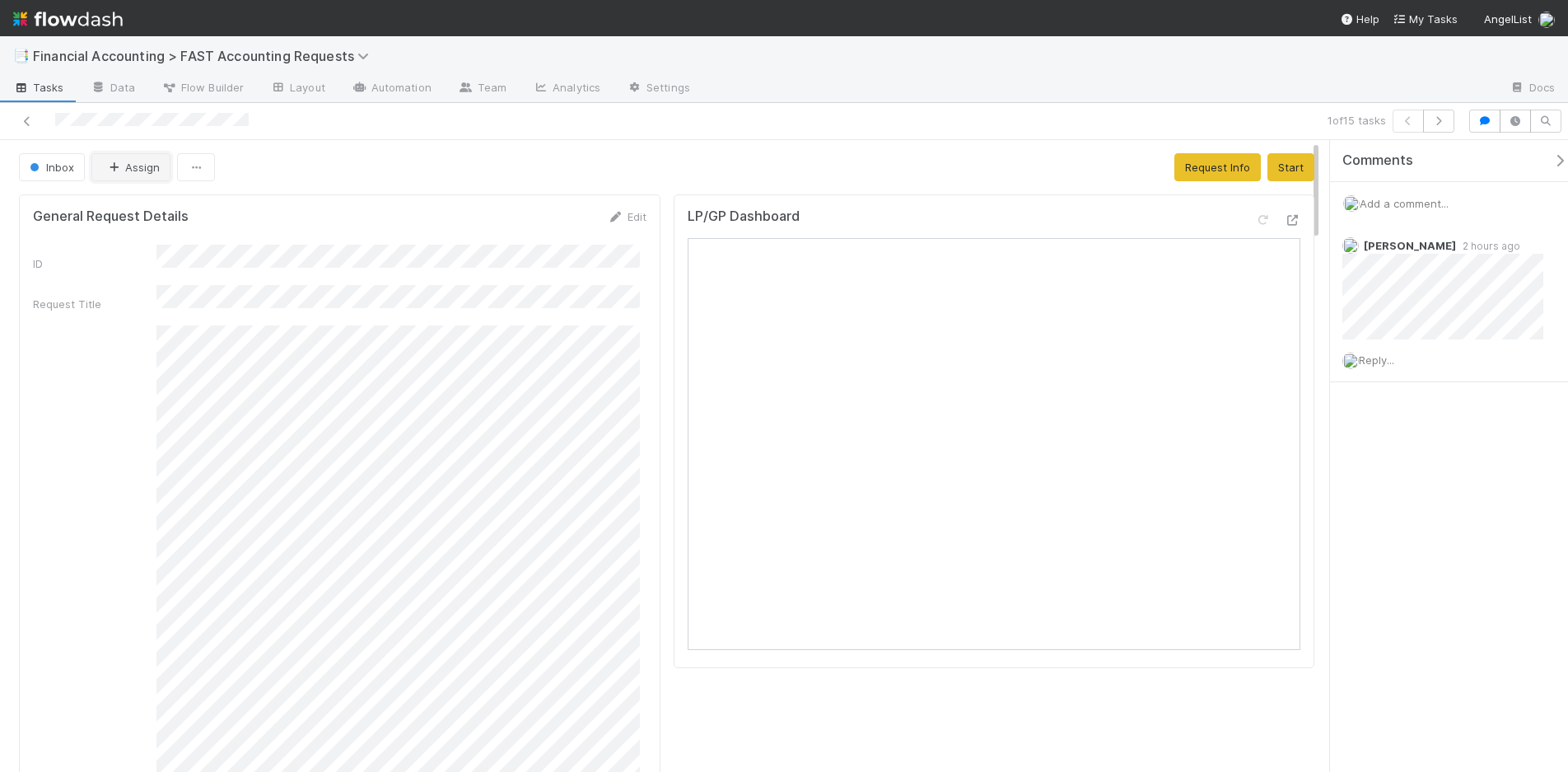
click at [115, 165] on icon "button" at bounding box center [113, 168] width 17 height 11
click at [166, 274] on span "[PERSON_NAME]" at bounding box center [158, 268] width 83 height 13
click at [30, 121] on icon at bounding box center [27, 121] width 17 height 11
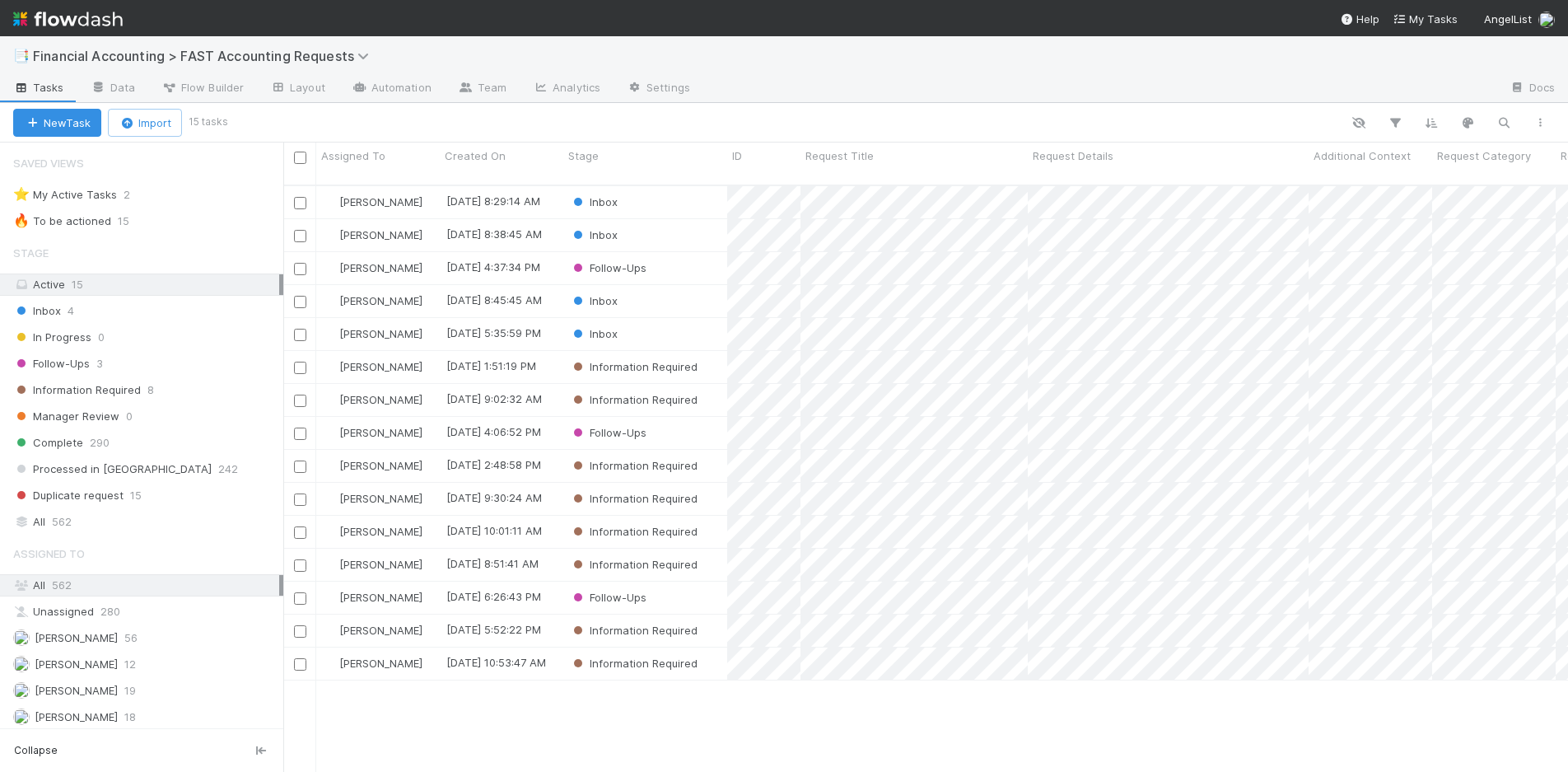
scroll to position [588, 1272]
click at [681, 219] on div "Inbox" at bounding box center [645, 235] width 164 height 32
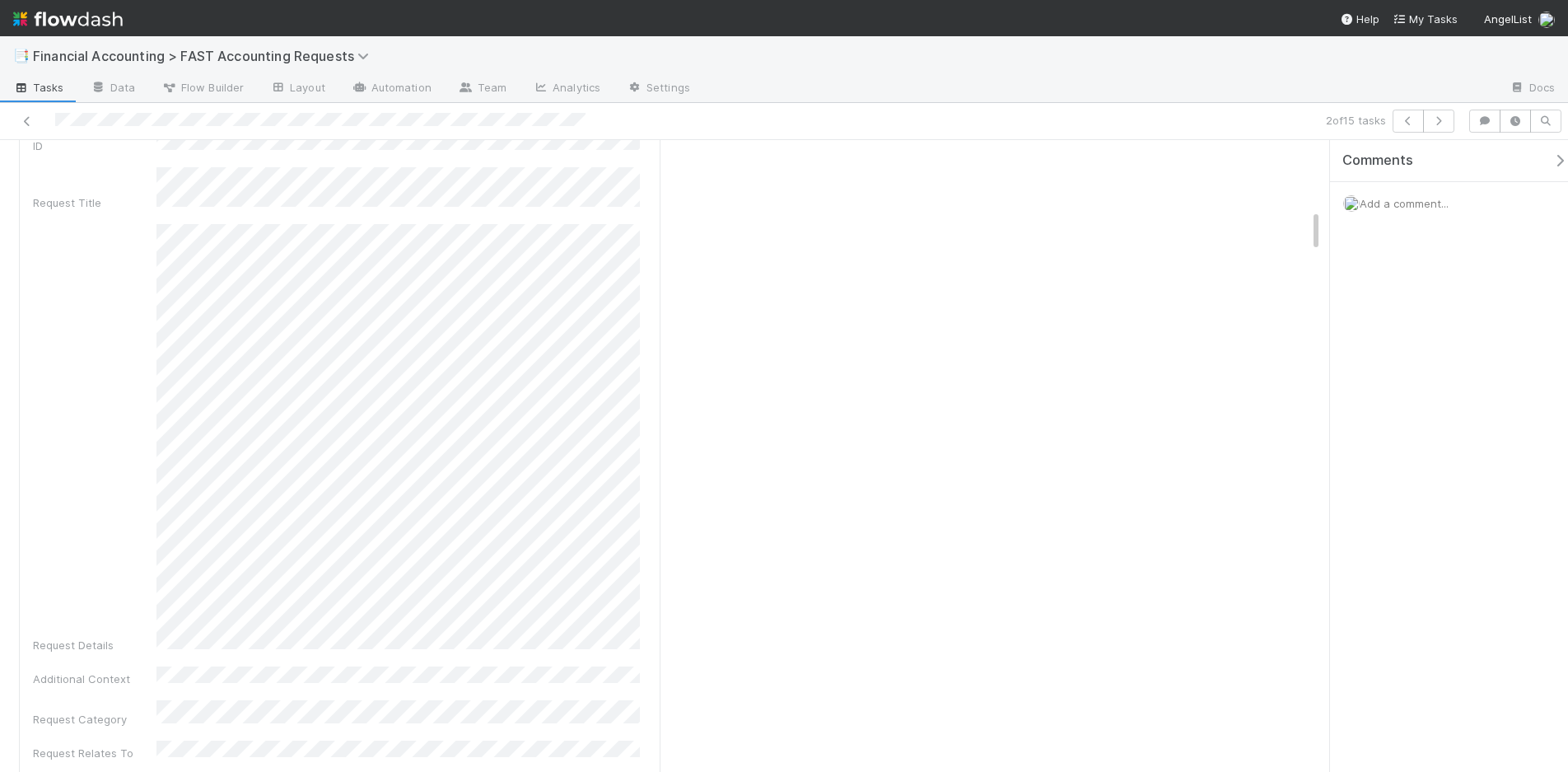
scroll to position [1071, 0]
click at [1398, 202] on span "Add a comment..." at bounding box center [1404, 202] width 89 height 13
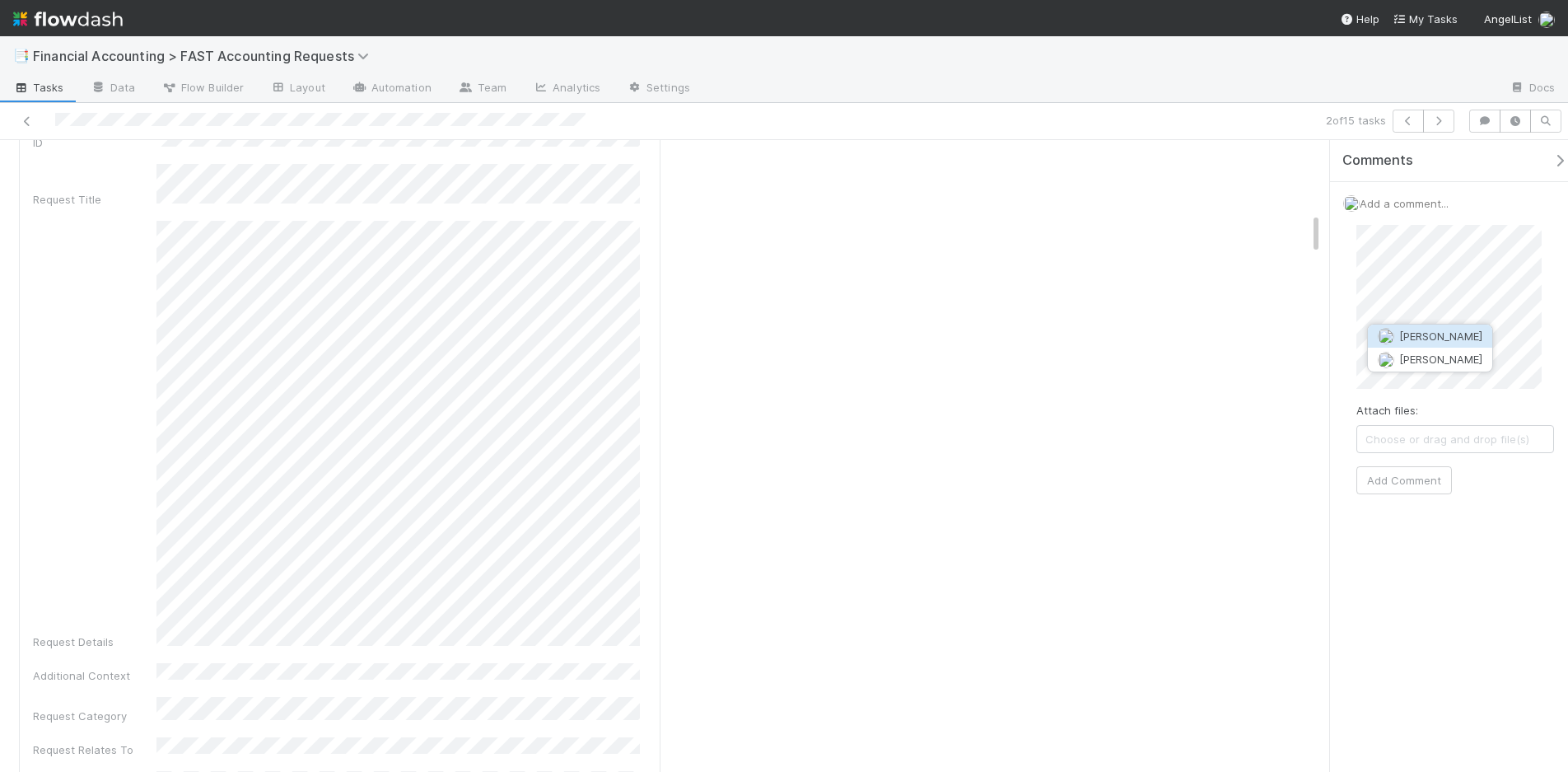
click at [1416, 331] on span "[PERSON_NAME]" at bounding box center [1441, 335] width 83 height 13
click at [1433, 472] on button "Add Comment" at bounding box center [1404, 480] width 95 height 28
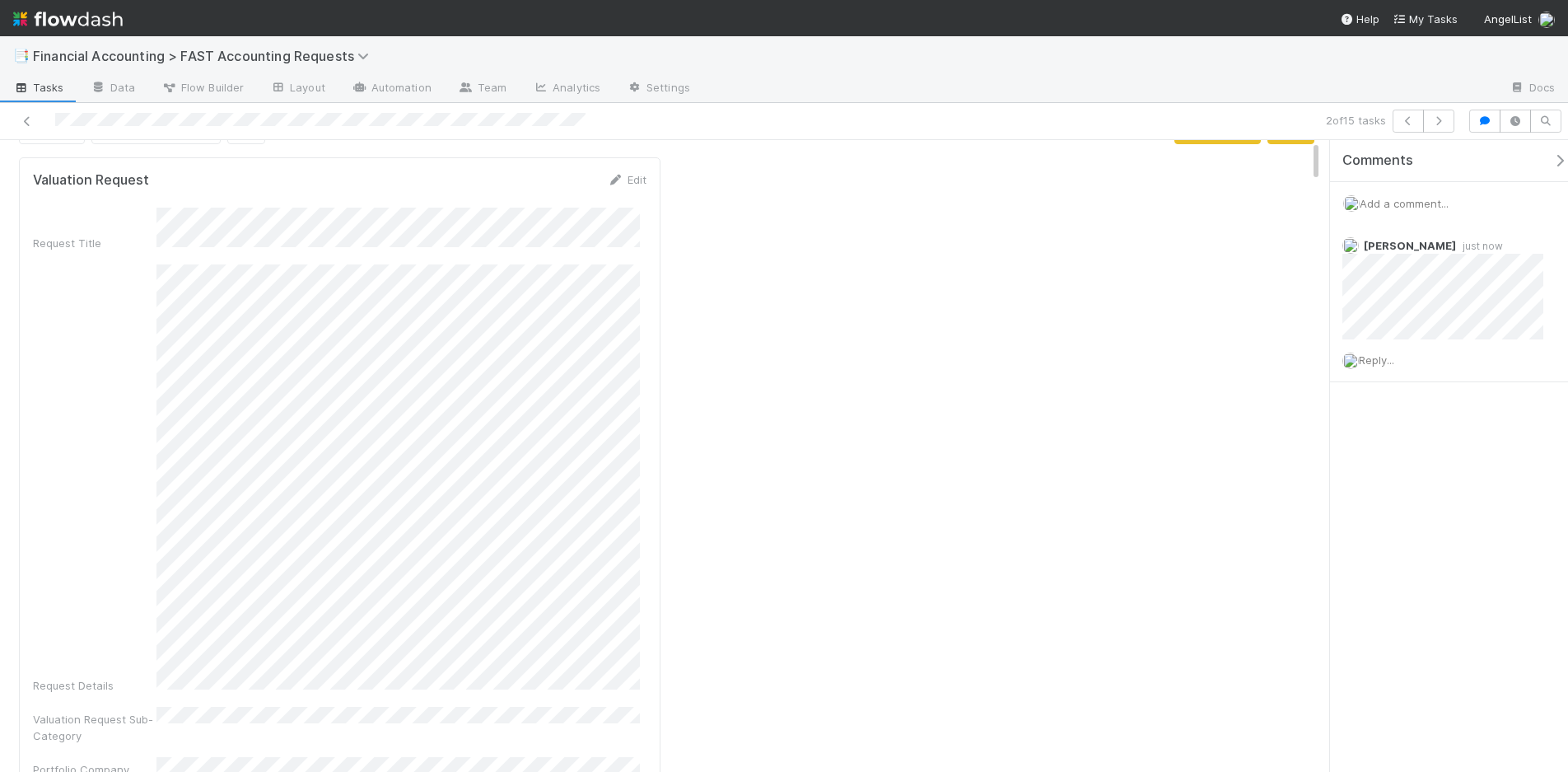
scroll to position [0, 0]
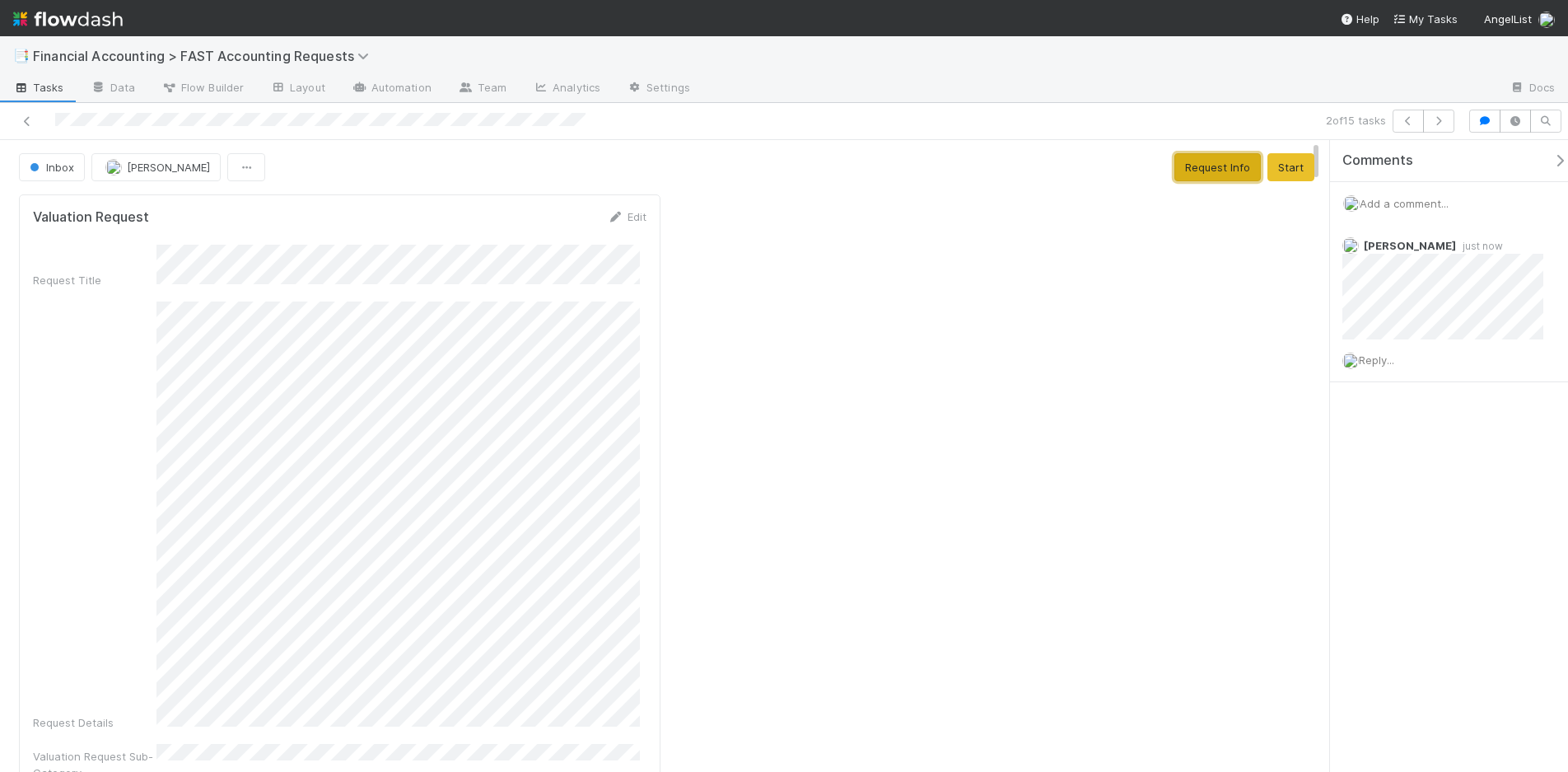
click at [1222, 168] on button "Request Info" at bounding box center [1218, 167] width 86 height 28
click at [26, 119] on icon at bounding box center [27, 121] width 17 height 11
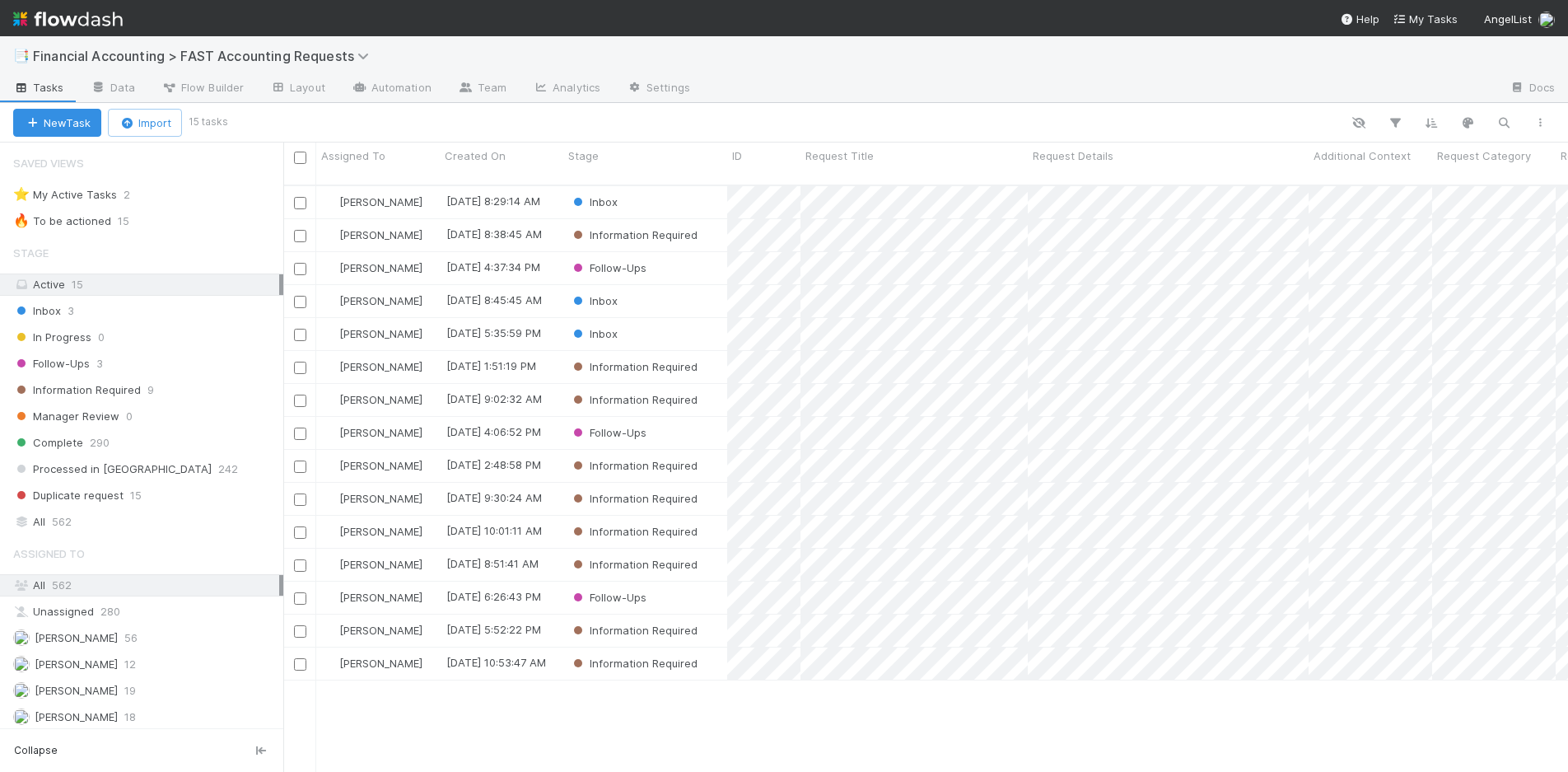
scroll to position [588, 1272]
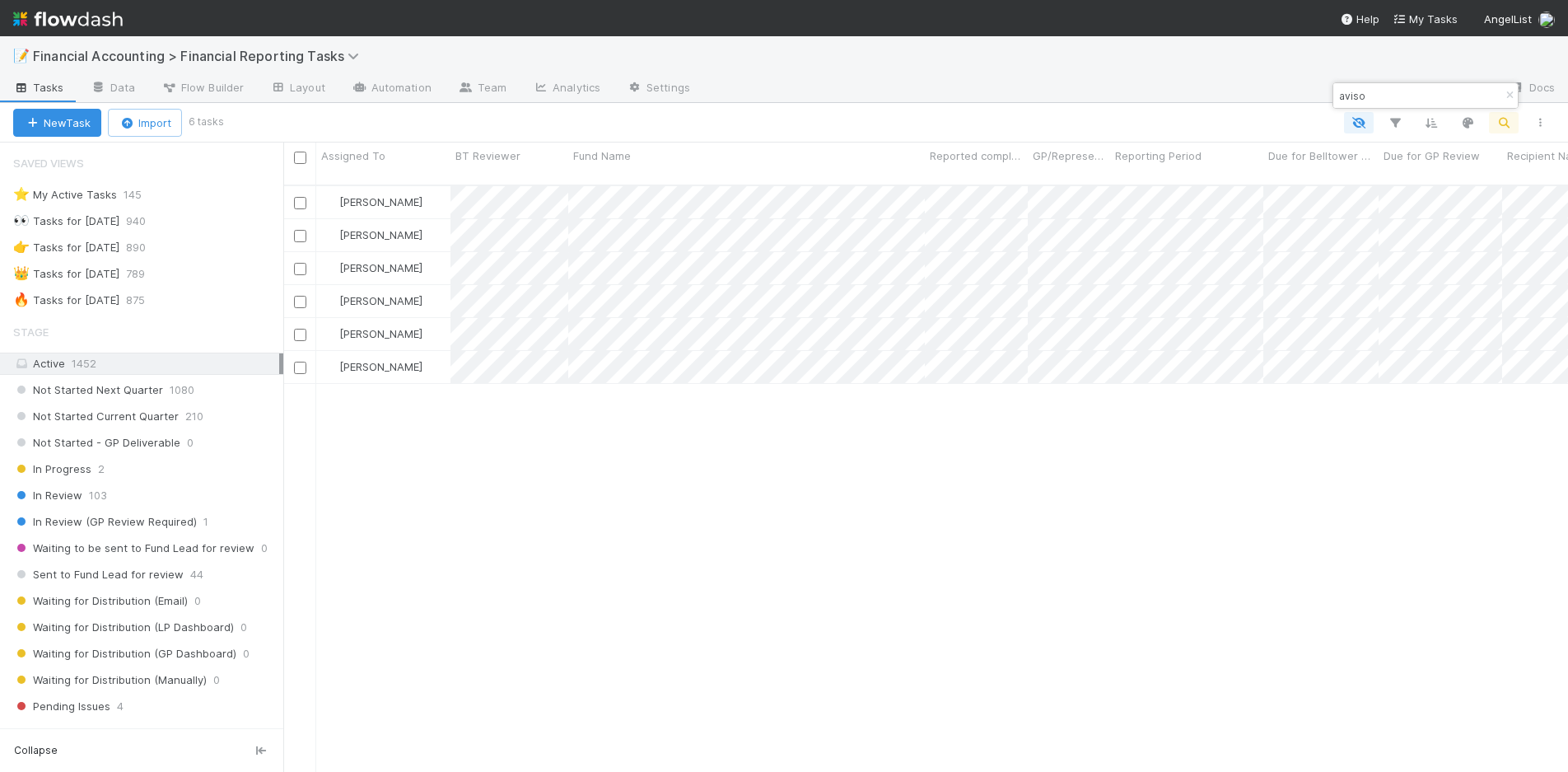
scroll to position [247, 0]
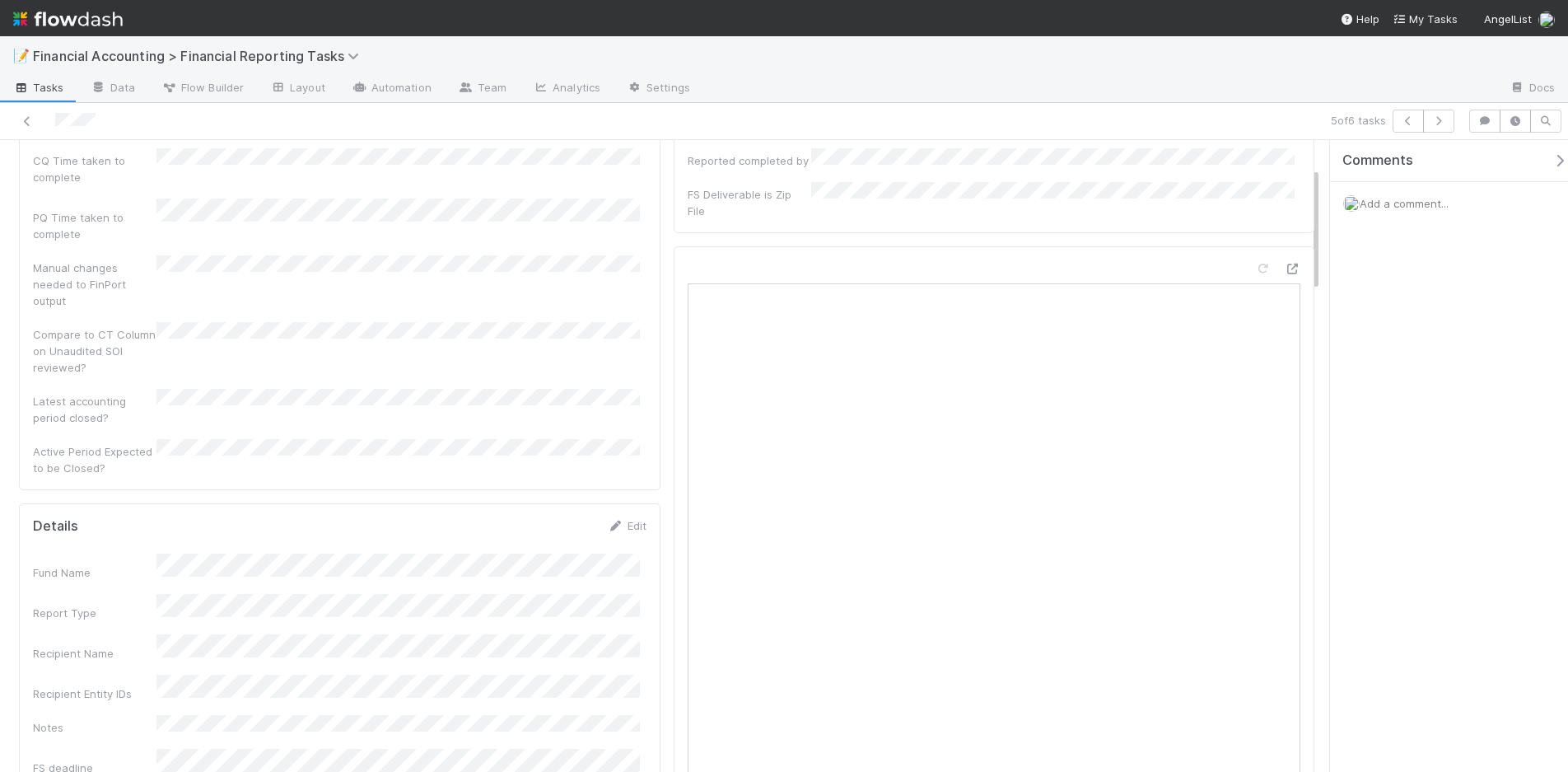
scroll to position [165, 0]
click at [631, 450] on link "Edit" at bounding box center [627, 456] width 39 height 13
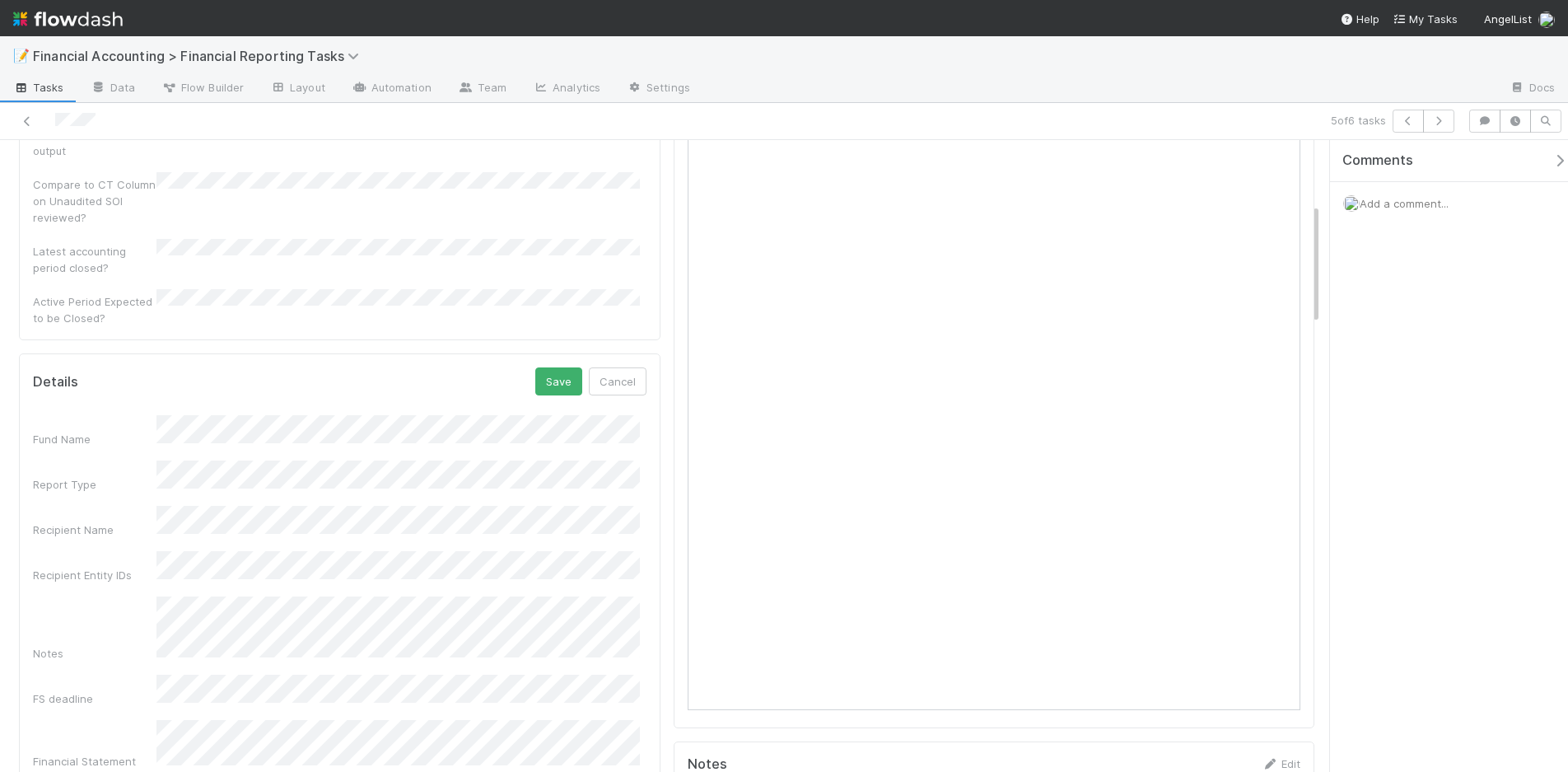
scroll to position [329, 0]
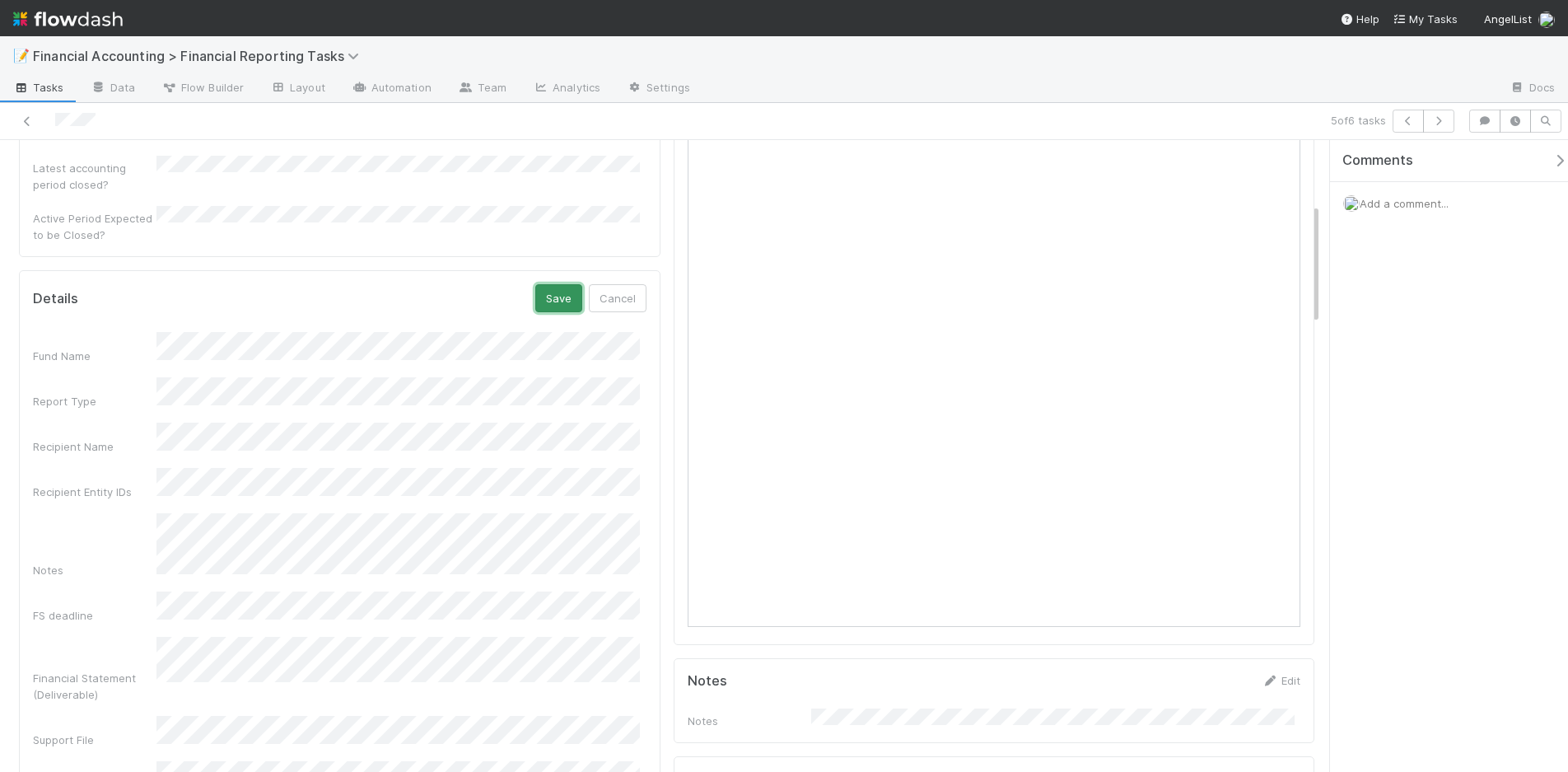
click at [553, 284] on button "Save" at bounding box center [559, 298] width 47 height 28
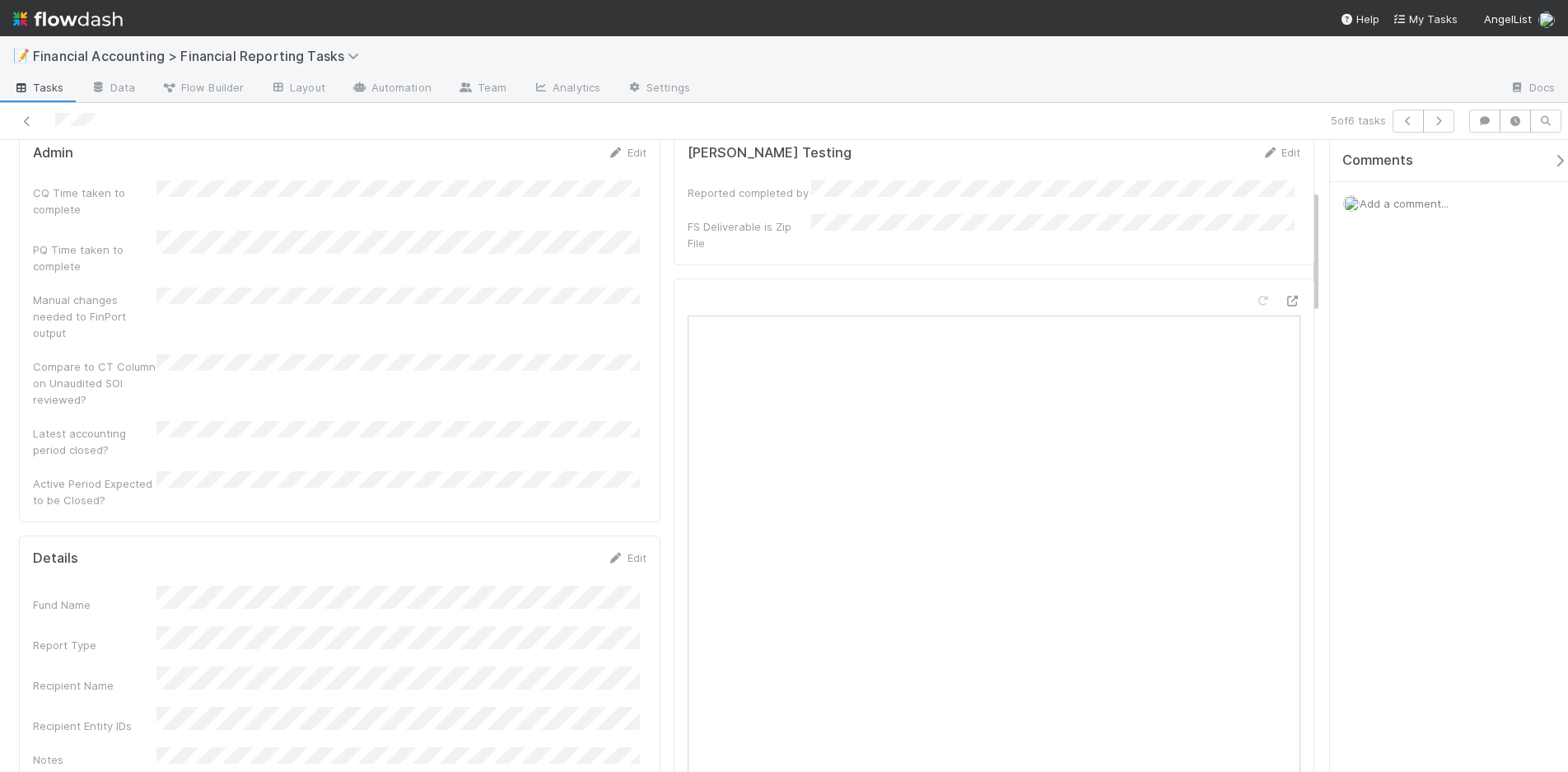
scroll to position [0, 0]
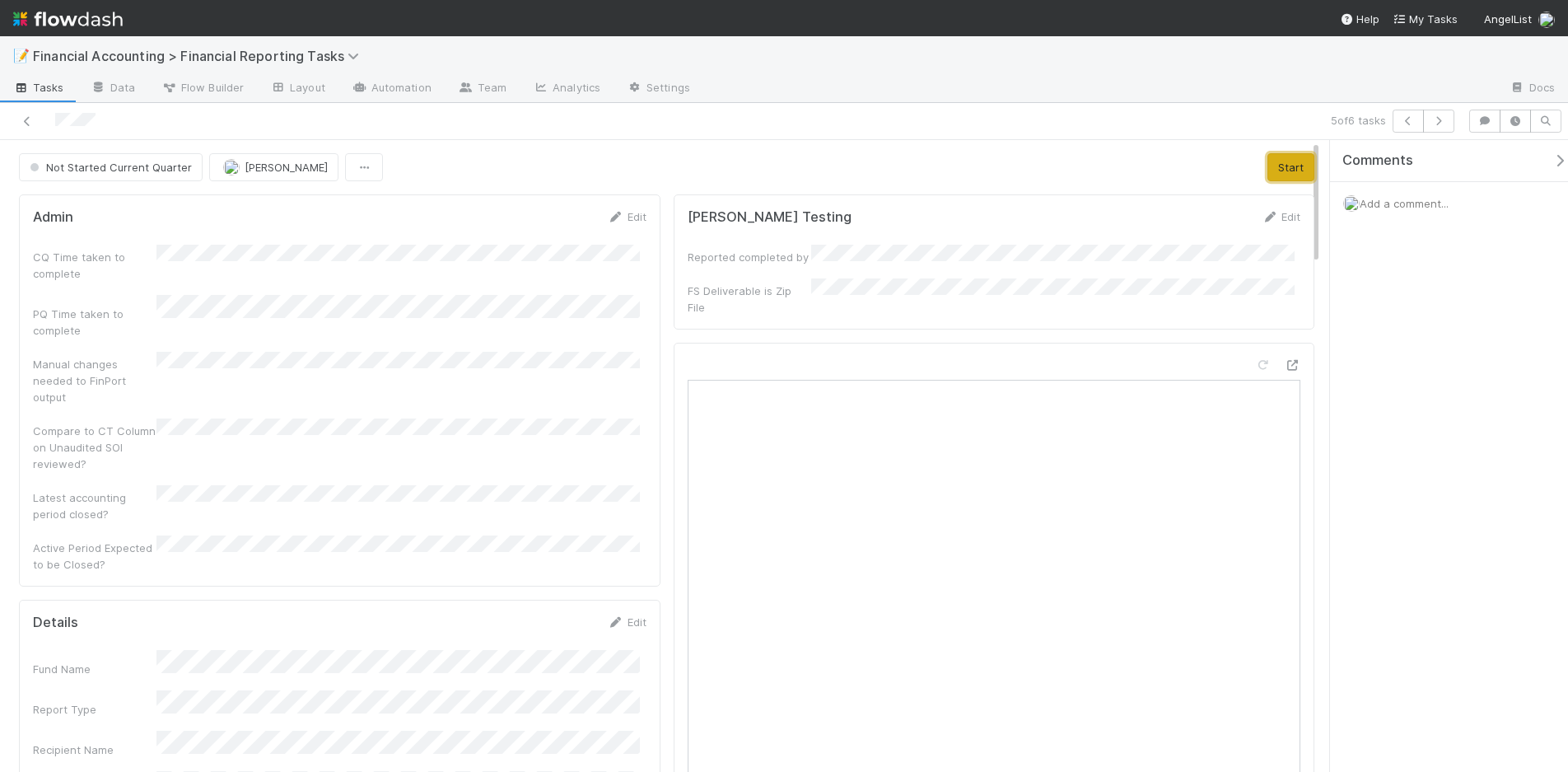
click at [1274, 173] on button "Start" at bounding box center [1290, 167] width 47 height 28
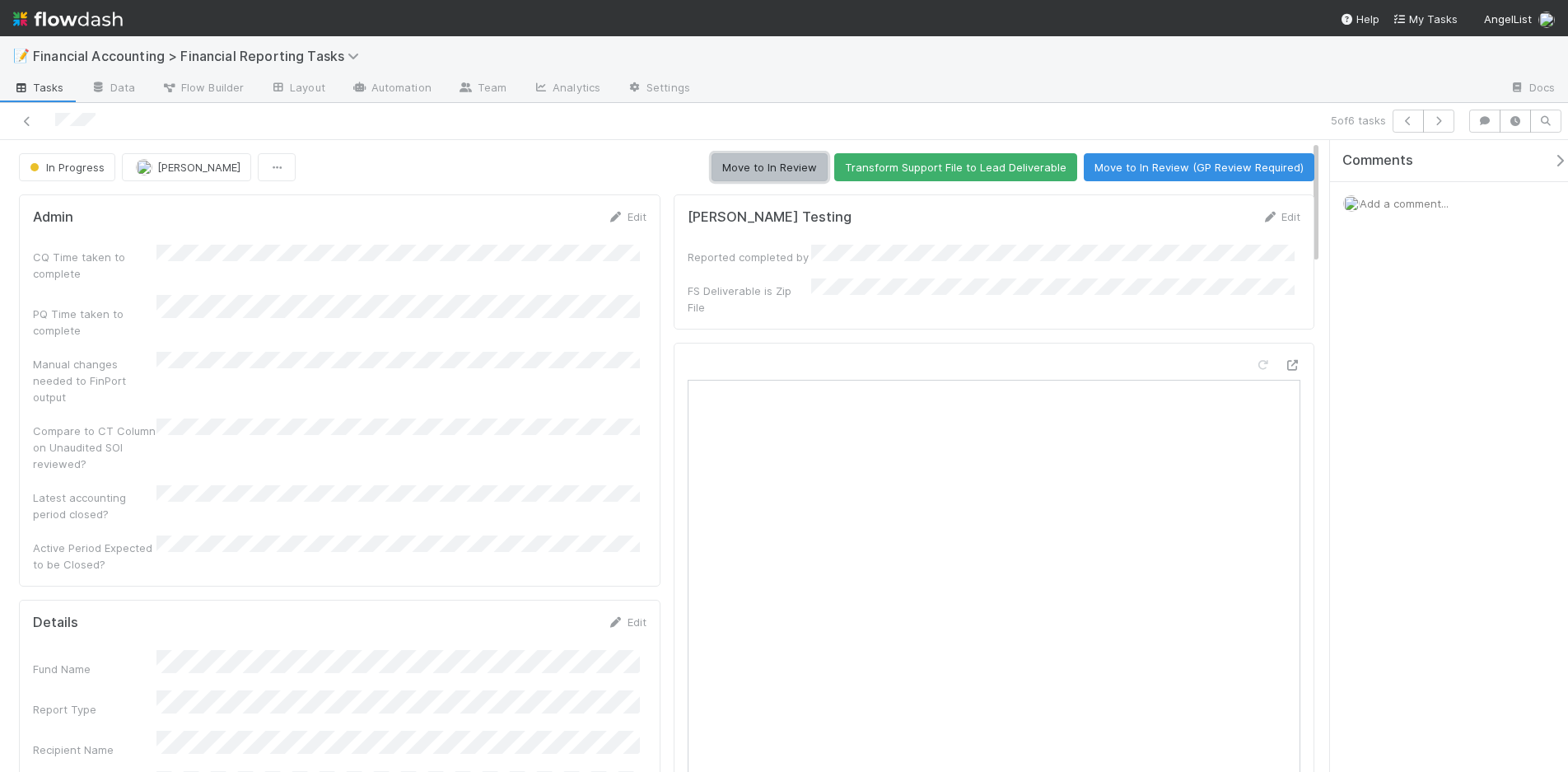
click at [768, 163] on button "Move to In Review" at bounding box center [769, 167] width 116 height 28
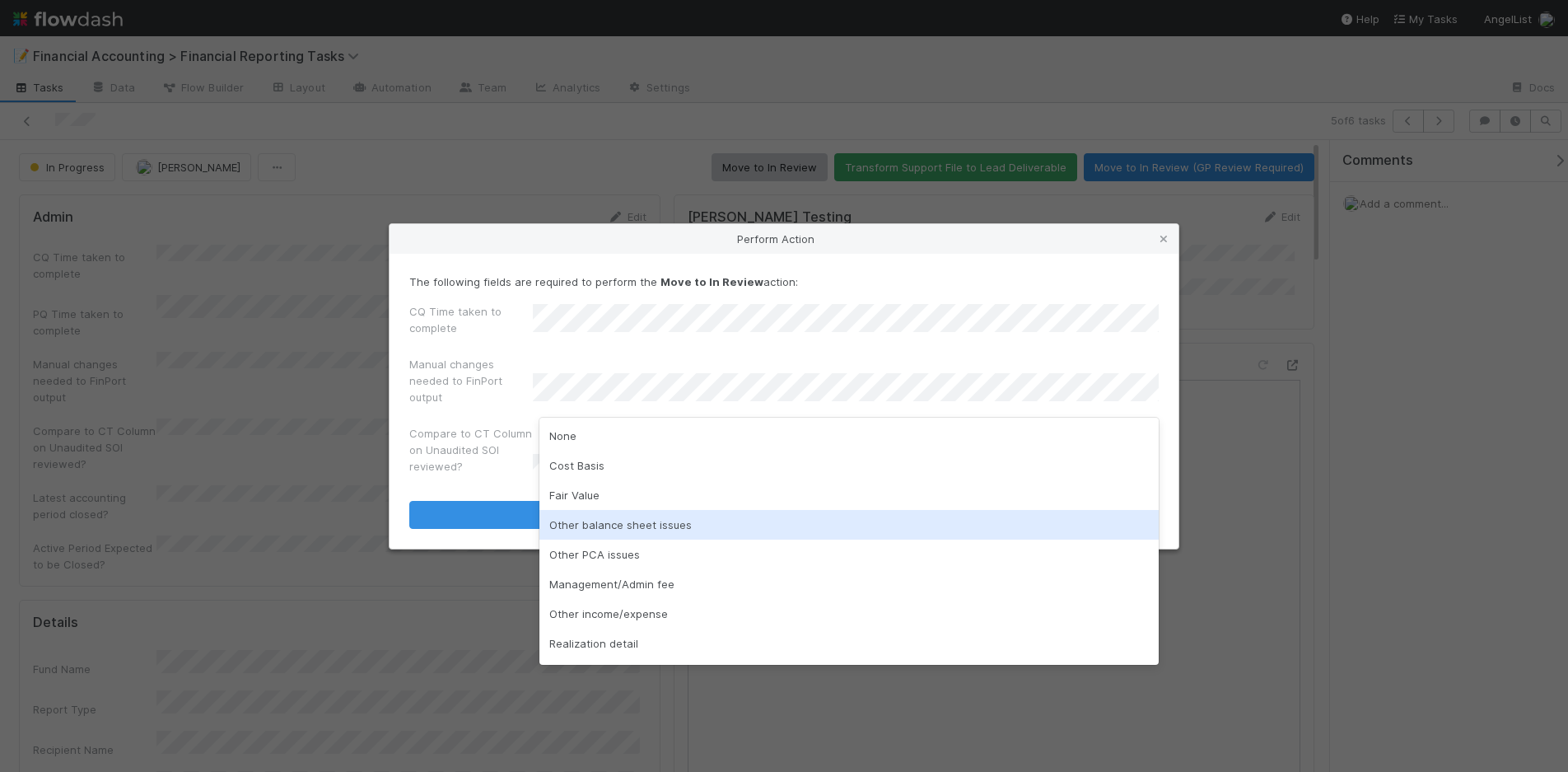
click at [622, 520] on div "Other balance sheet issues" at bounding box center [849, 525] width 619 height 30
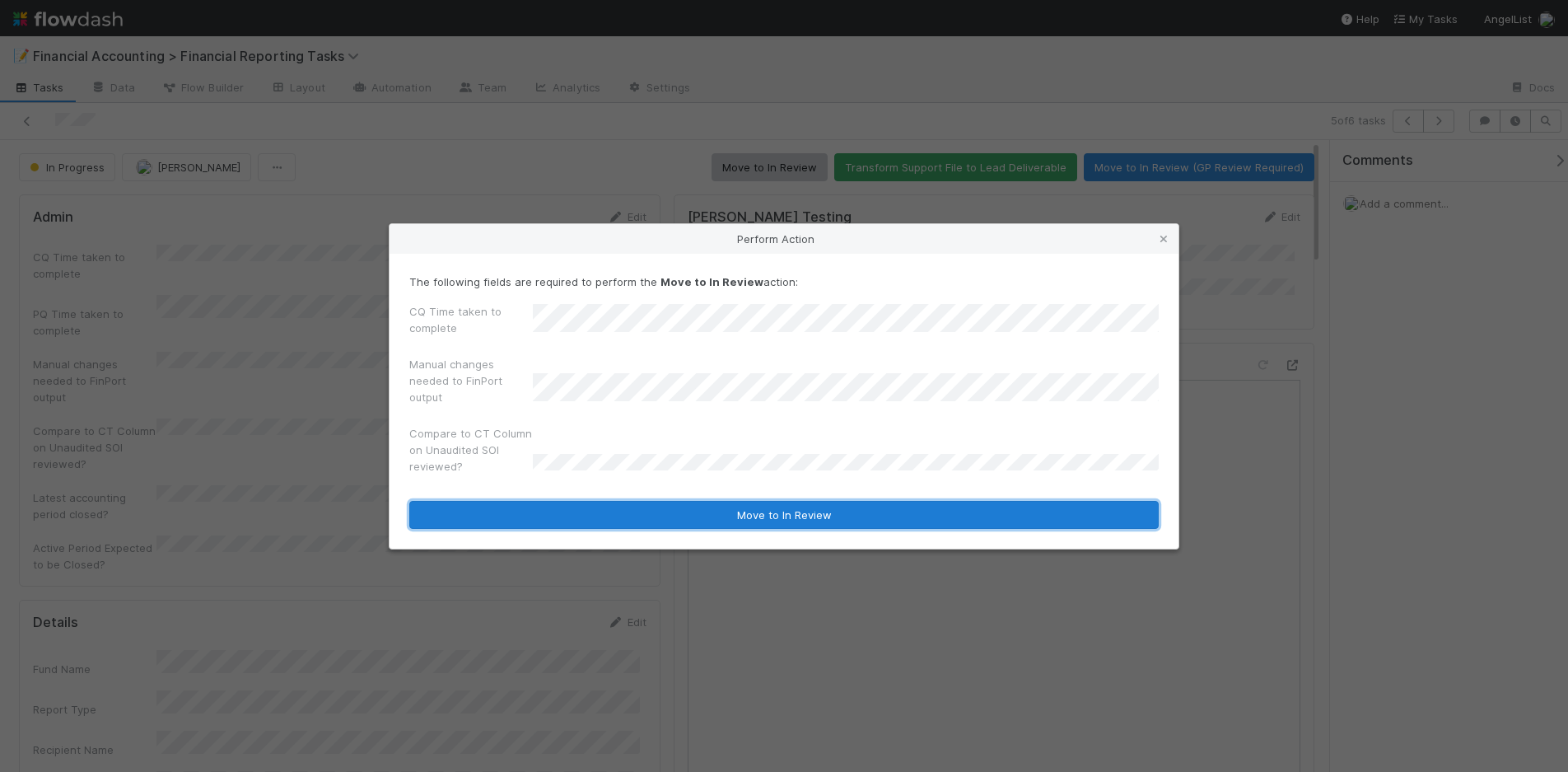
click at [622, 520] on button "Move to In Review" at bounding box center [784, 515] width 749 height 28
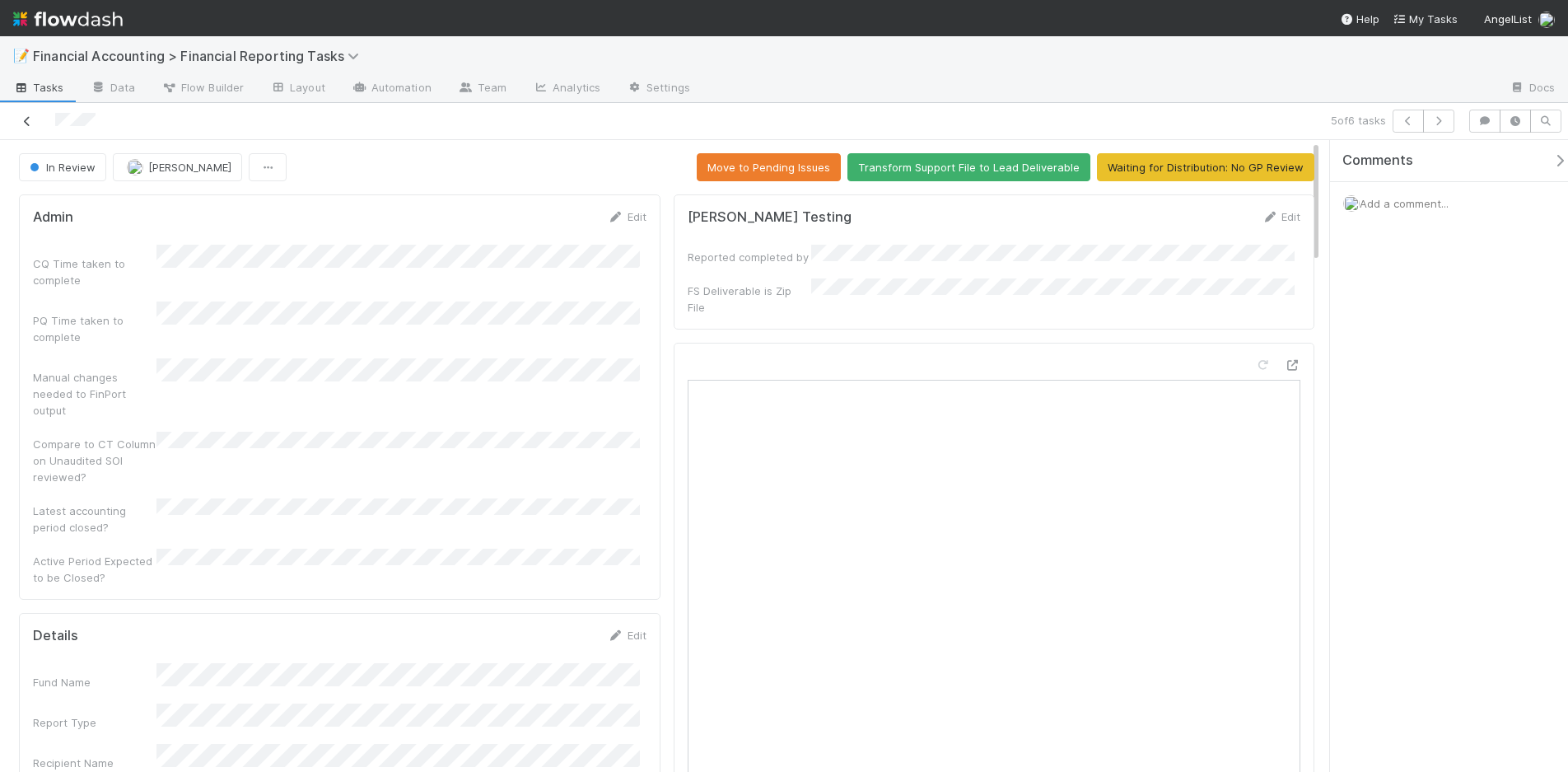
click at [22, 114] on link at bounding box center [27, 121] width 17 height 17
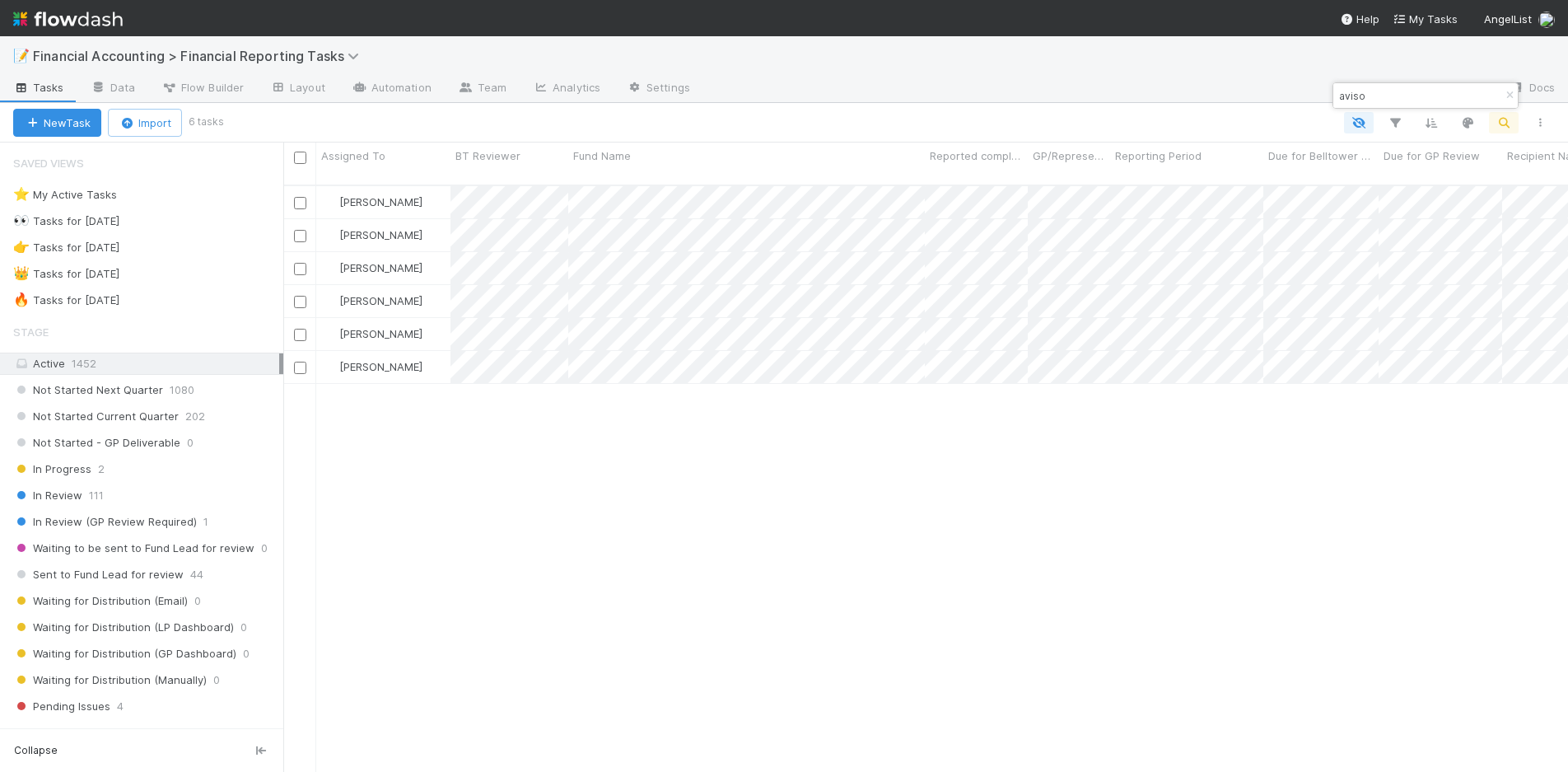
scroll to position [588, 1272]
drag, startPoint x: 1389, startPoint y: 99, endPoint x: 1328, endPoint y: 96, distance: 61.1
click at [1328, 96] on body "📝 Financial Accounting > Financial Reporting Tasks Tasks Data Flow Builder Layo…" at bounding box center [784, 386] width 1568 height 772
type input "a"
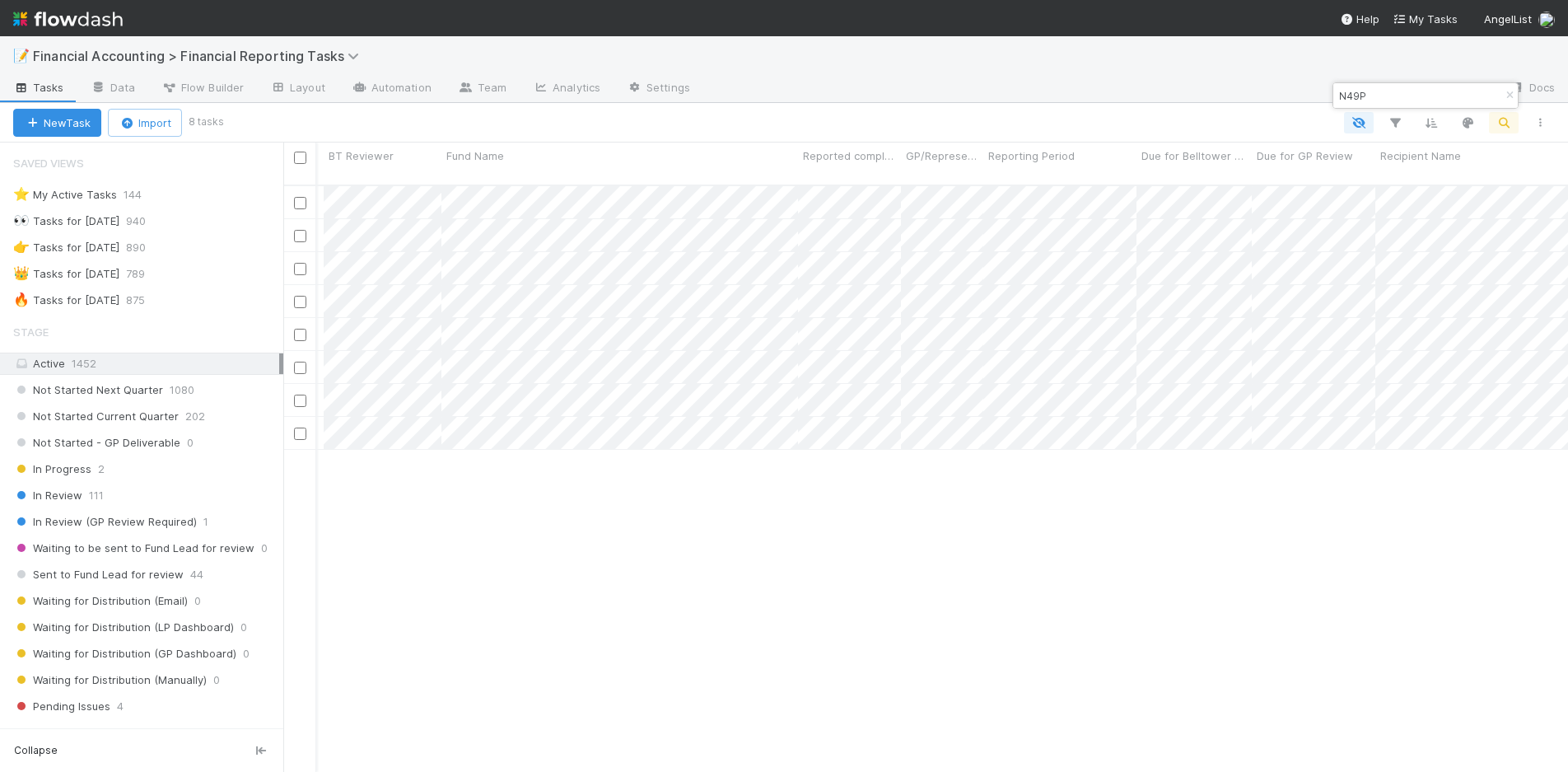
scroll to position [0, 0]
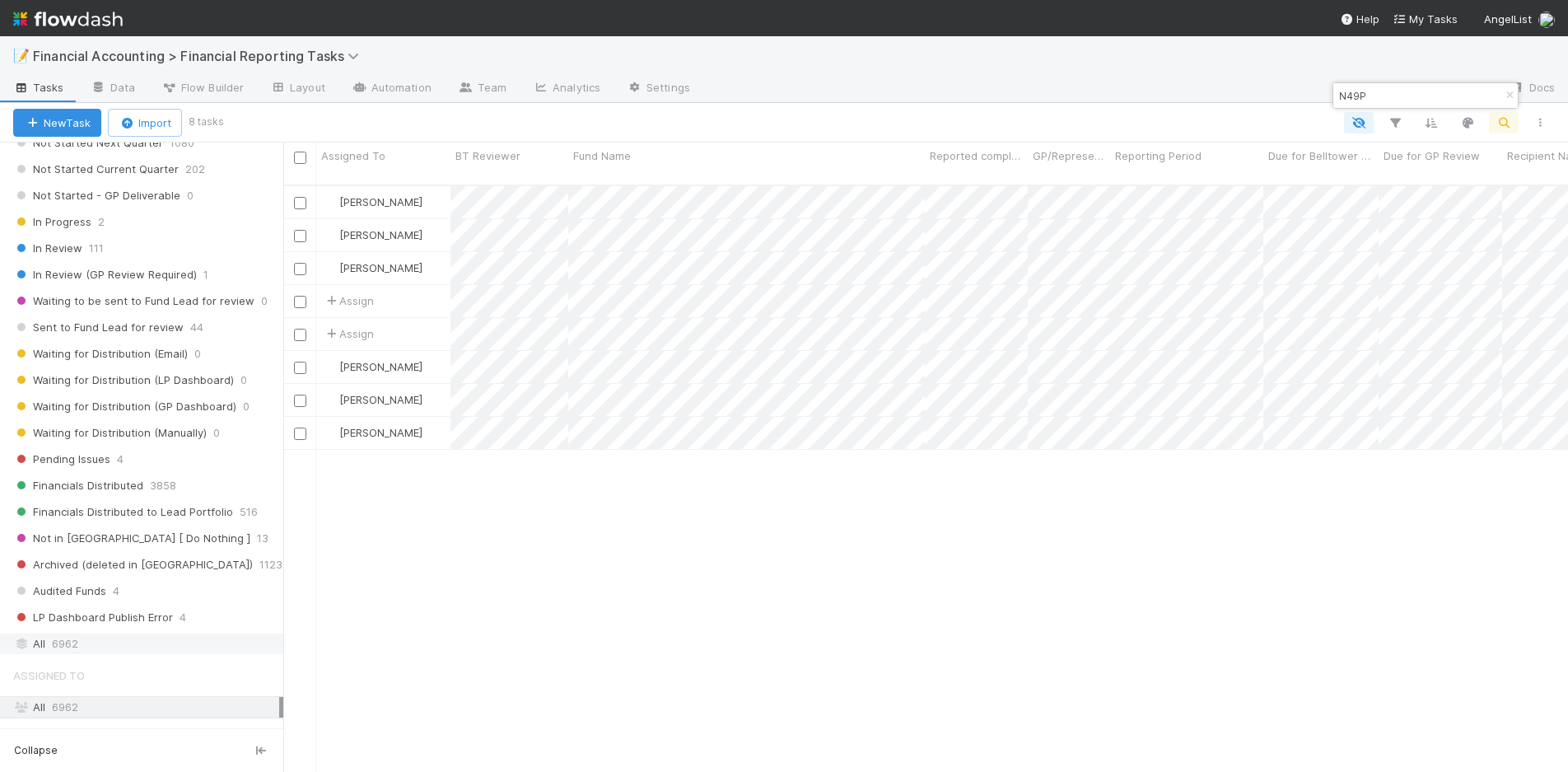
type input "N49P"
click at [67, 637] on span "6962" at bounding box center [65, 643] width 27 height 21
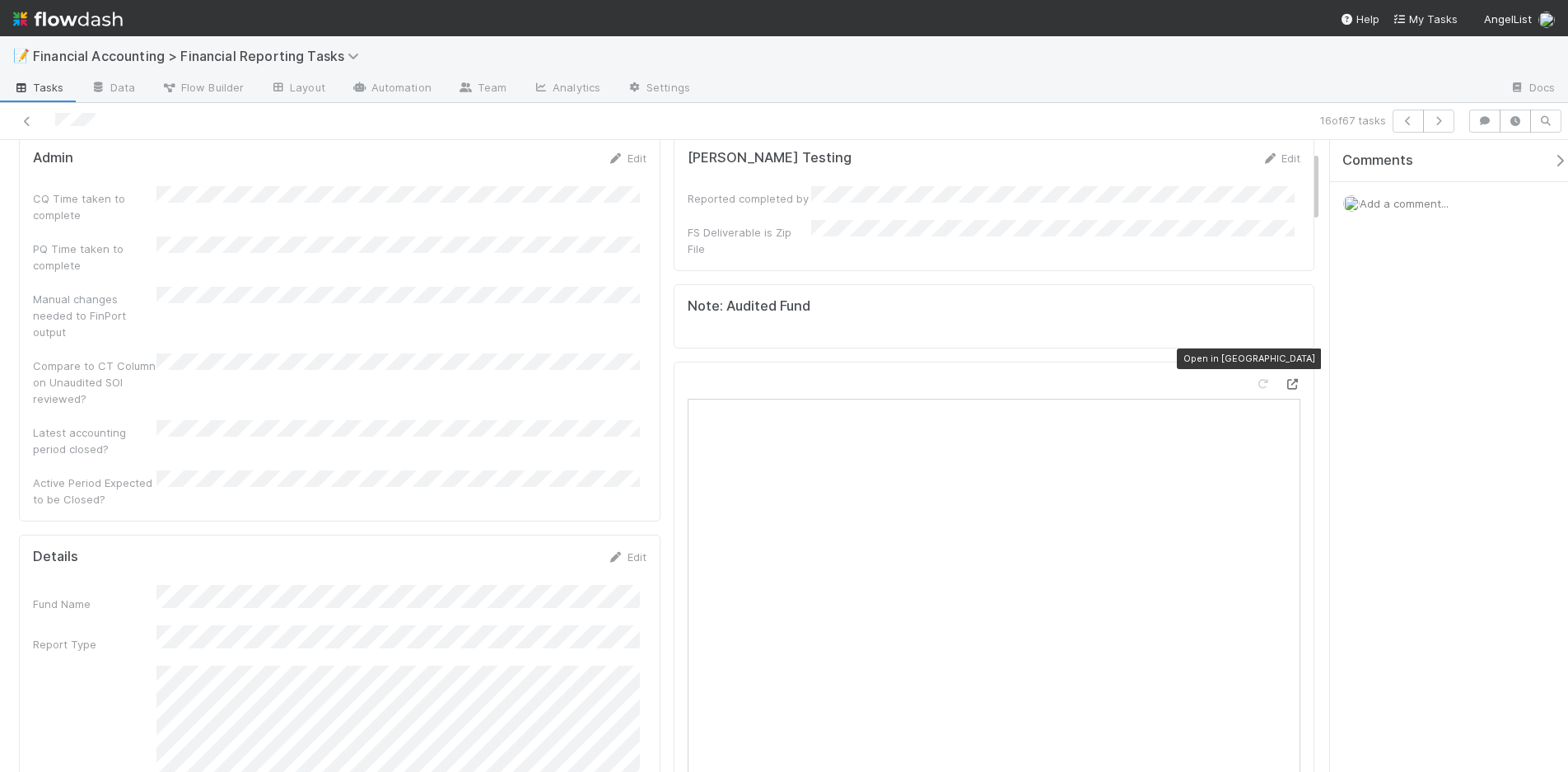
click at [1284, 379] on icon at bounding box center [1292, 384] width 17 height 11
click at [27, 121] on icon at bounding box center [27, 121] width 17 height 11
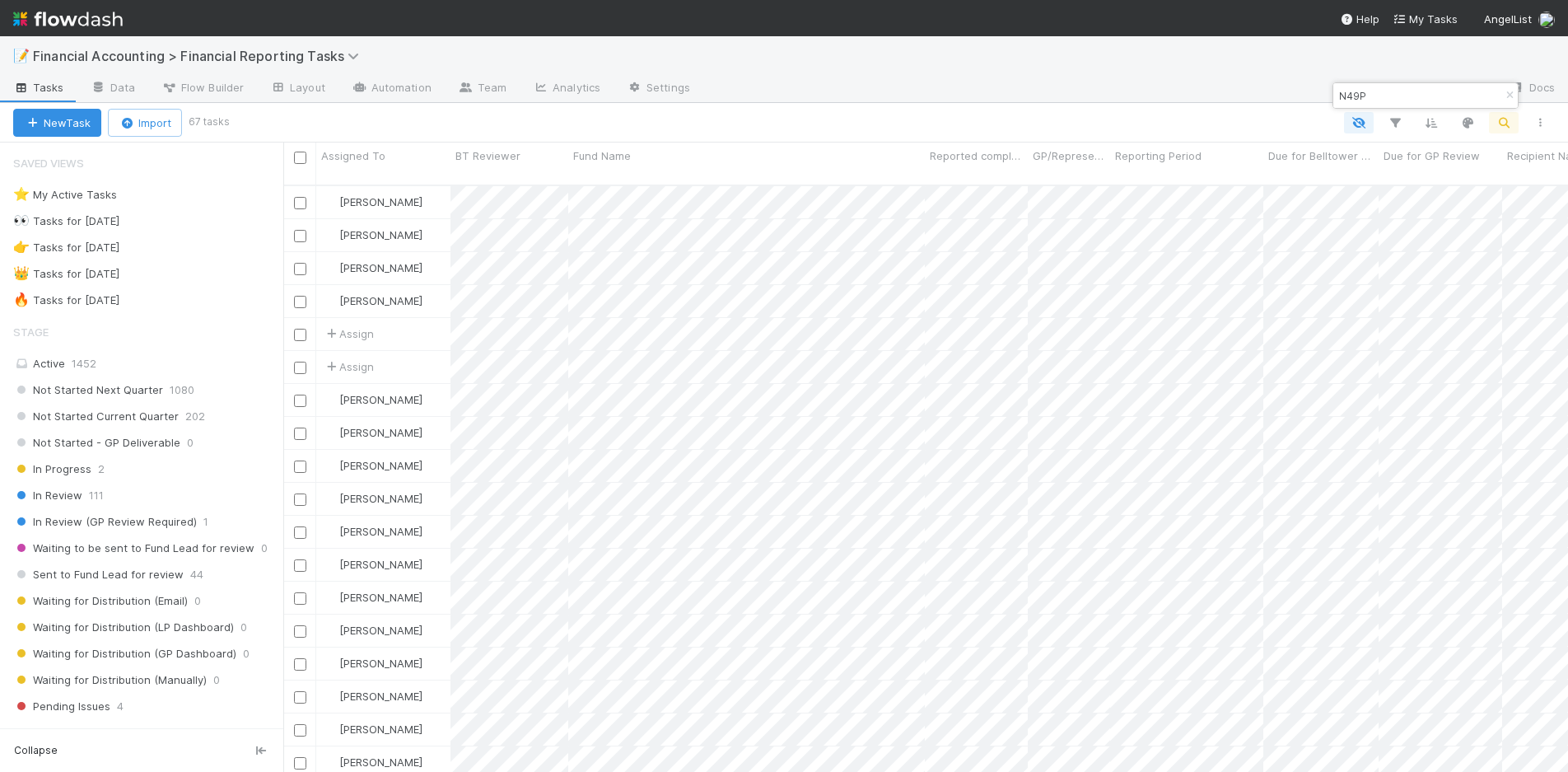
scroll to position [588, 1272]
click at [1515, 97] on icon "button" at bounding box center [1509, 95] width 17 height 10
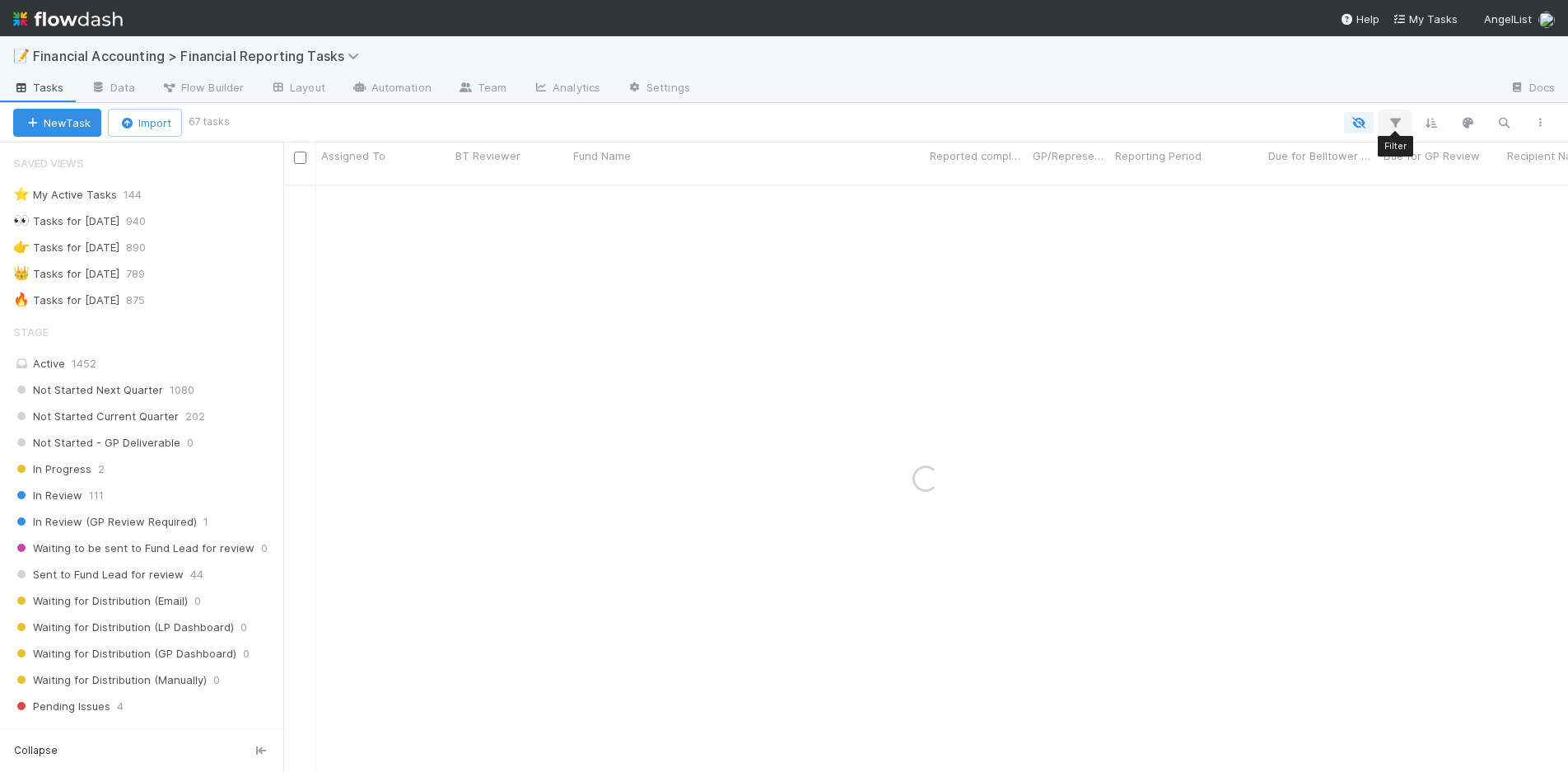
click at [1393, 119] on icon "button" at bounding box center [1395, 122] width 17 height 15
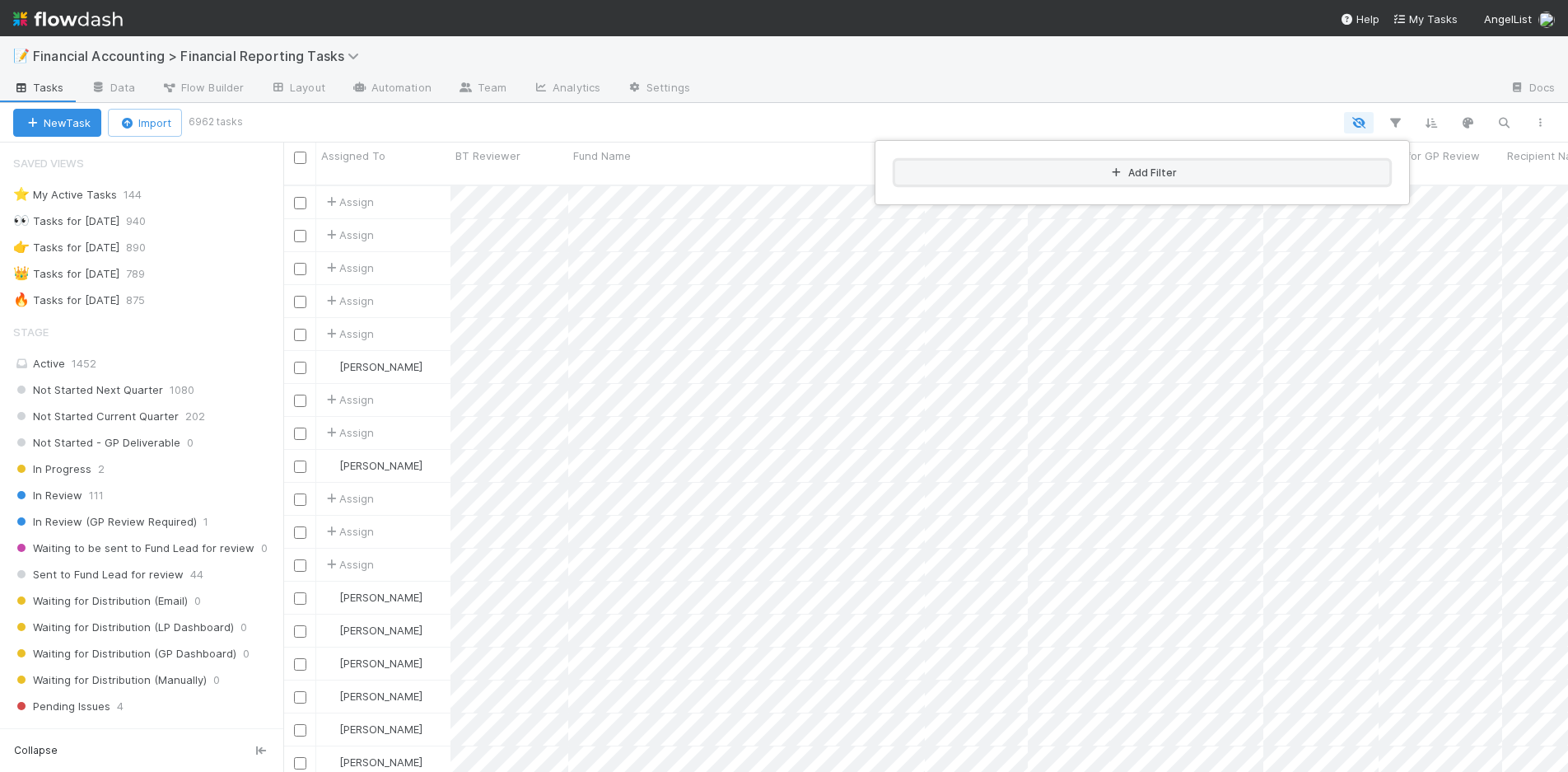
click at [1183, 182] on button "Add Filter" at bounding box center [1142, 173] width 494 height 24
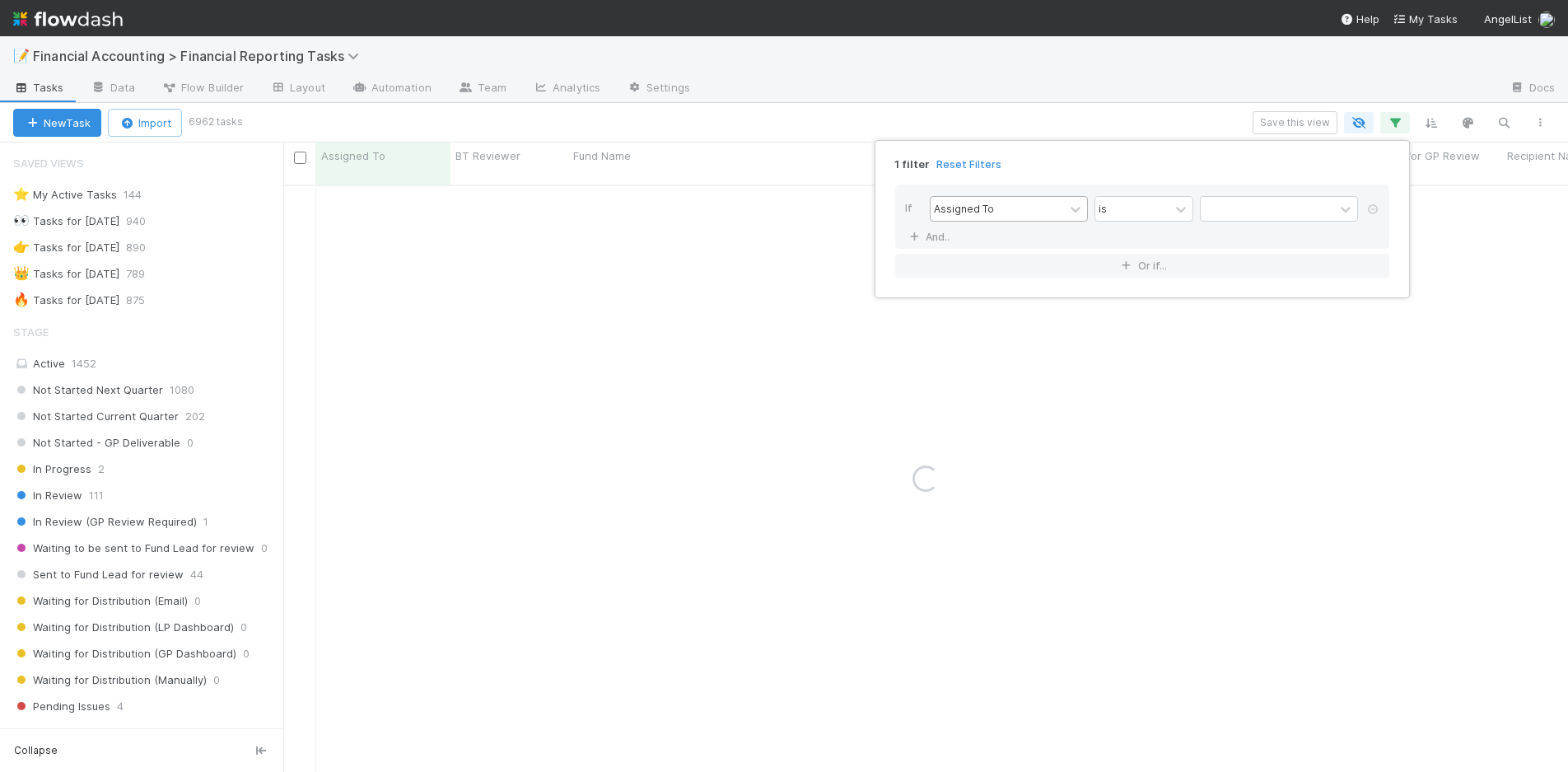
click at [1003, 207] on div "Assigned To" at bounding box center [997, 208] width 133 height 24
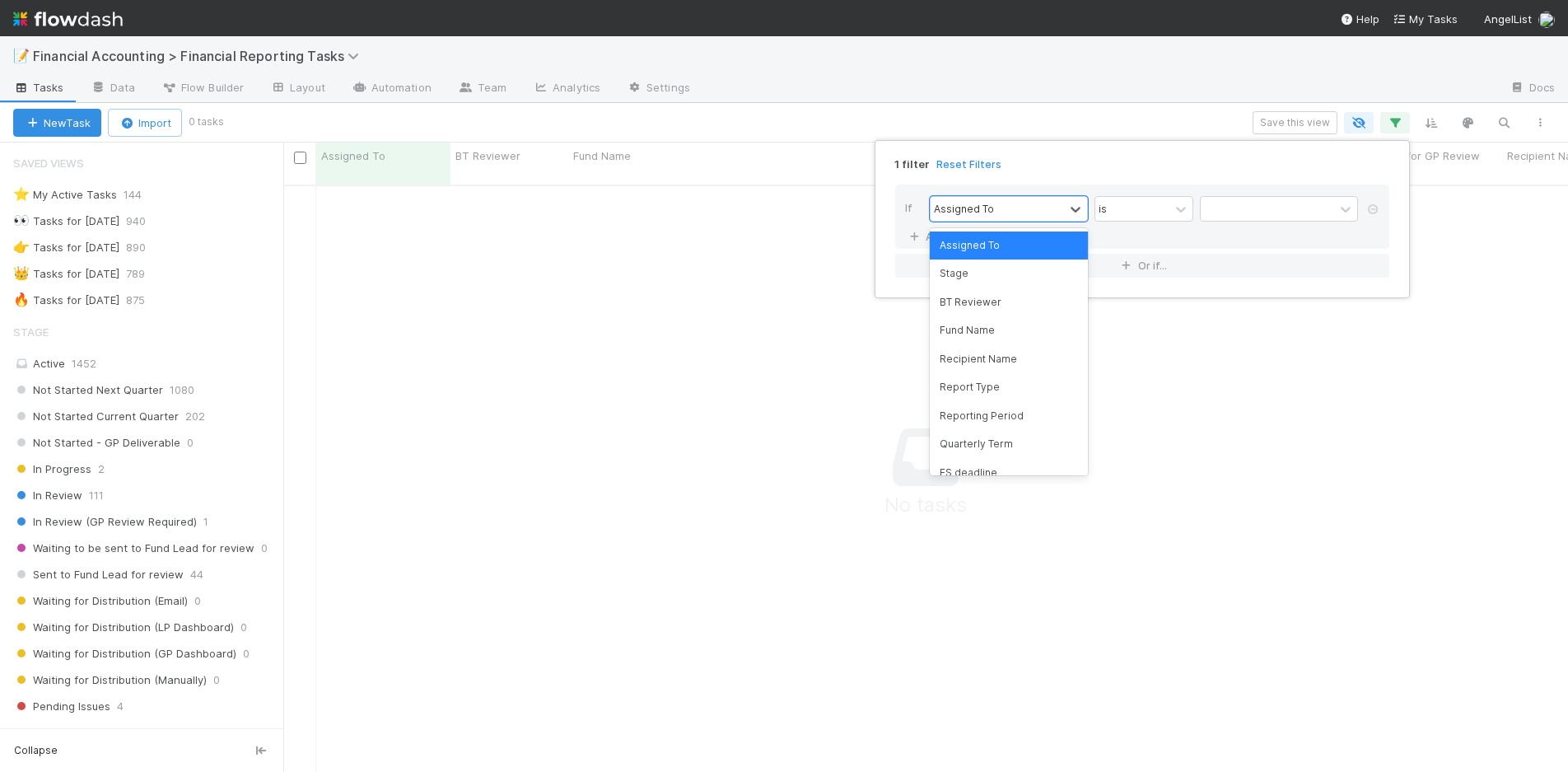
scroll to position [576, 1272]
click at [972, 410] on div "Reporting Period" at bounding box center [1008, 416] width 158 height 28
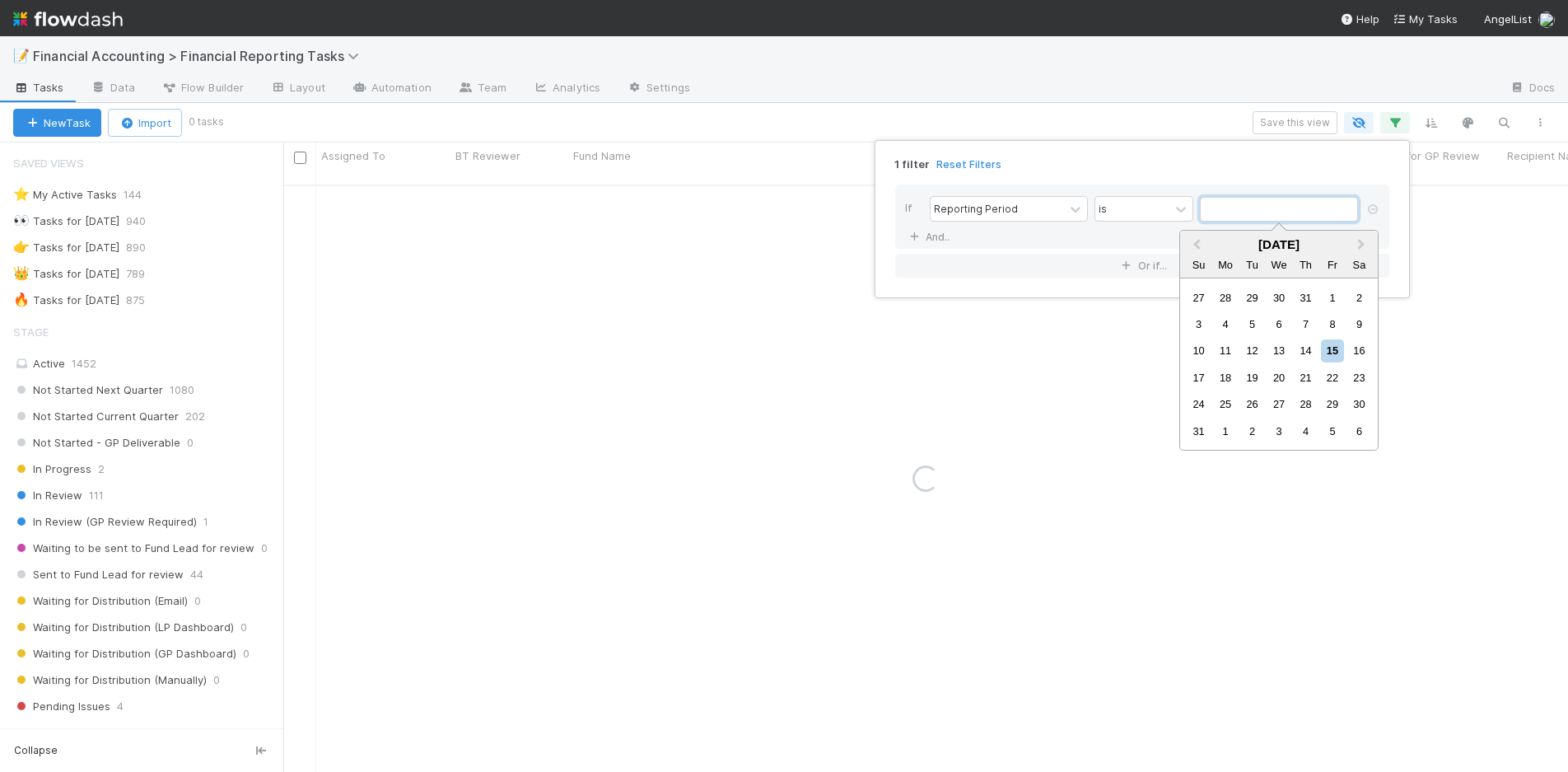
click at [1239, 206] on input "text" at bounding box center [1278, 208] width 158 height 25
click at [1202, 239] on button "Previous Month" at bounding box center [1195, 245] width 27 height 27
click at [1226, 405] on div "30" at bounding box center [1226, 404] width 22 height 22
type input "[DATE]"
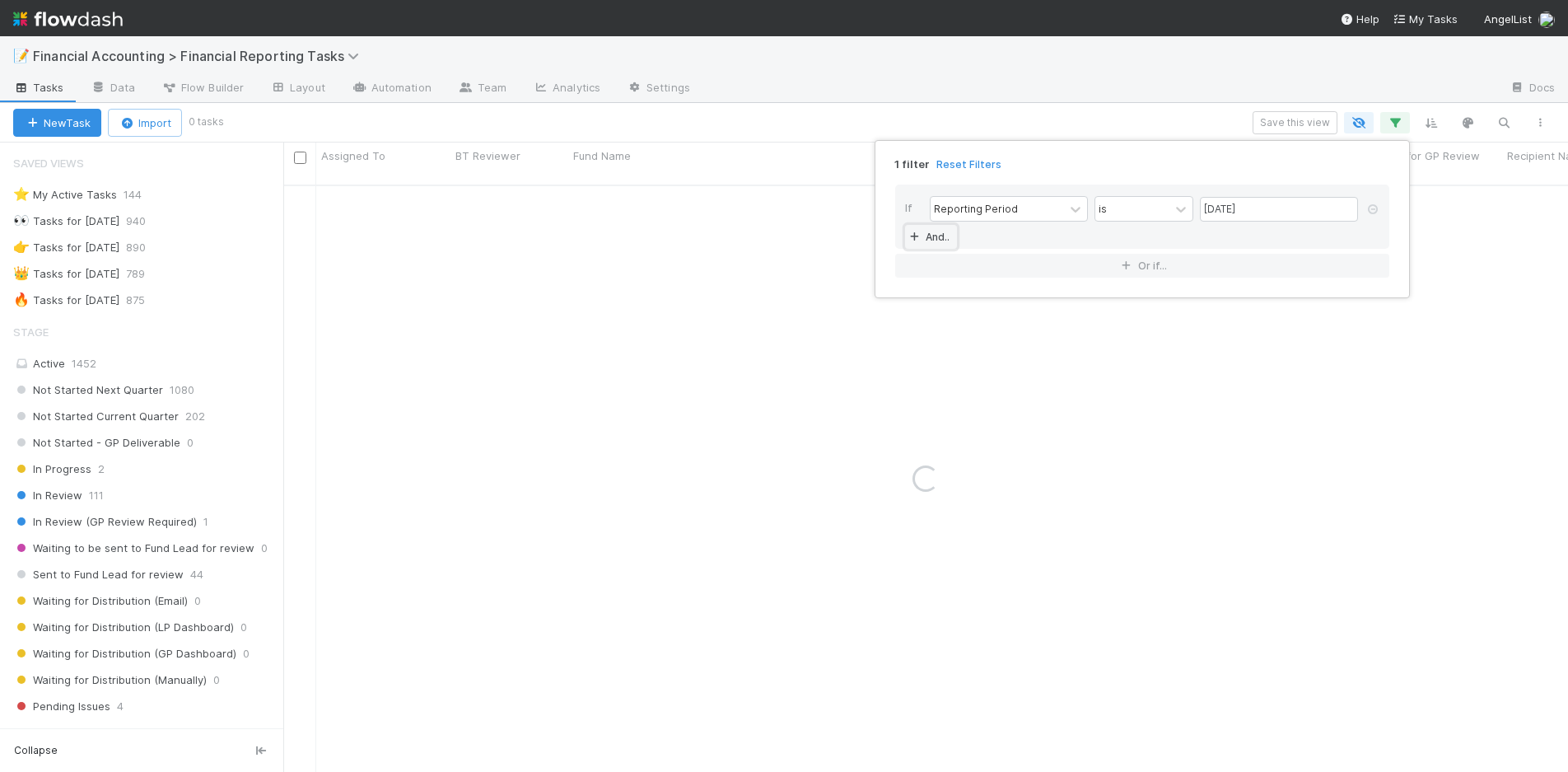
click at [944, 232] on link "And.." at bounding box center [931, 237] width 52 height 24
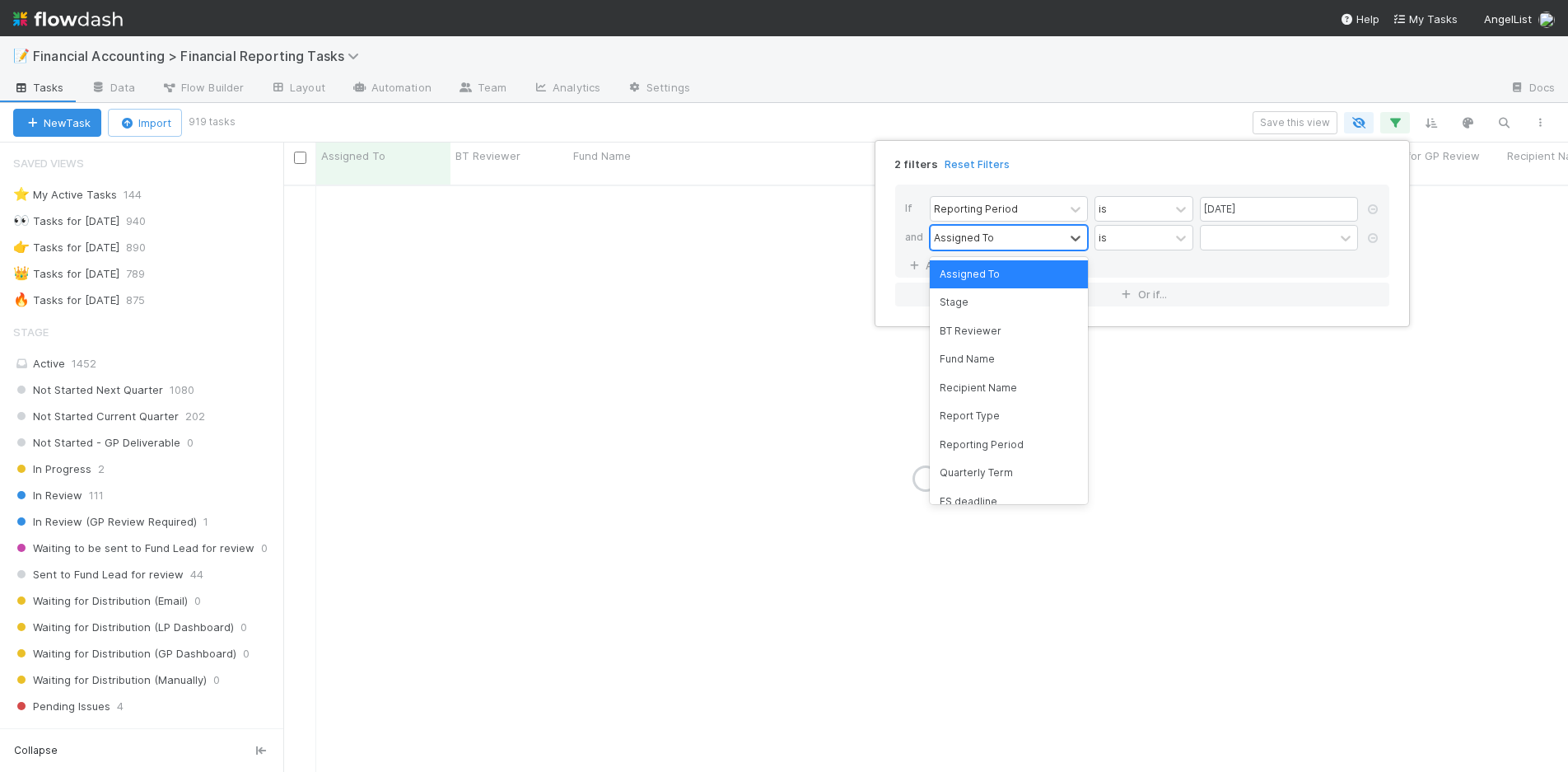
click at [955, 239] on div "Assigned To" at bounding box center [964, 237] width 61 height 15
click at [988, 468] on div "Quarterly Term" at bounding box center [1008, 472] width 158 height 28
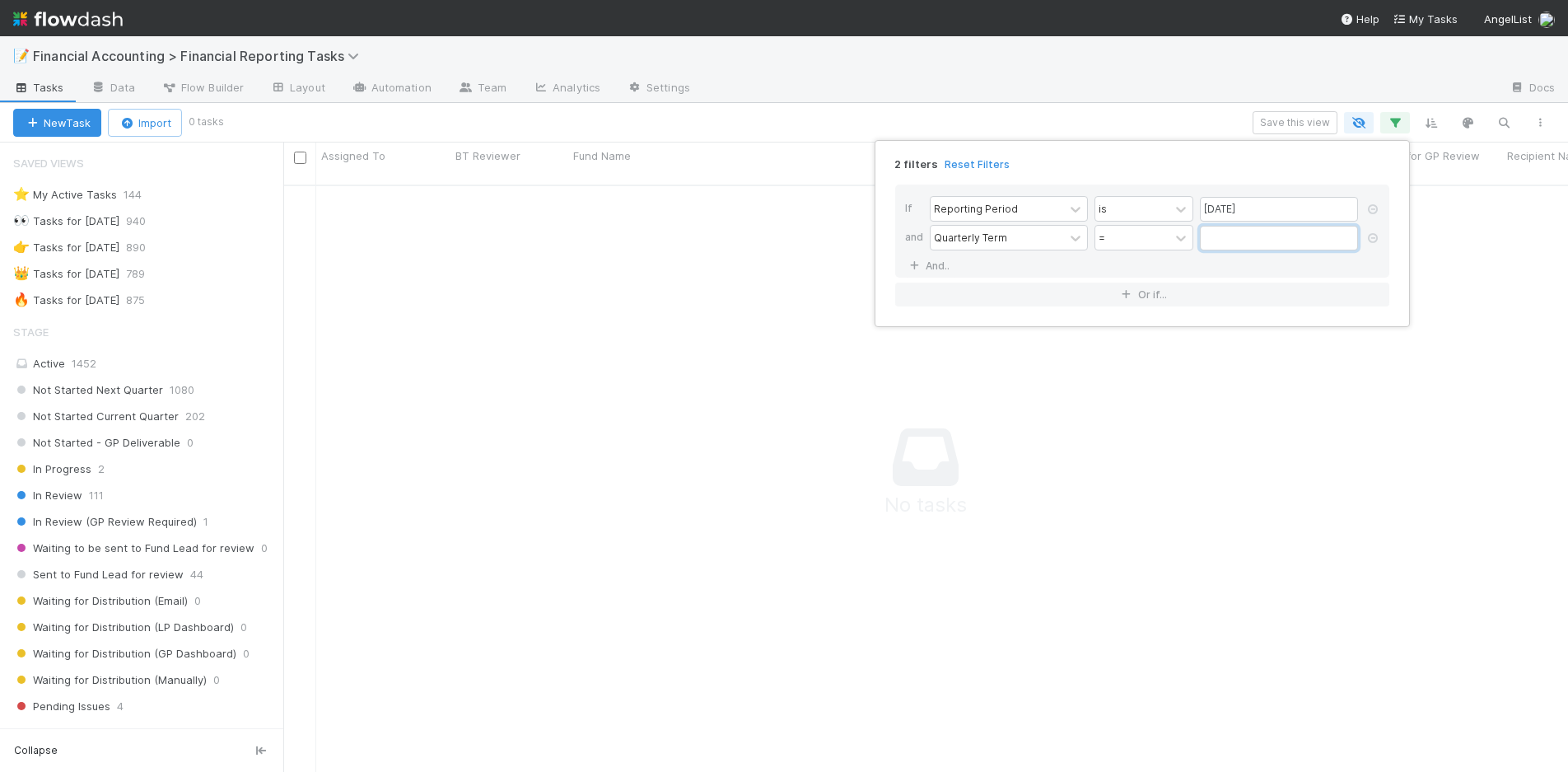
click at [1234, 230] on input "text" at bounding box center [1278, 237] width 158 height 25
type input "60"
click at [924, 261] on link "And.." at bounding box center [931, 266] width 52 height 24
click at [981, 259] on div "Assigned To" at bounding box center [964, 266] width 61 height 15
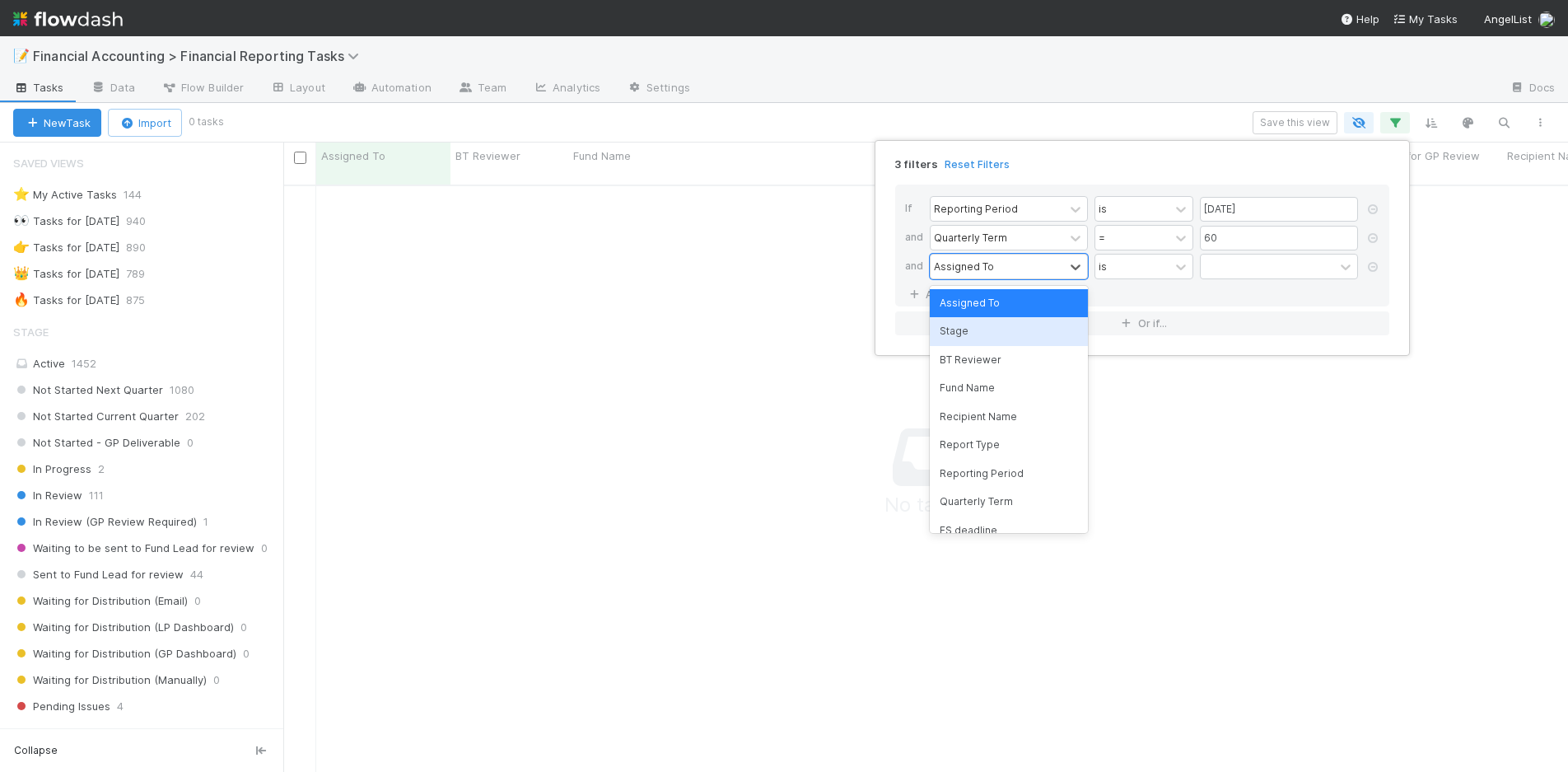
click at [975, 330] on div "Stage" at bounding box center [1008, 331] width 158 height 28
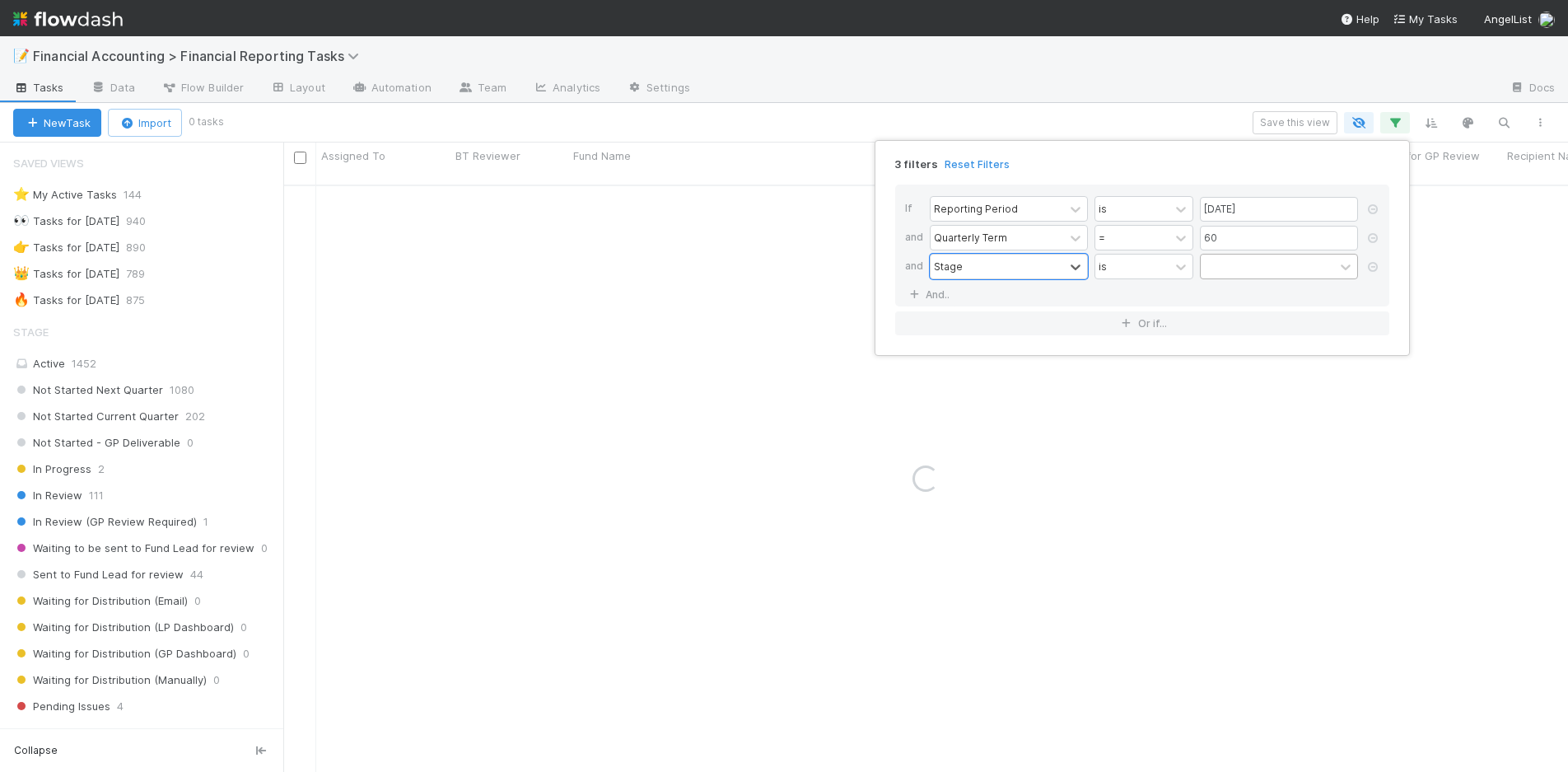
click at [1234, 264] on div at bounding box center [1267, 266] width 133 height 24
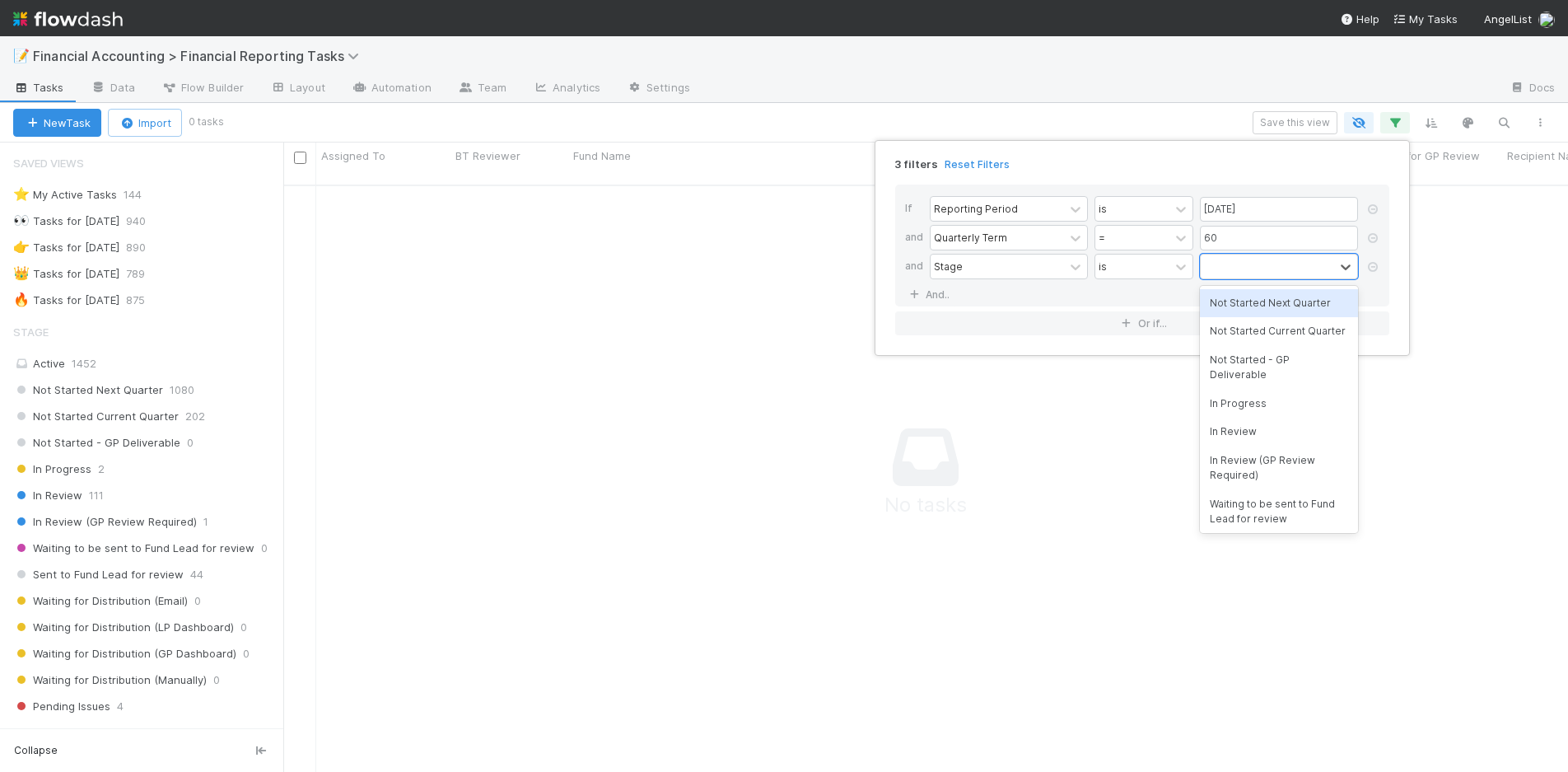
click at [1229, 298] on div "Not Started Next Quarter" at bounding box center [1278, 303] width 158 height 28
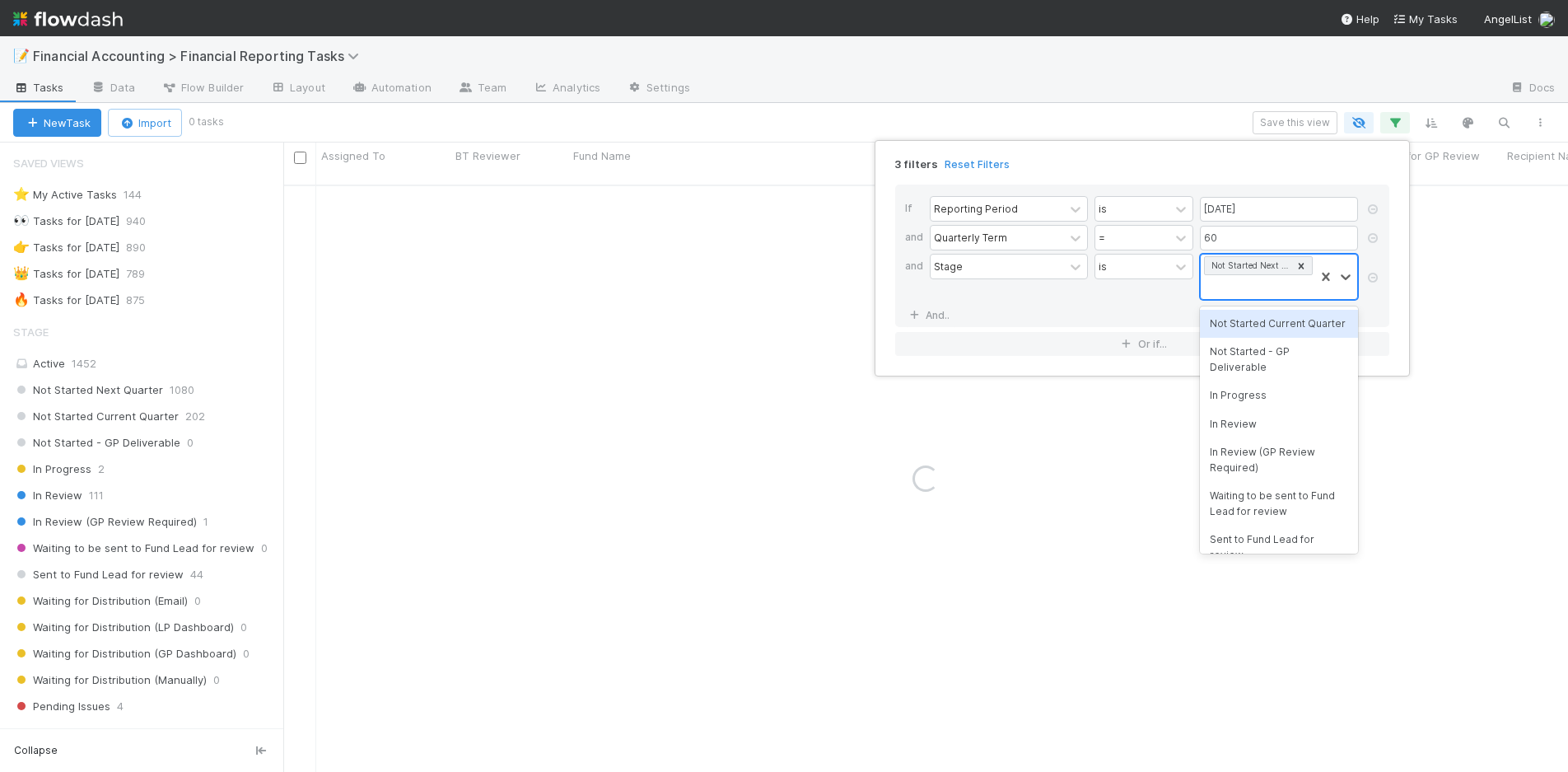
click at [1236, 292] on div "Not Started Next Quarter" at bounding box center [1257, 276] width 114 height 45
click at [1238, 312] on div "Not Started Current Quarter" at bounding box center [1278, 323] width 158 height 28
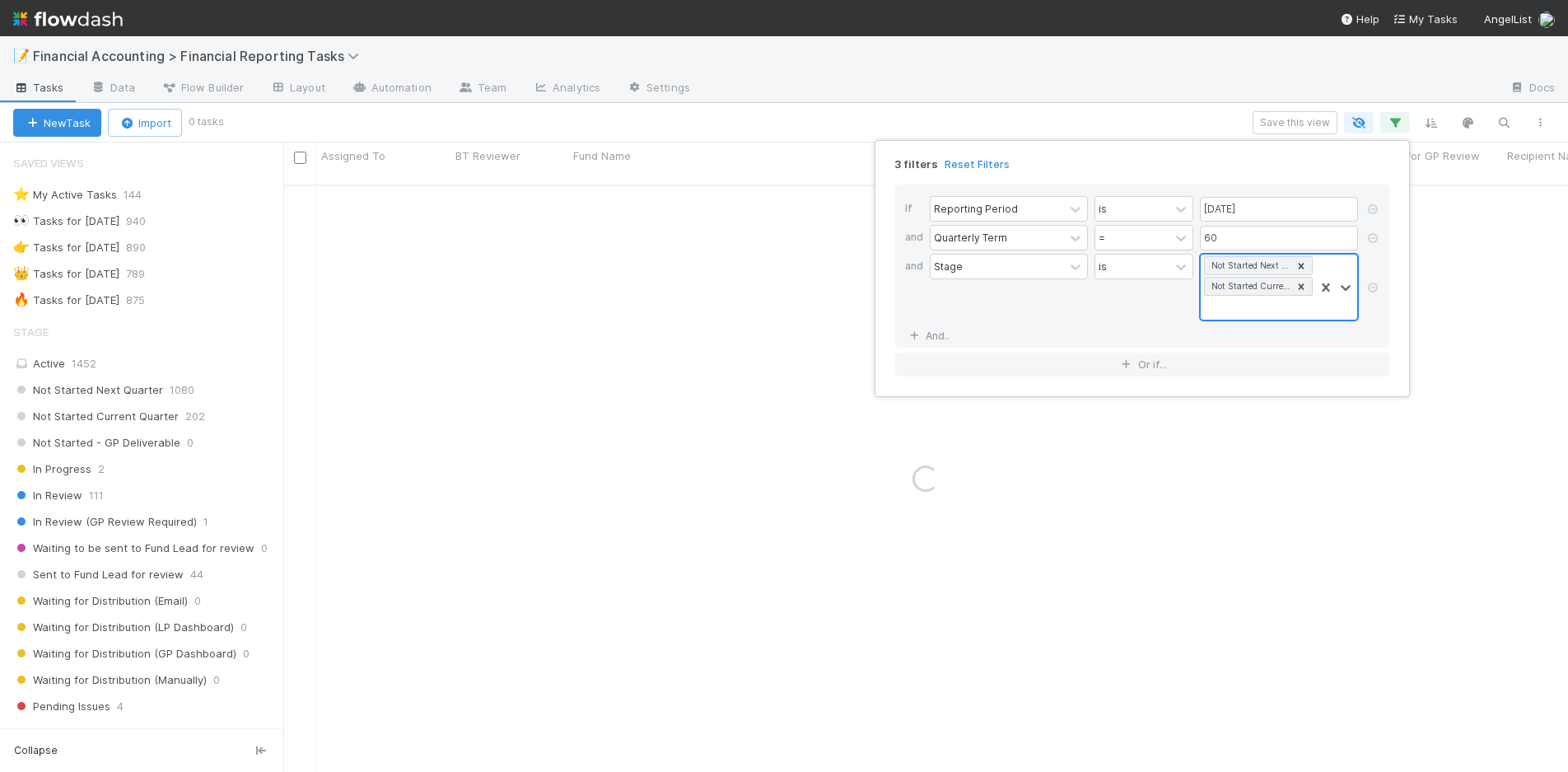
click at [1247, 305] on div "Not Started Next Quarter Not Started Current Quarter" at bounding box center [1257, 287] width 114 height 65
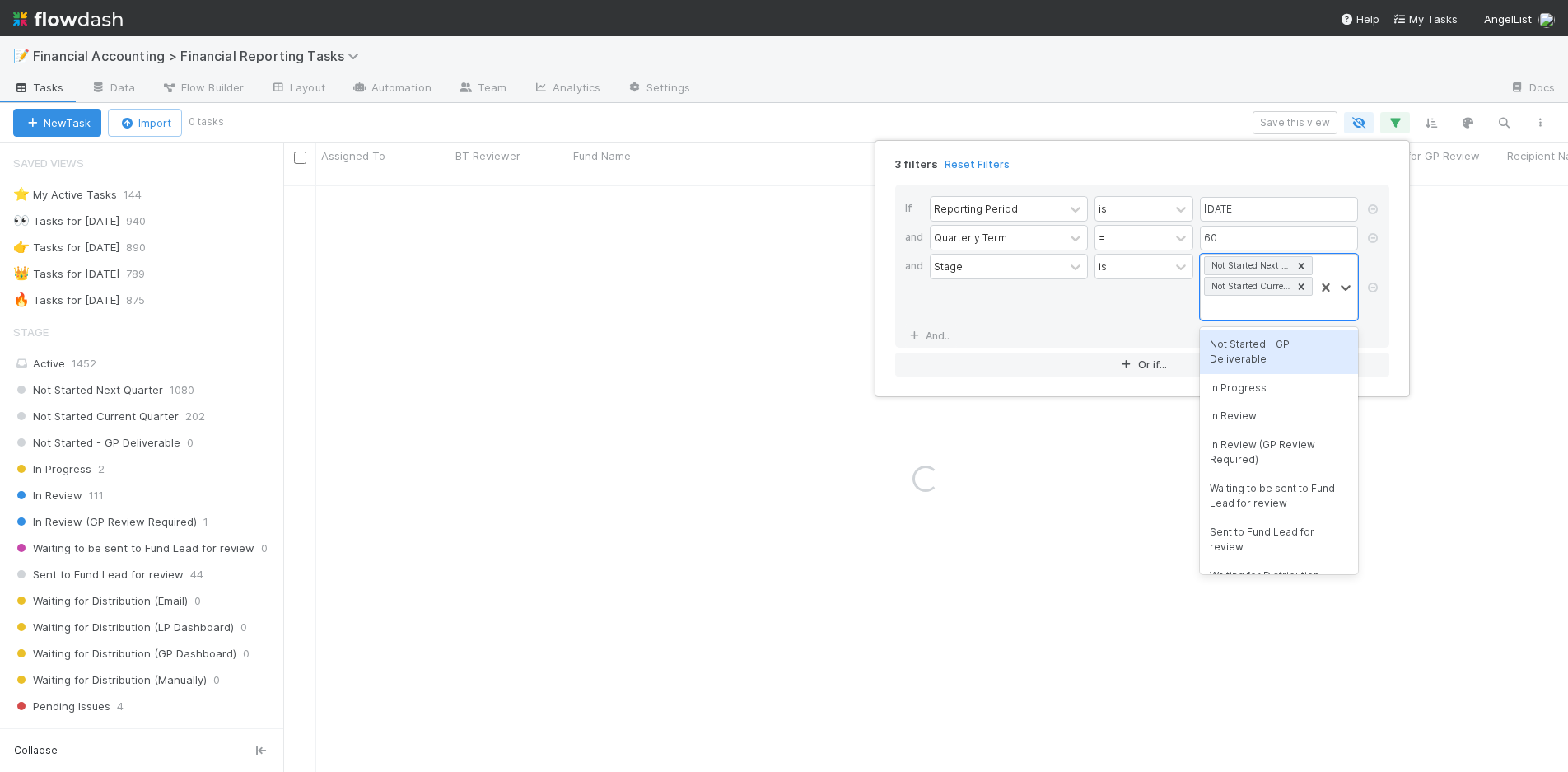
click at [1245, 384] on div "In Progress" at bounding box center [1278, 388] width 158 height 28
click at [1292, 308] on div "Not Started Next Quarter Not Started Current Quarter In Progress" at bounding box center [1257, 287] width 114 height 65
click at [1274, 340] on div "Not Started - GP Deliverable" at bounding box center [1278, 352] width 158 height 44
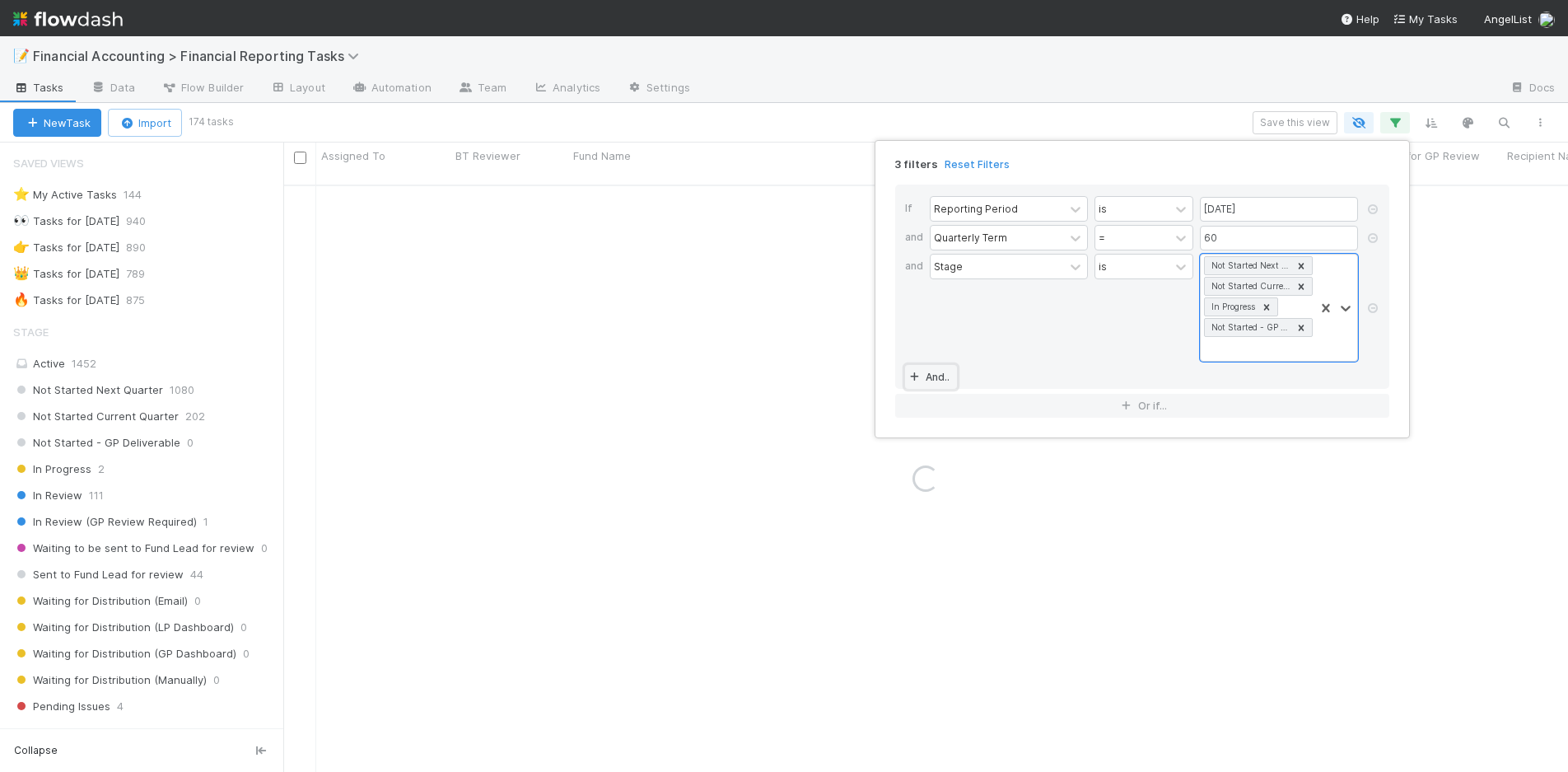
click at [933, 374] on link "And.." at bounding box center [931, 377] width 52 height 24
click at [1240, 377] on div at bounding box center [1267, 378] width 133 height 24
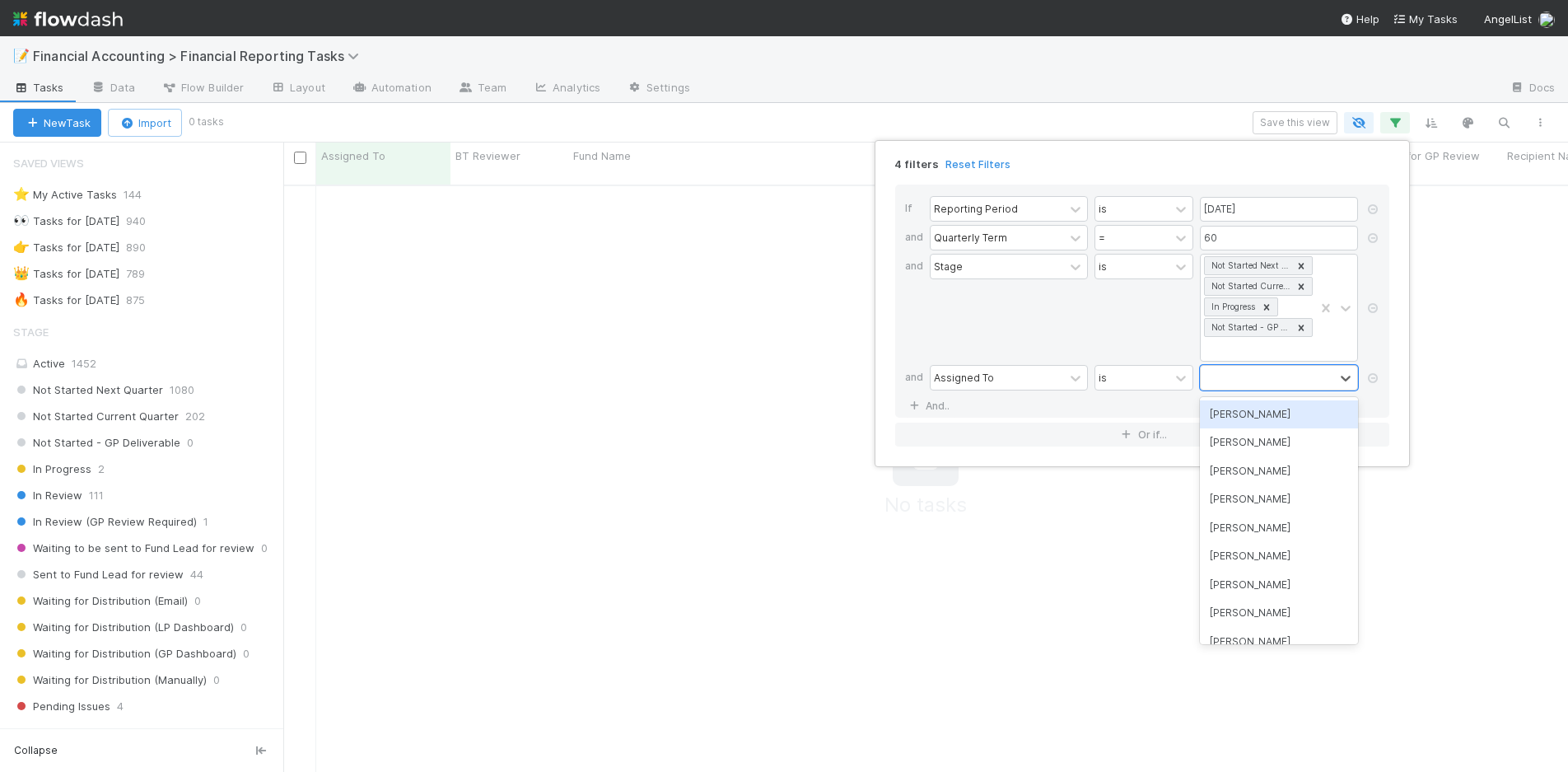
click at [1247, 419] on div "[PERSON_NAME]" at bounding box center [1278, 414] width 158 height 28
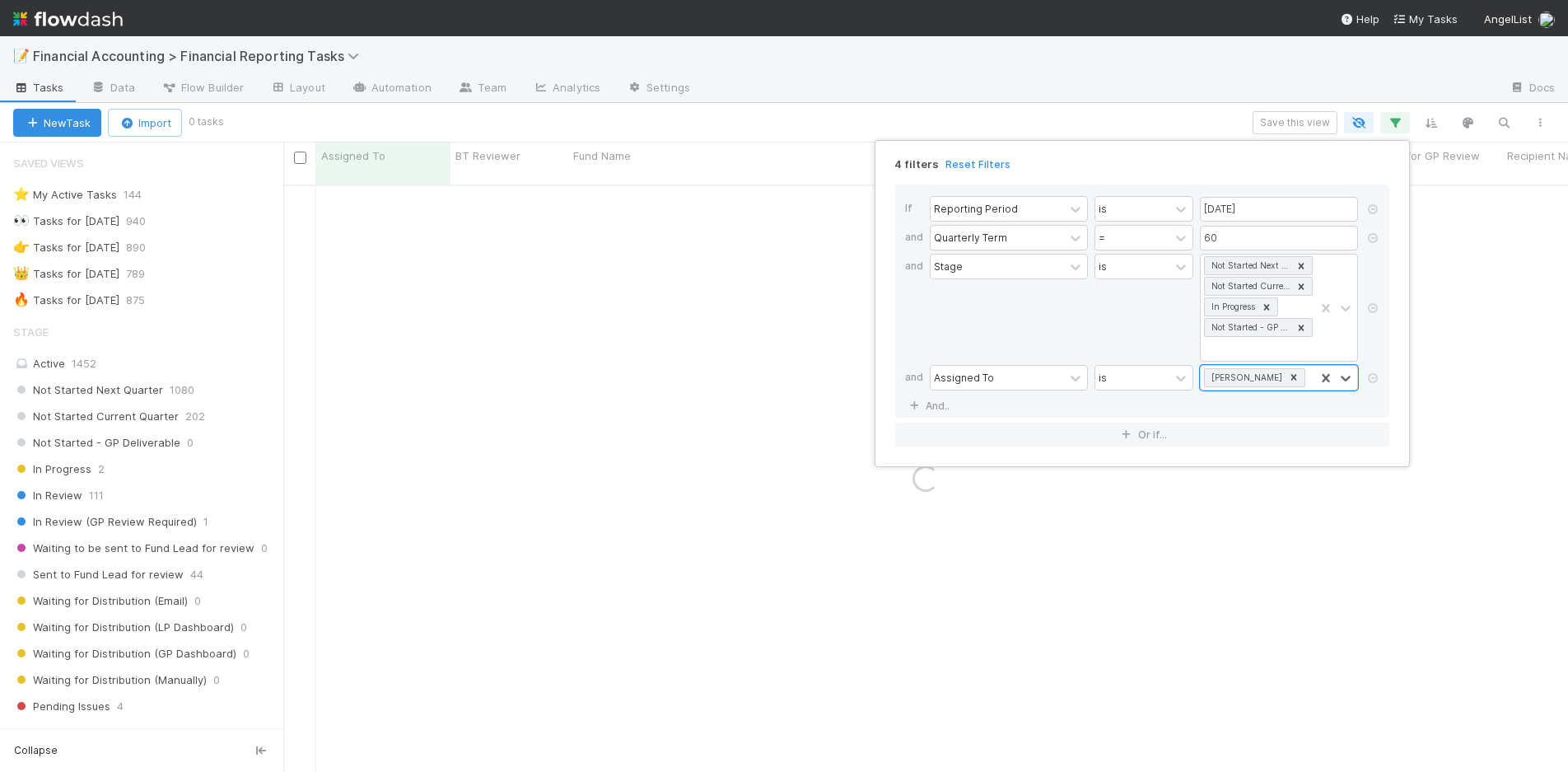
click at [981, 117] on div "4 filters Reset Filters If Reporting Period is [DATE] and Quarterly Term = 60 a…" at bounding box center [784, 386] width 1568 height 772
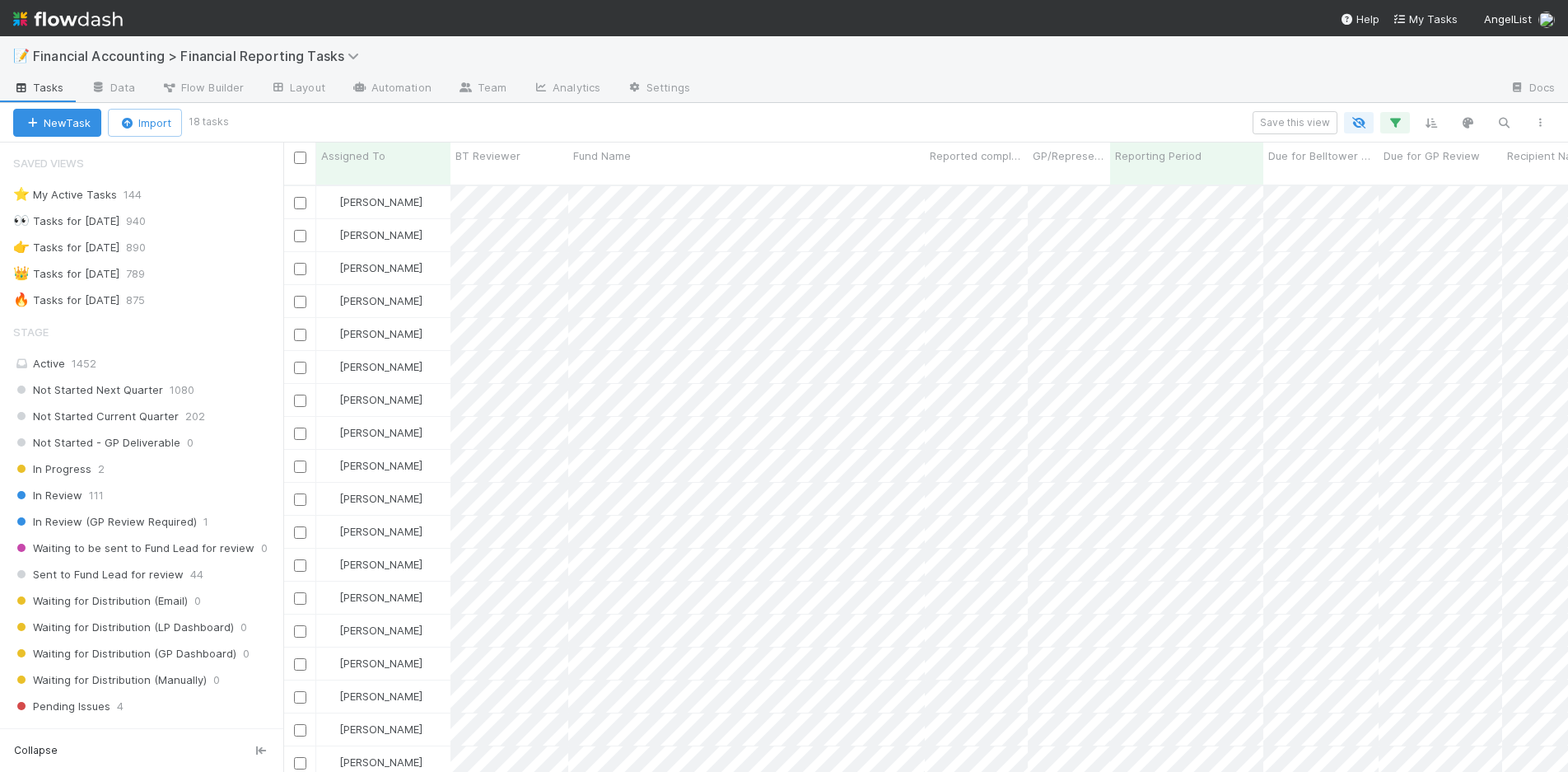
scroll to position [588, 1272]
click at [724, 149] on div "Fund Name" at bounding box center [747, 156] width 347 height 17
click at [690, 180] on div "Sort A → Z" at bounding box center [668, 187] width 188 height 25
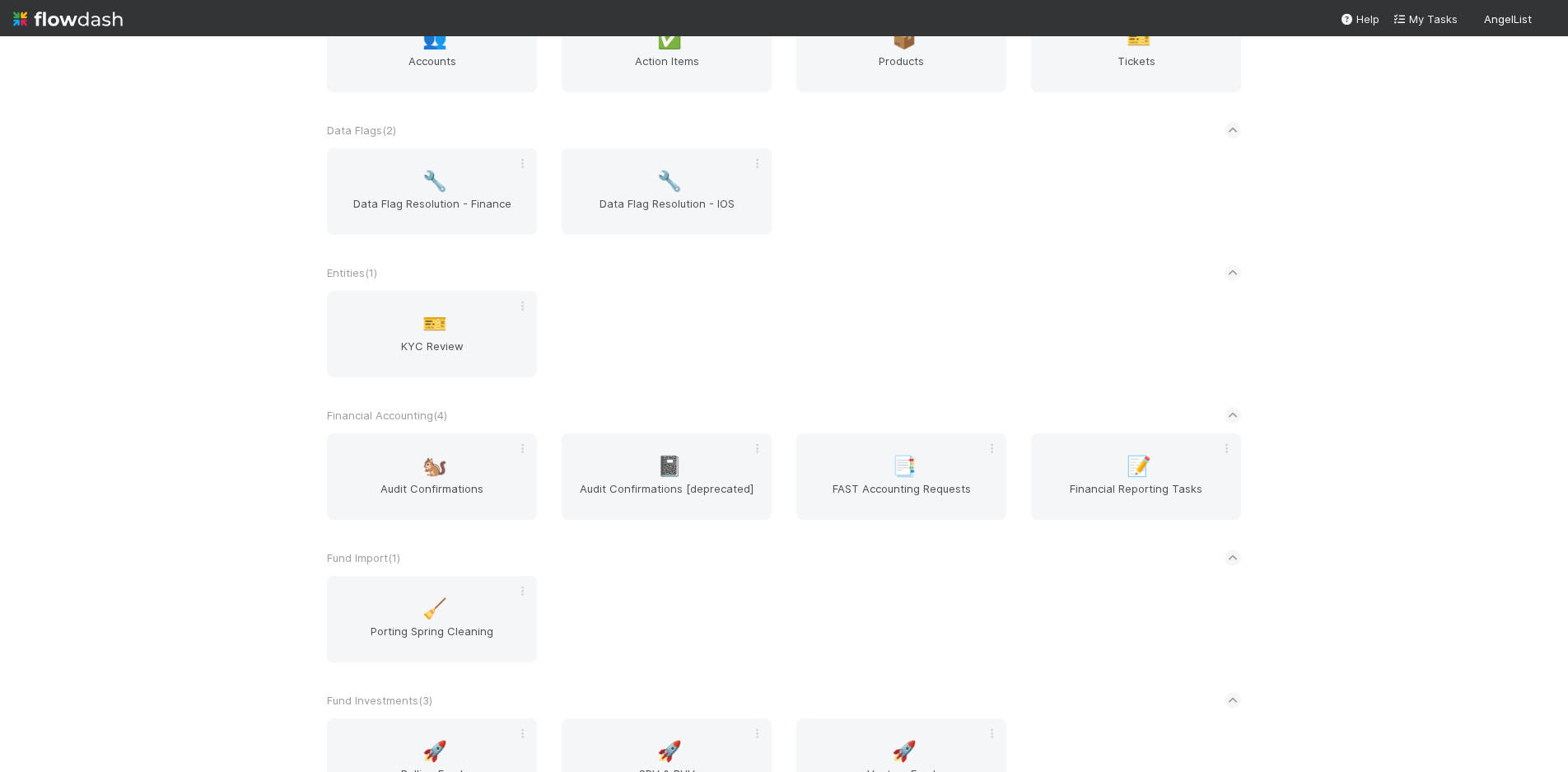
scroll to position [577, 0]
click at [889, 497] on span "FAST Accounting Requests" at bounding box center [901, 494] width 196 height 33
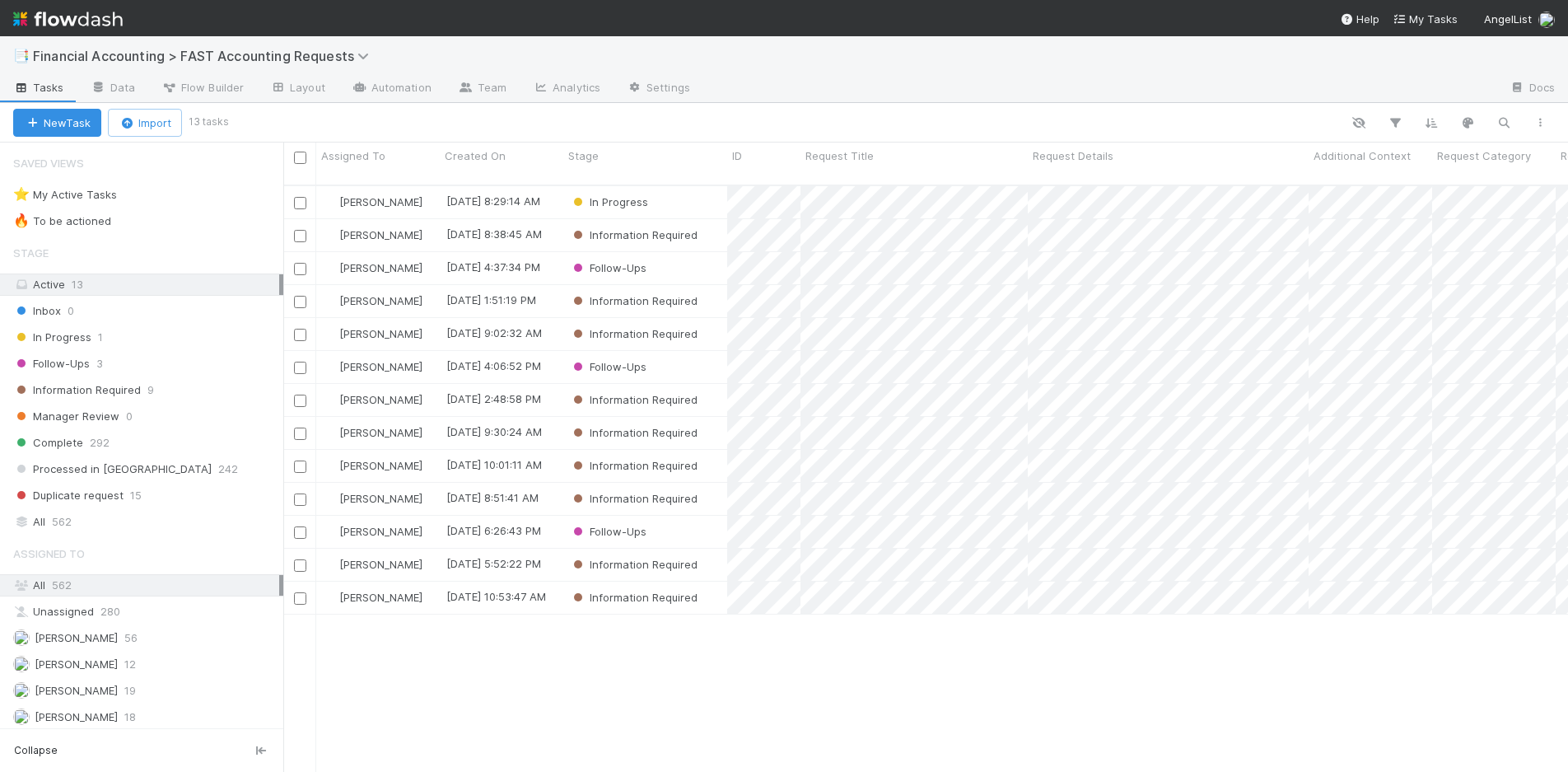
scroll to position [588, 1272]
